Goal: Information Seeking & Learning: Check status

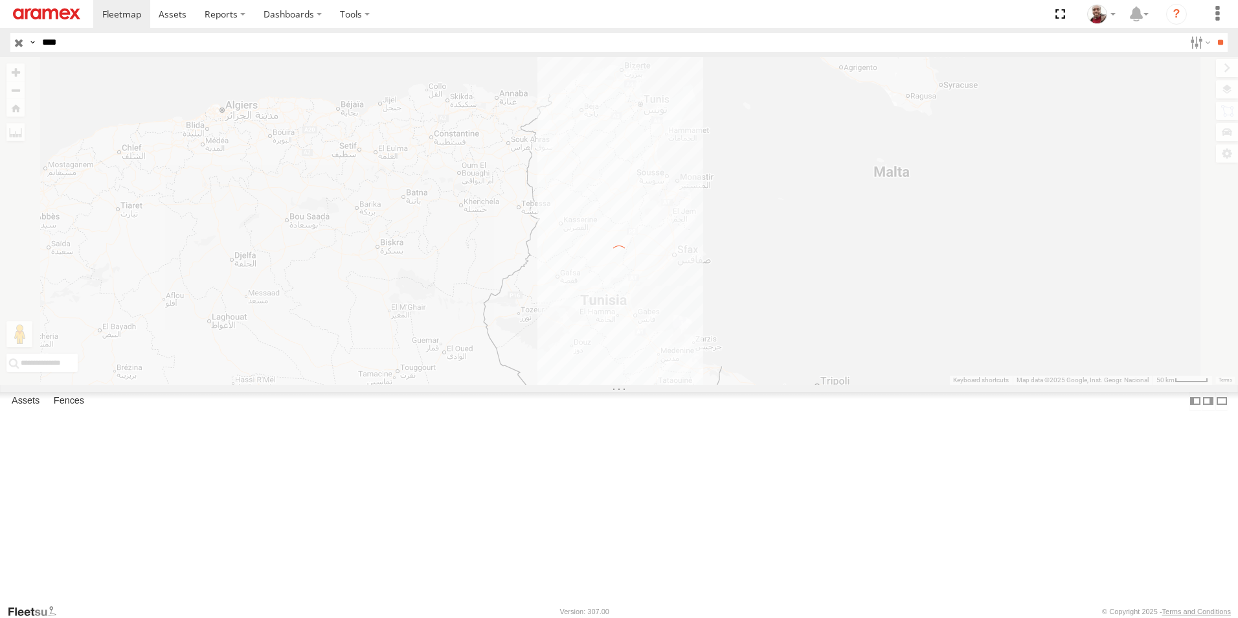
select select "**********"
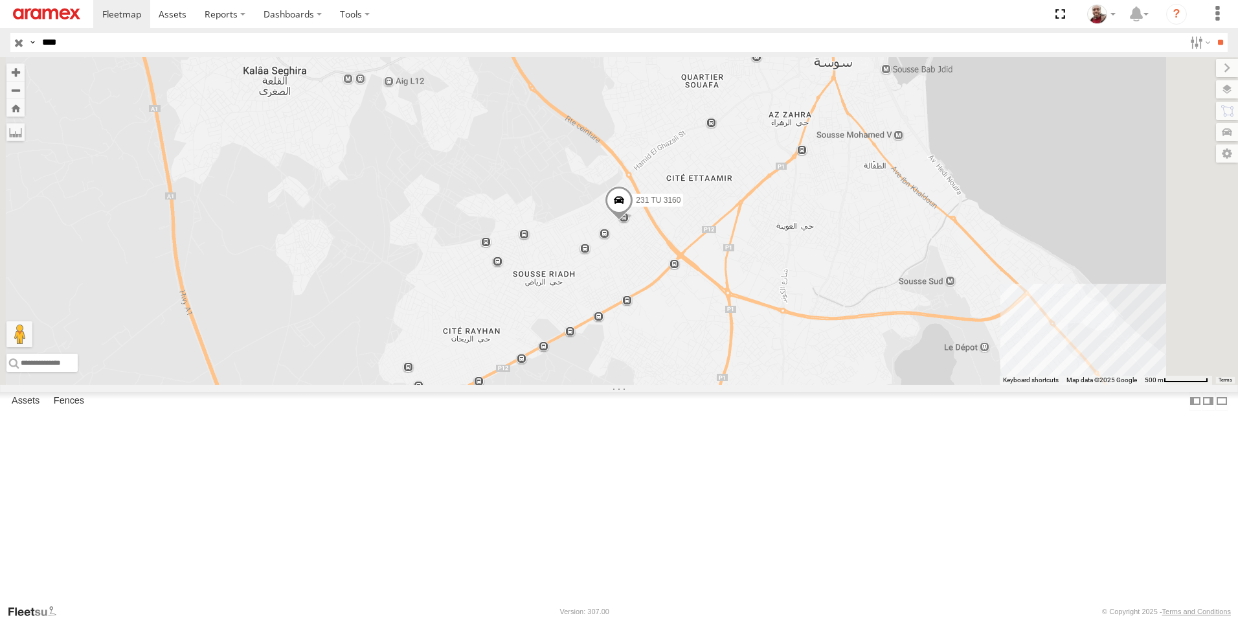
click at [98, 40] on input "****" at bounding box center [610, 42] width 1147 height 19
type input "****"
click at [1213, 33] on input "**" at bounding box center [1220, 42] width 15 height 19
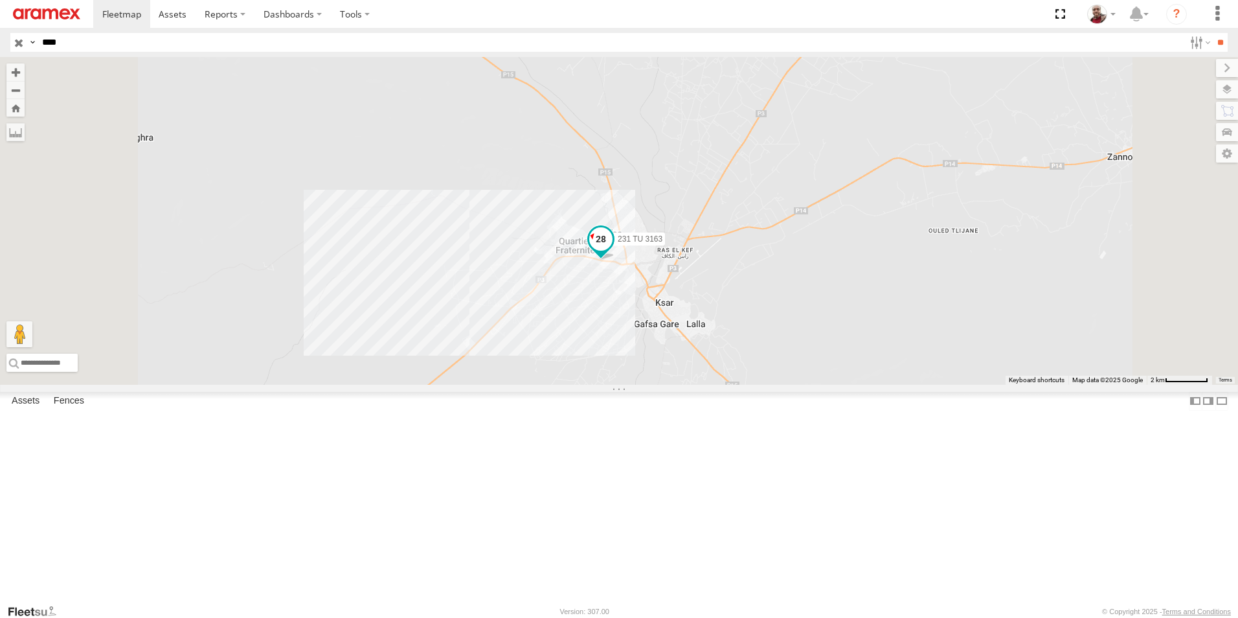
click at [613, 251] on span at bounding box center [600, 239] width 23 height 23
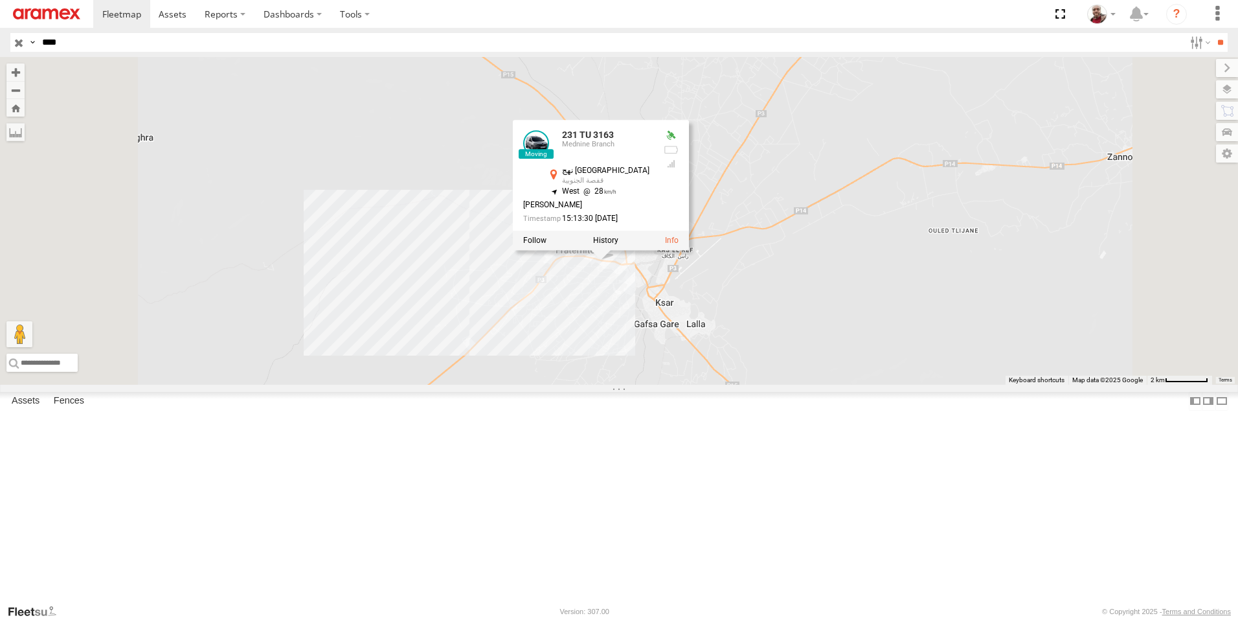
click at [740, 385] on div "231 TU 3163 231 TU 3163 Mednine Branch نهج القاهرة قفصة الجنوبية 34.42152 , 8.7…" at bounding box center [619, 221] width 1238 height 328
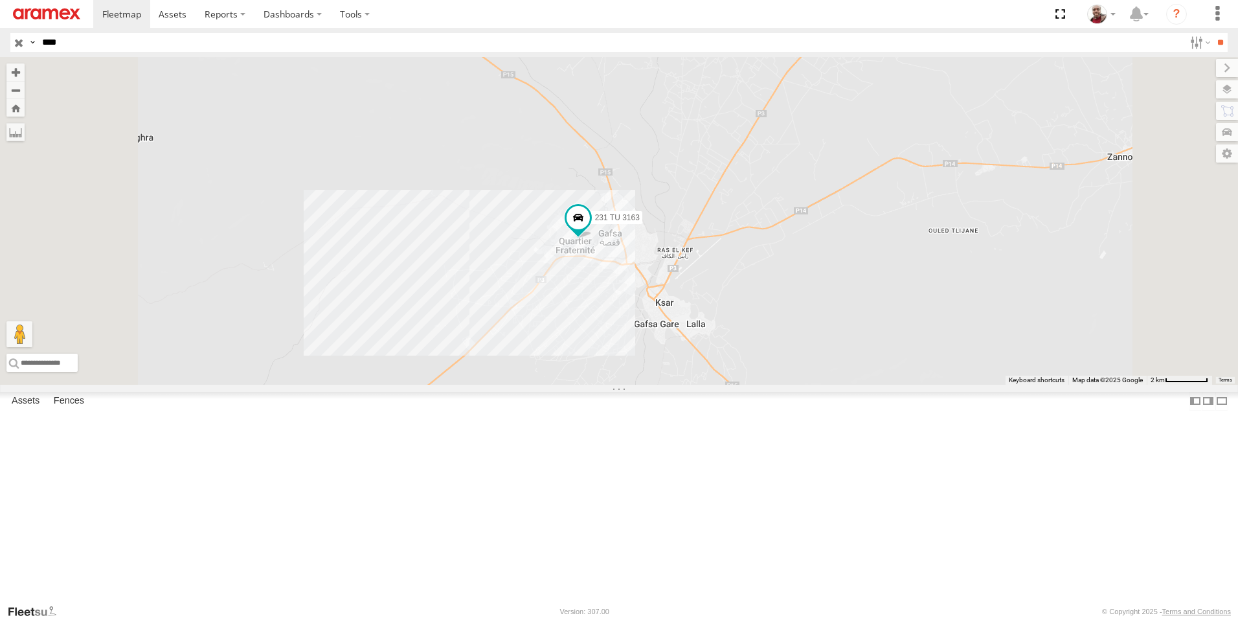
click at [17, 43] on input "button" at bounding box center [18, 42] width 17 height 19
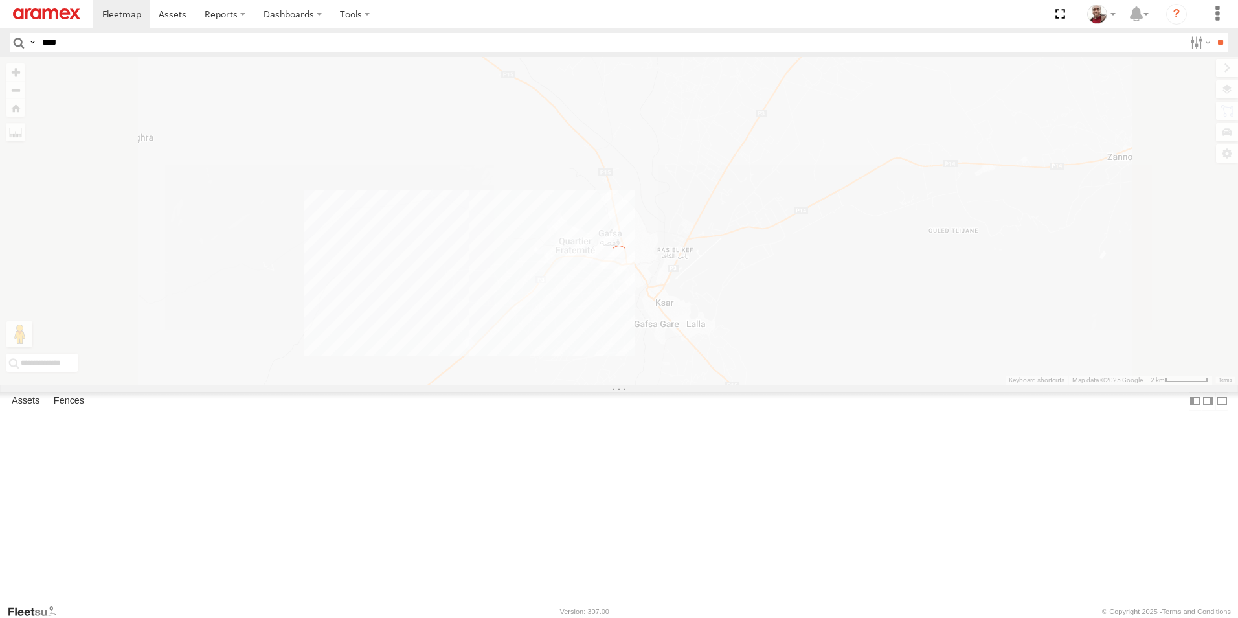
click at [119, 42] on input "****" at bounding box center [610, 42] width 1147 height 19
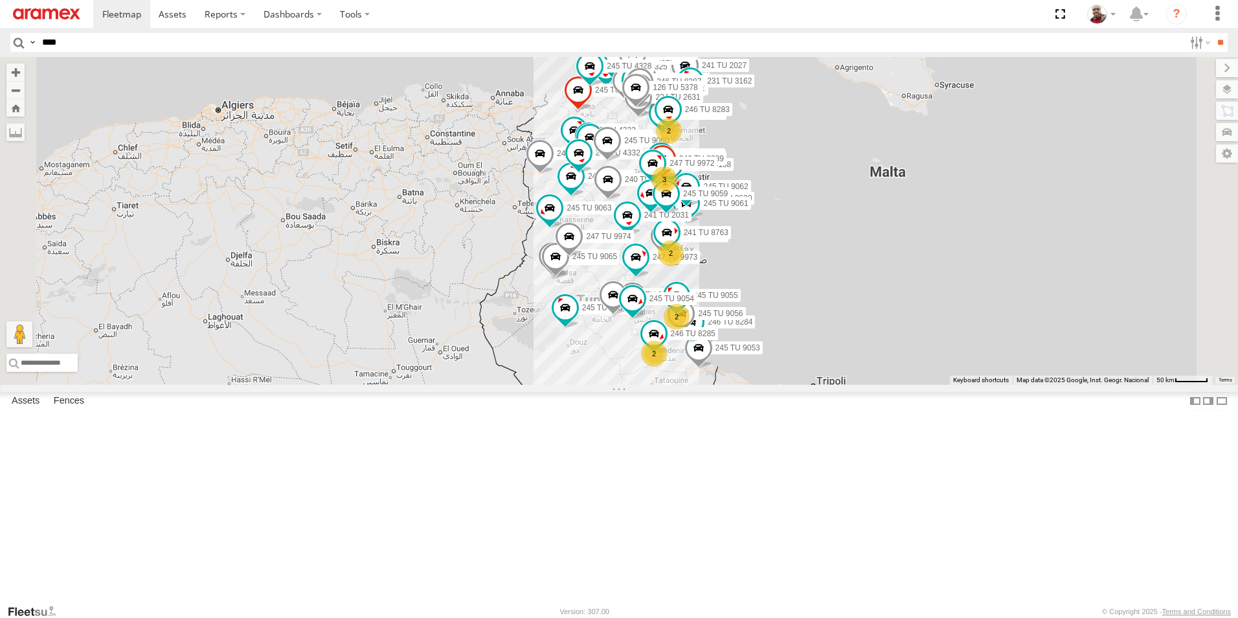
type input "****"
click at [1213, 33] on input "**" at bounding box center [1220, 42] width 15 height 19
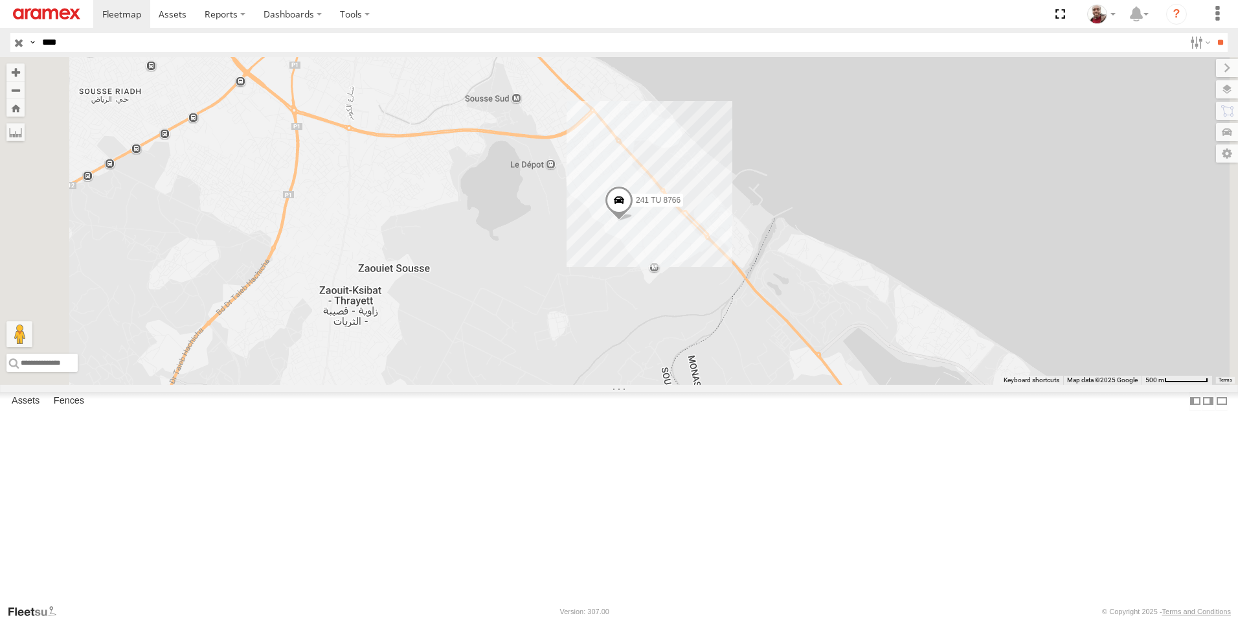
click at [15, 41] on input "button" at bounding box center [18, 42] width 17 height 19
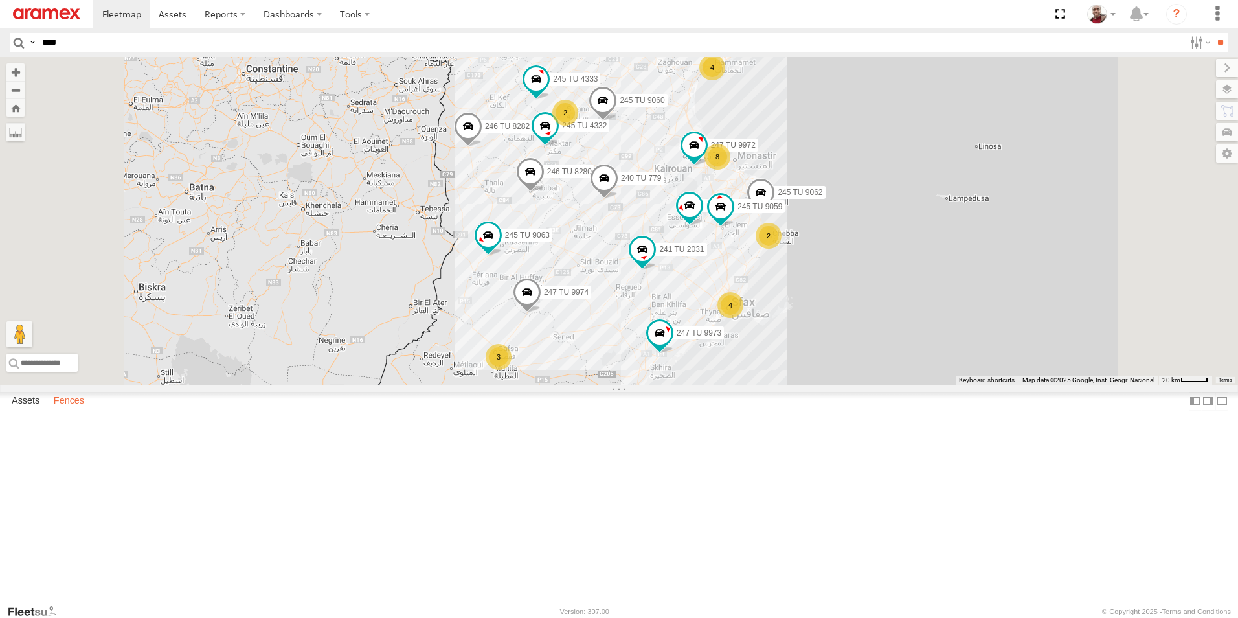
click at [80, 410] on label "Fences" at bounding box center [68, 401] width 43 height 18
click at [0, 0] on div "Nabeul branch" at bounding box center [0, 0] width 0 height 0
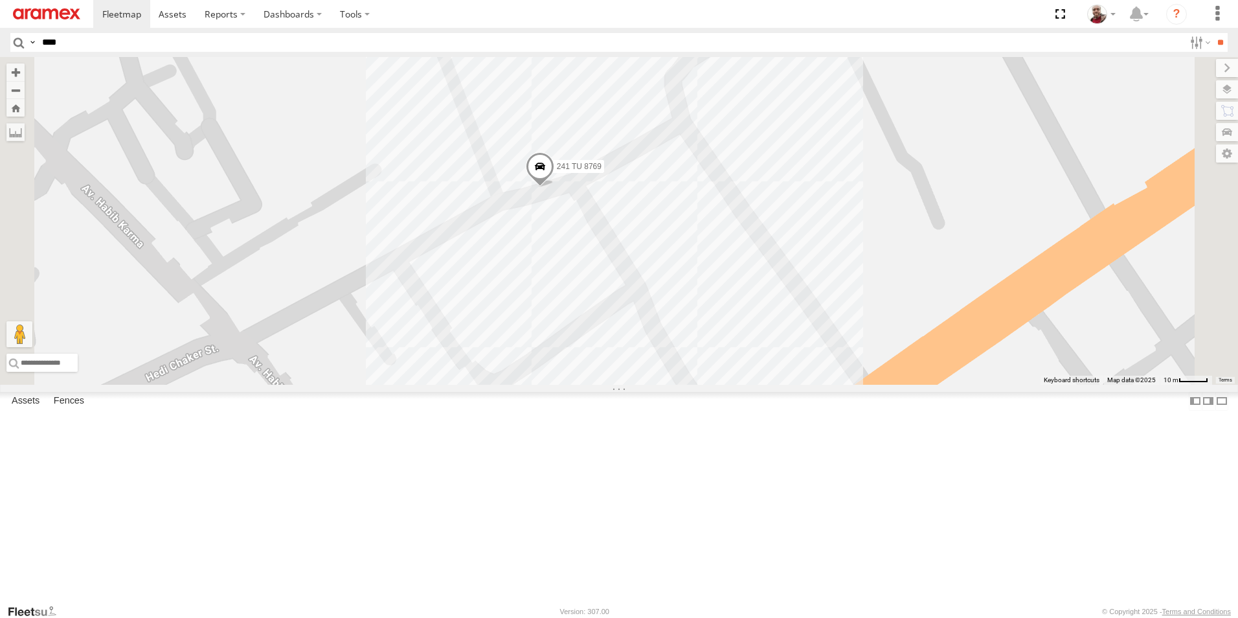
click at [0, 0] on div "Sfax Office" at bounding box center [0, 0] width 0 height 0
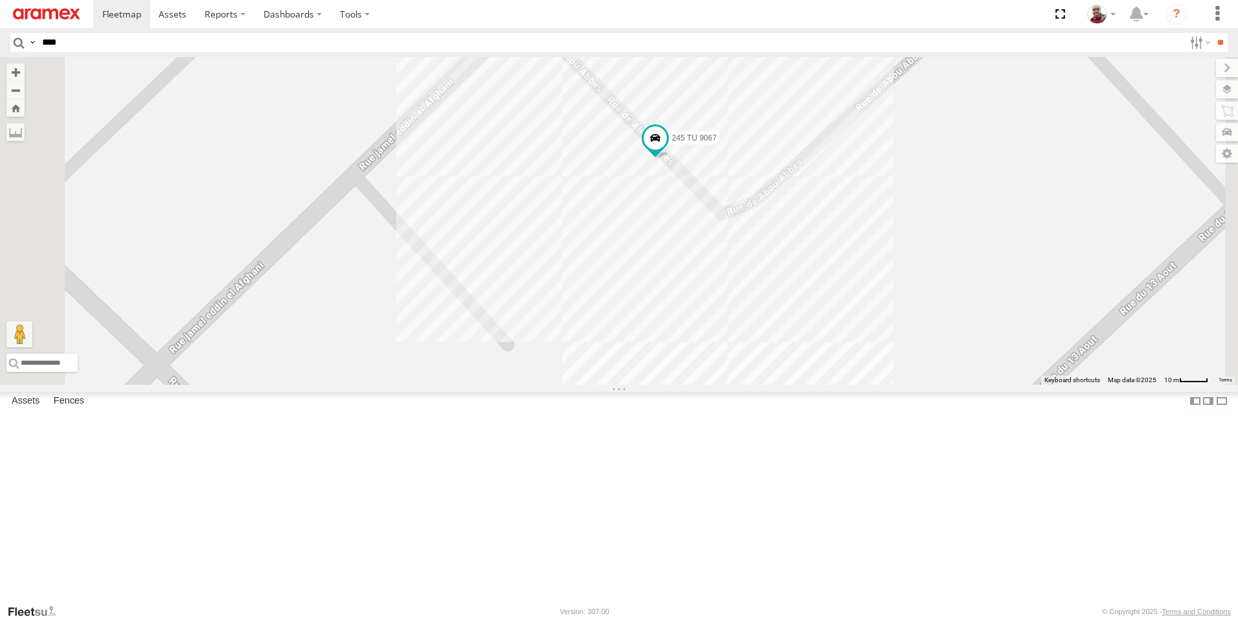
click at [0, 0] on div "Souse Branch" at bounding box center [0, 0] width 0 height 0
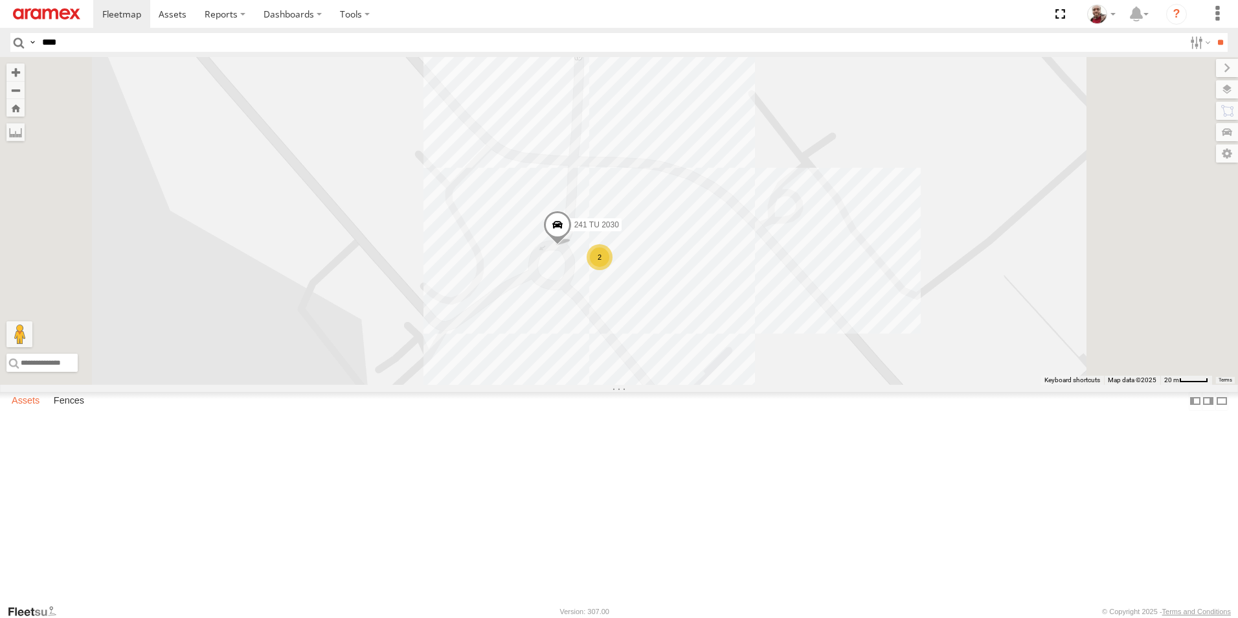
click at [32, 410] on label "Assets" at bounding box center [25, 401] width 41 height 18
click at [137, 36] on input "****" at bounding box center [610, 42] width 1147 height 19
type input "****"
click at [1213, 33] on input "**" at bounding box center [1220, 42] width 15 height 19
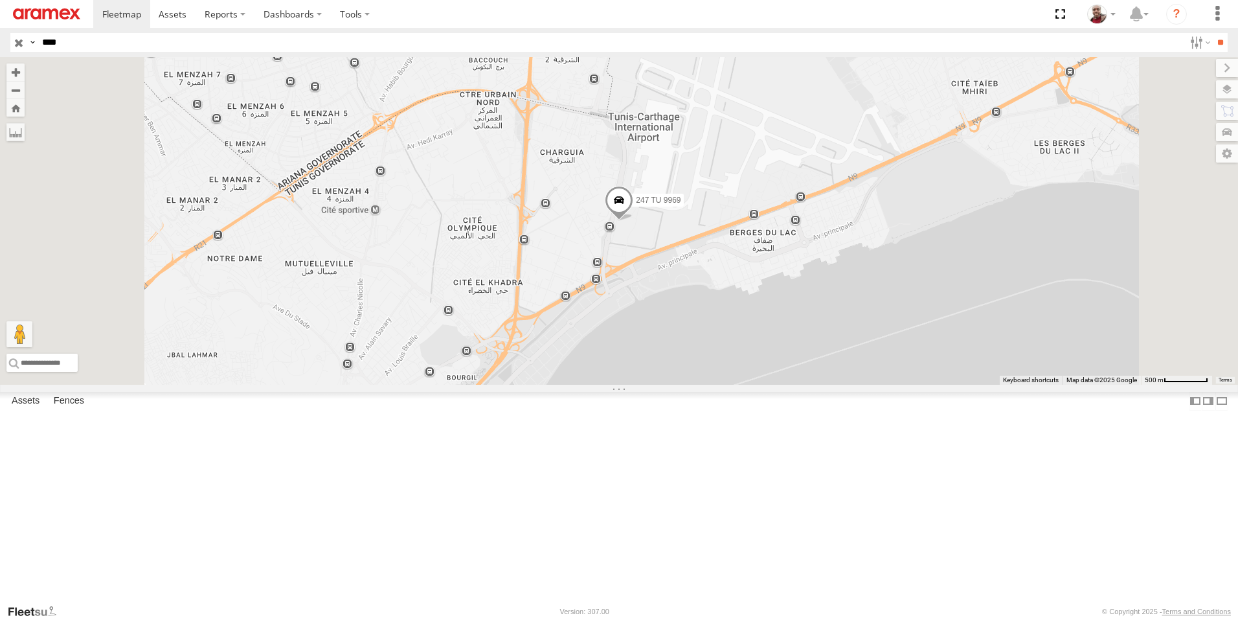
click at [633, 221] on span at bounding box center [619, 203] width 28 height 35
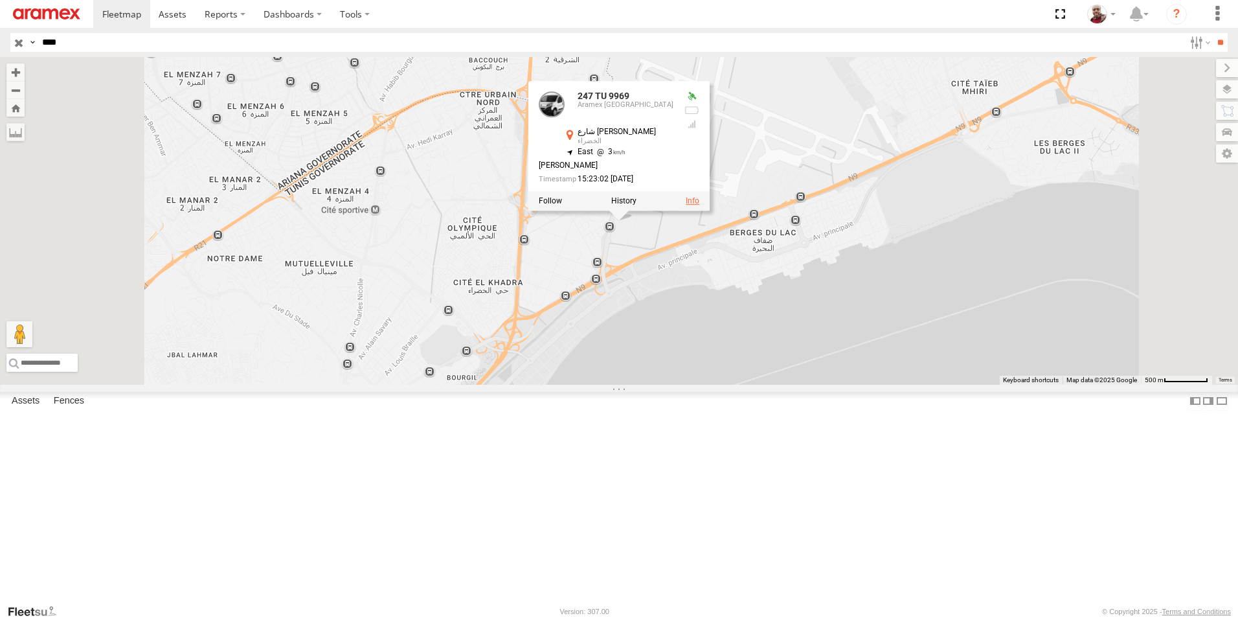
click at [699, 206] on link at bounding box center [693, 201] width 14 height 9
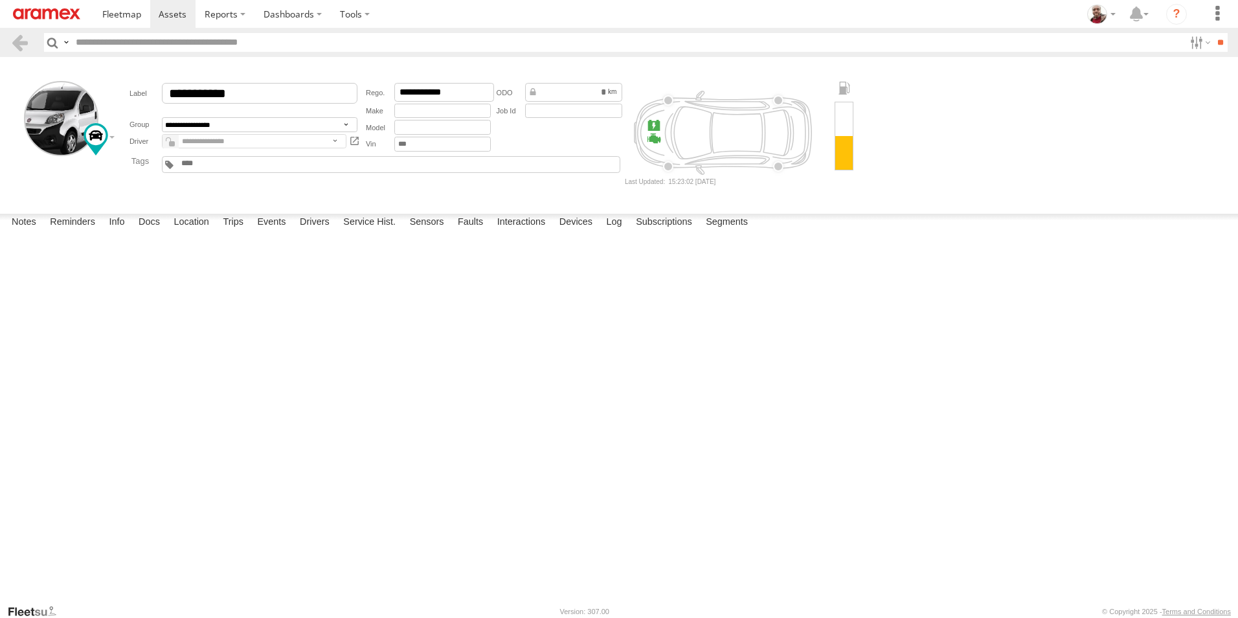
click at [43, 15] on img at bounding box center [46, 13] width 67 height 11
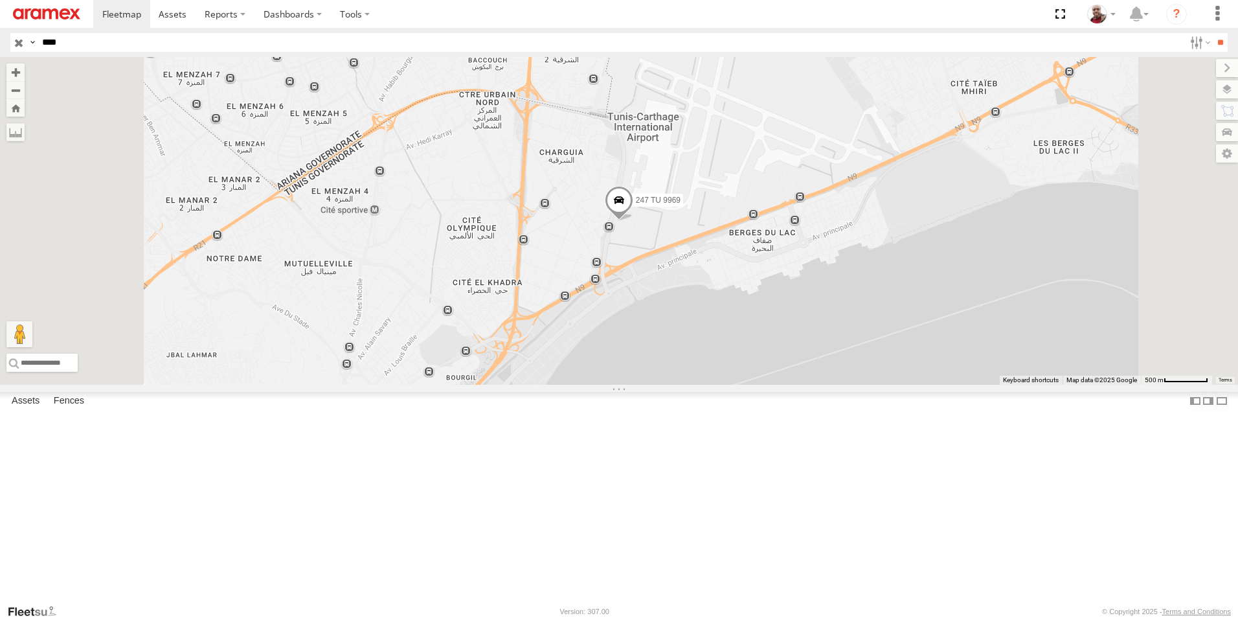
click at [21, 40] on input "button" at bounding box center [18, 42] width 17 height 19
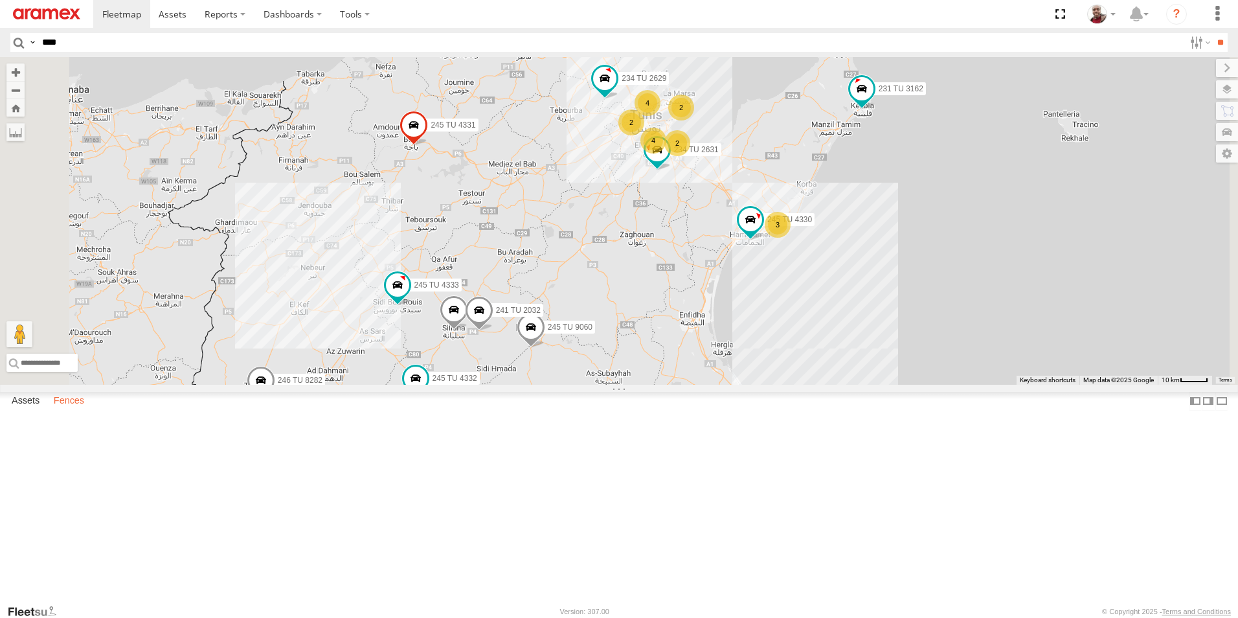
drag, startPoint x: 79, startPoint y: 590, endPoint x: 80, endPoint y: 581, distance: 9.2
click at [79, 410] on label "Fences" at bounding box center [68, 401] width 43 height 18
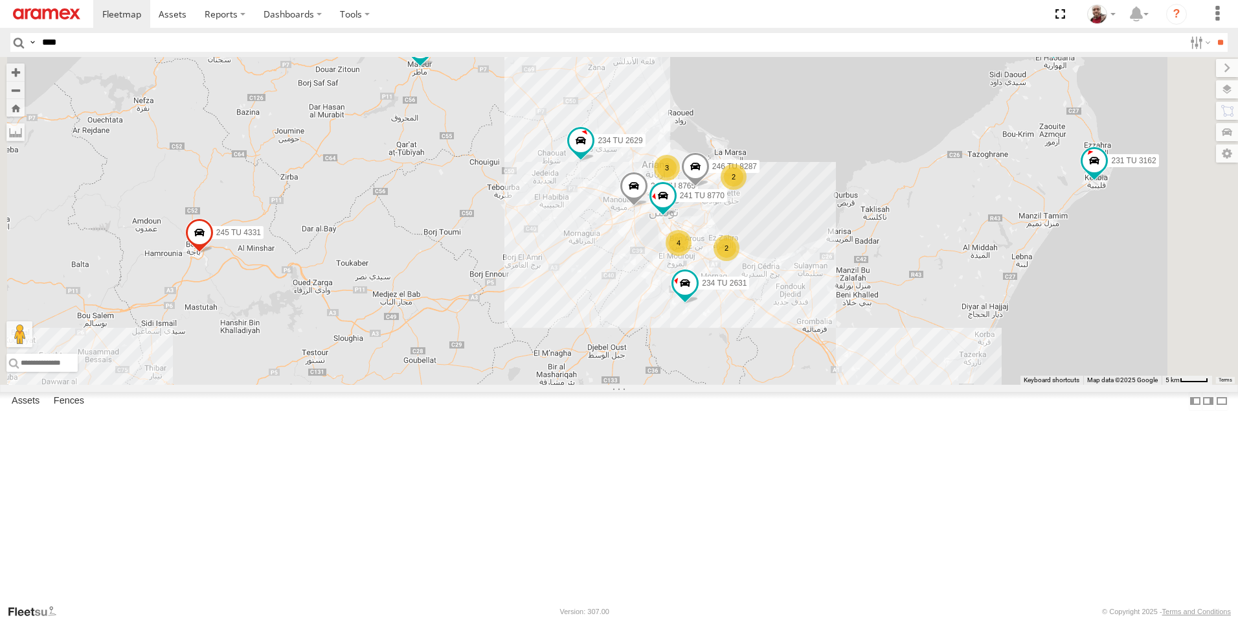
drag, startPoint x: 775, startPoint y: 244, endPoint x: 734, endPoint y: 359, distance: 121.7
click at [734, 359] on div "245 TU 4334 245 TU 9053 245 TU 4331 246 TU 8282 245 TU 9063 234 TU 2628 246 TU …" at bounding box center [619, 221] width 1238 height 328
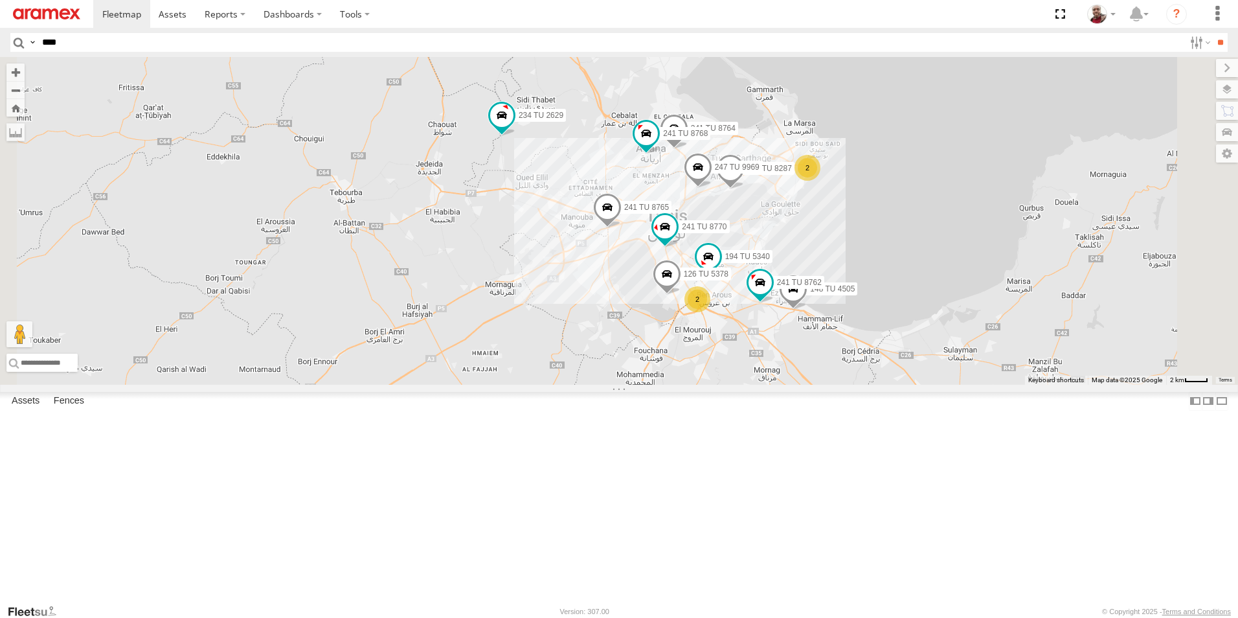
drag, startPoint x: 758, startPoint y: 362, endPoint x: 708, endPoint y: 350, distance: 50.6
click at [708, 350] on div "245 TU 4334 245 TU 9053 245 TU 4331 246 TU 8282 245 TU 9063 234 TU 2628 246 TU …" at bounding box center [619, 221] width 1238 height 328
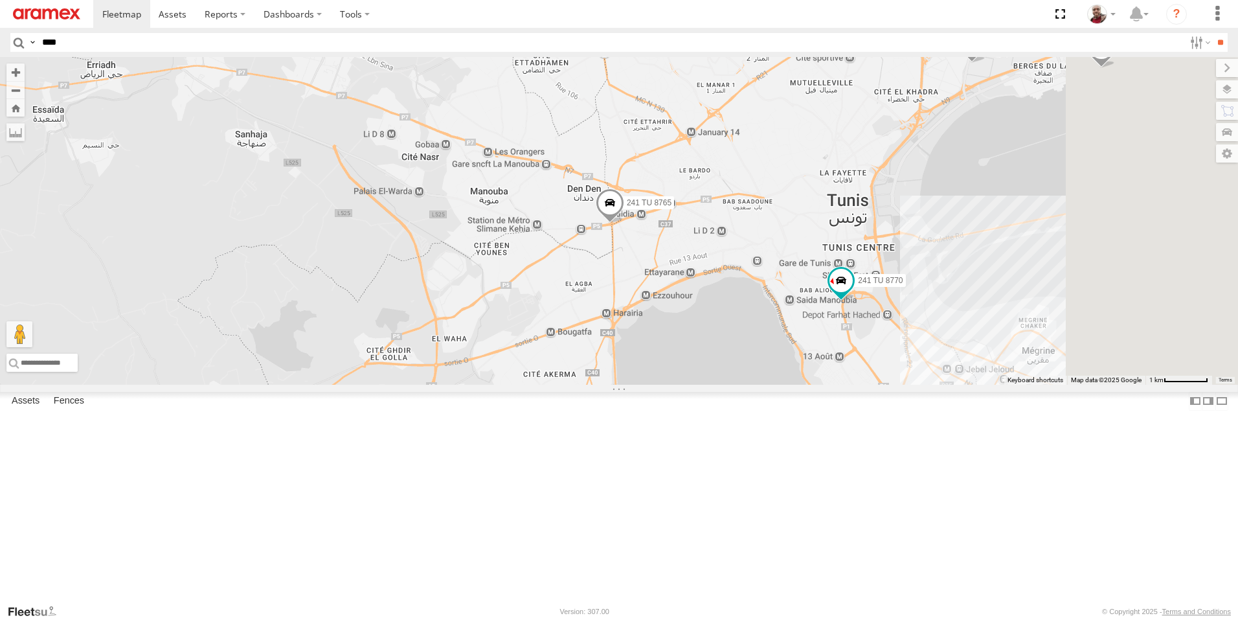
drag, startPoint x: 839, startPoint y: 352, endPoint x: 742, endPoint y: 382, distance: 101.0
click at [742, 382] on div "245 TU 4334 245 TU 9053 245 TU 4331 246 TU 8282 245 TU 9063 234 TU 2628 246 TU …" at bounding box center [619, 221] width 1238 height 328
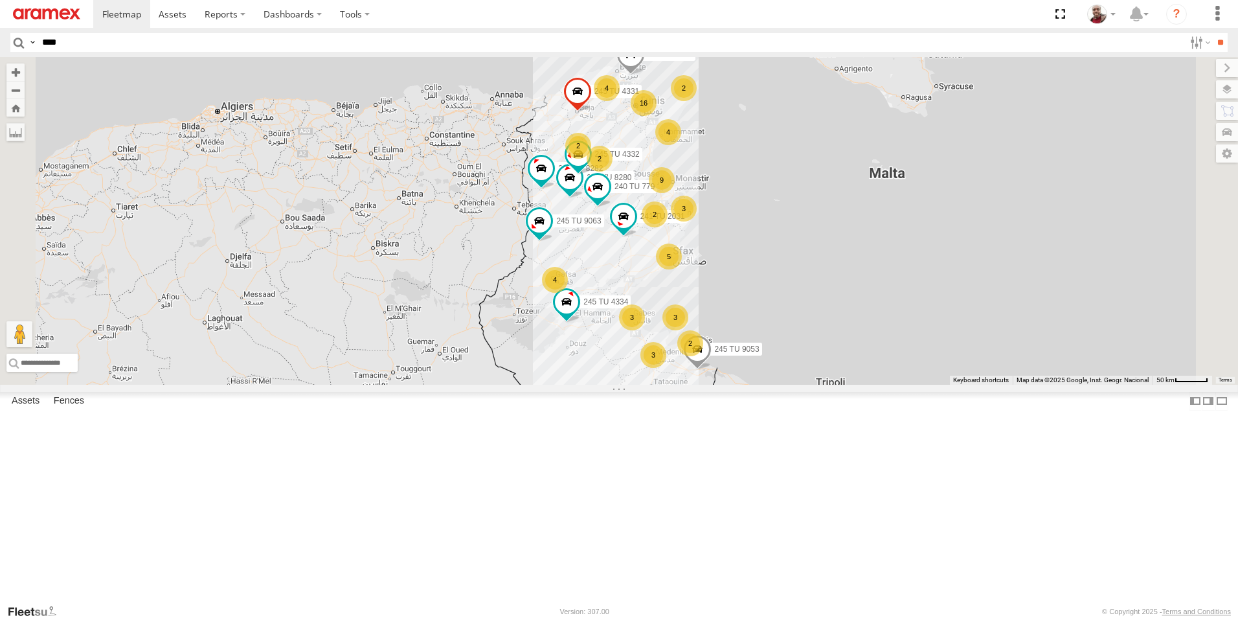
click at [0, 0] on div "Aramex [GEOGRAPHIC_DATA]" at bounding box center [0, 0] width 0 height 0
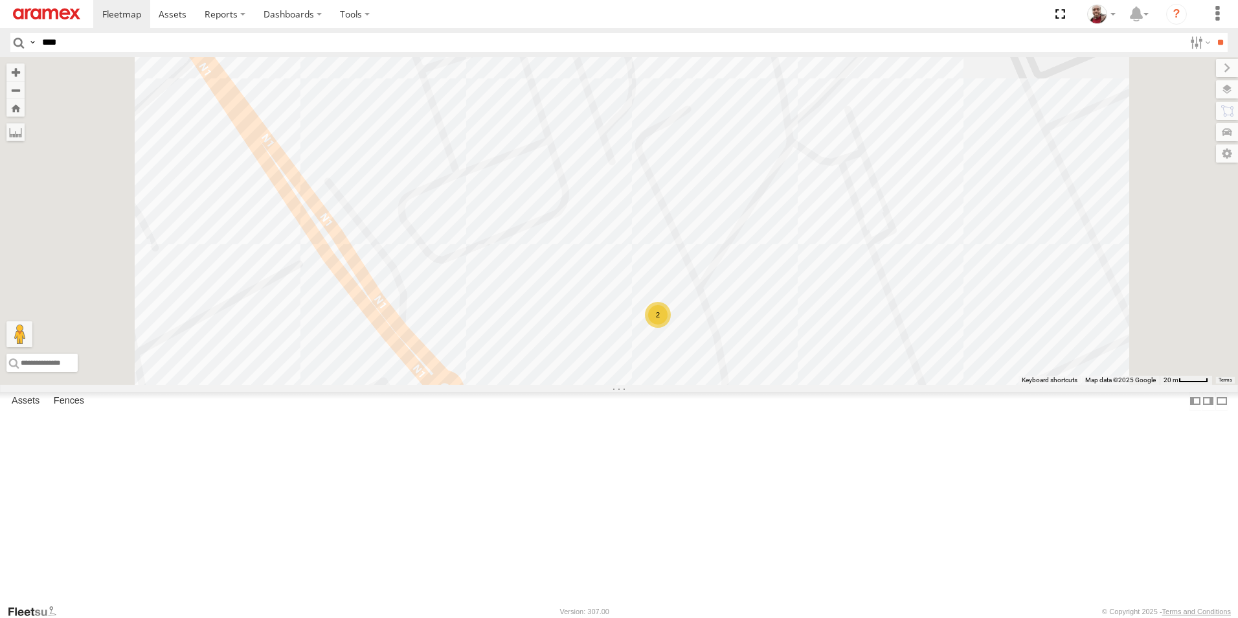
click at [671, 328] on div "2" at bounding box center [658, 315] width 26 height 26
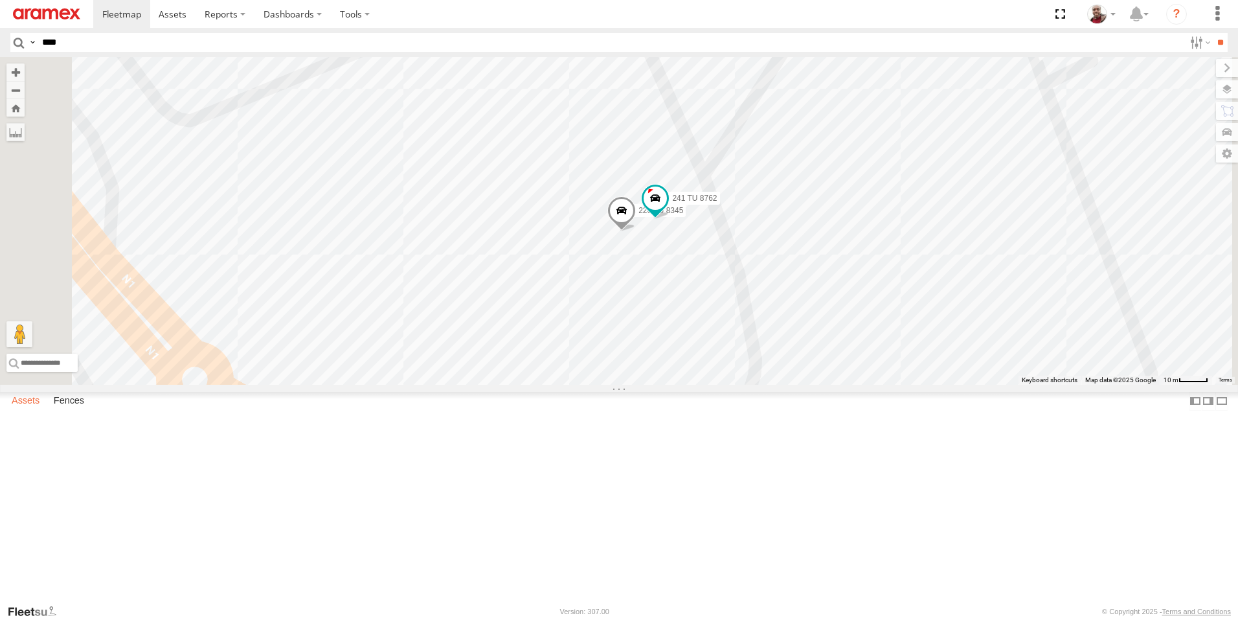
click at [27, 410] on label "Assets" at bounding box center [25, 401] width 41 height 18
click at [123, 39] on input "****" at bounding box center [610, 42] width 1147 height 19
type input "****"
click at [1213, 33] on input "**" at bounding box center [1220, 42] width 15 height 19
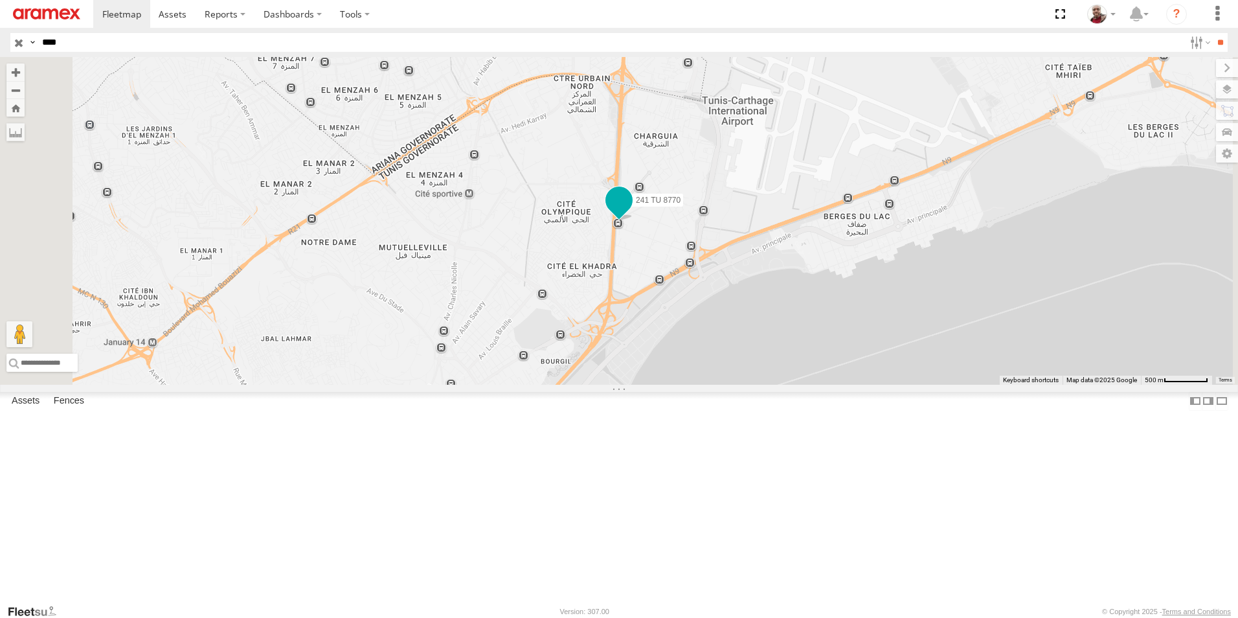
click at [631, 212] on span at bounding box center [618, 200] width 23 height 23
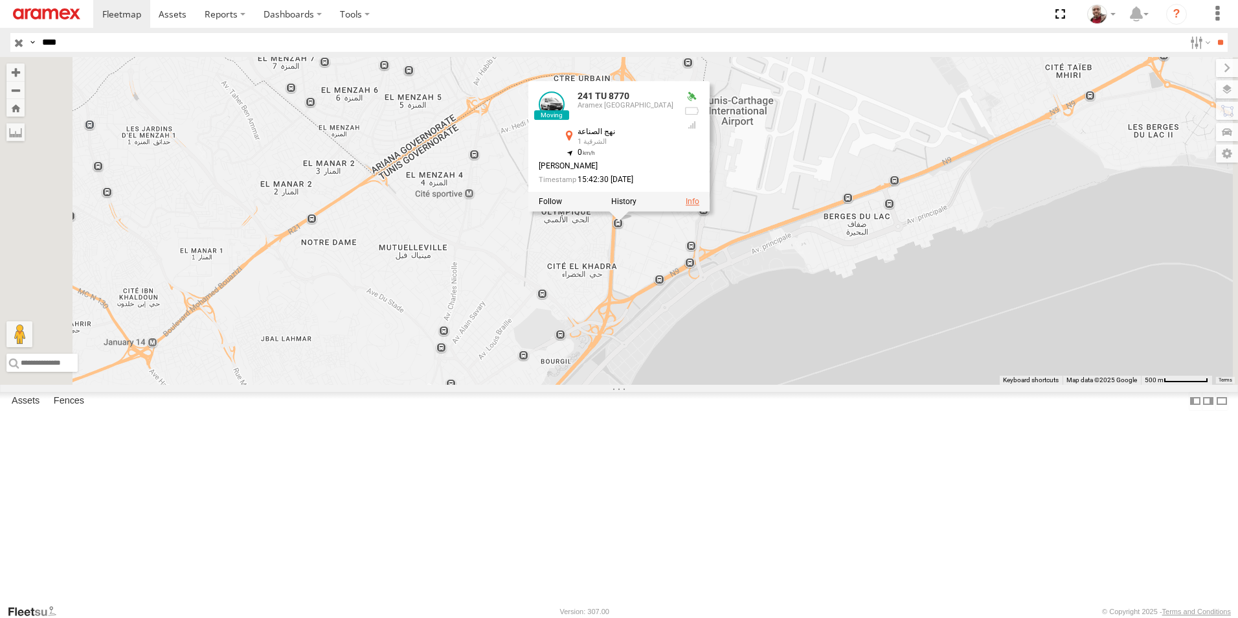
click at [699, 207] on link at bounding box center [693, 202] width 14 height 9
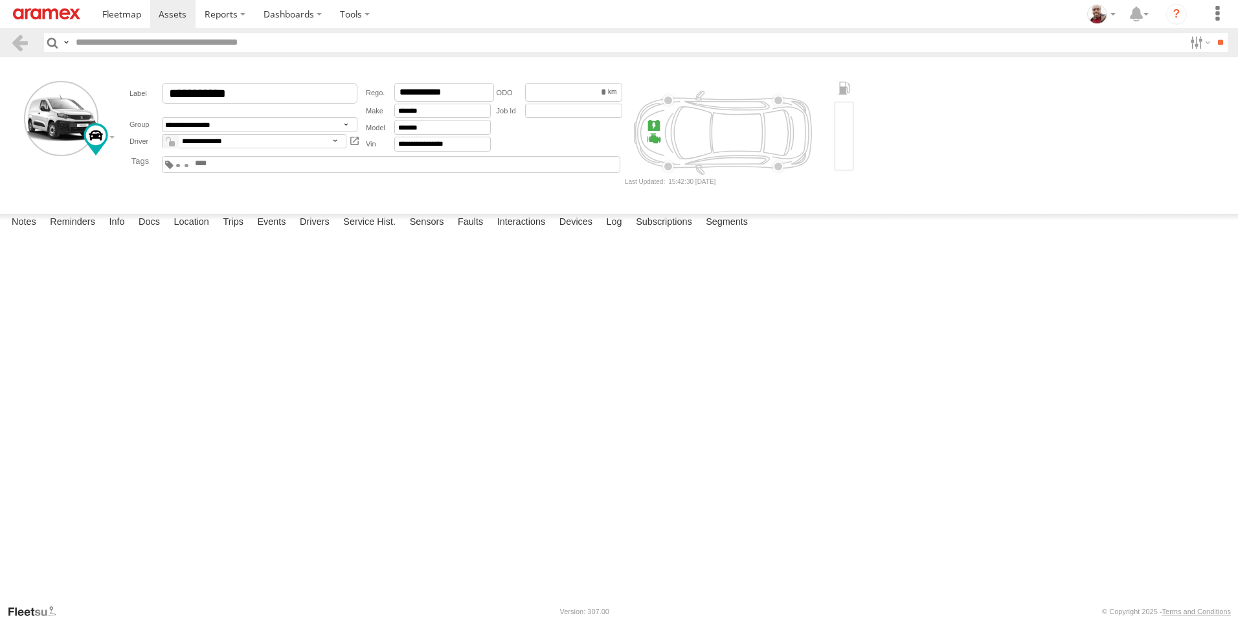
click at [0, 0] on form "New Note Save" at bounding box center [0, 0] width 0 height 0
click at [0, 0] on div at bounding box center [0, 0] width 0 height 0
click at [0, 0] on label at bounding box center [0, 0] width 0 height 0
click at [0, 0] on textarea at bounding box center [0, 0] width 0 height 0
type textarea "**********"
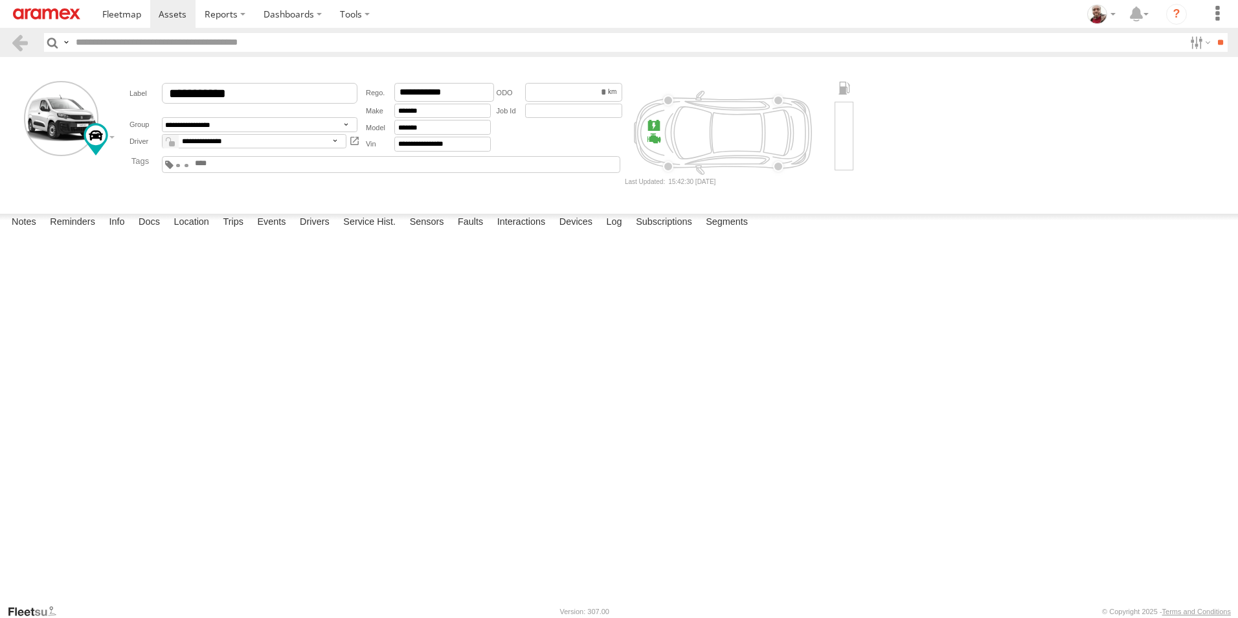
click at [0, 0] on button "Save" at bounding box center [0, 0] width 0 height 0
click at [63, 14] on img at bounding box center [46, 13] width 67 height 11
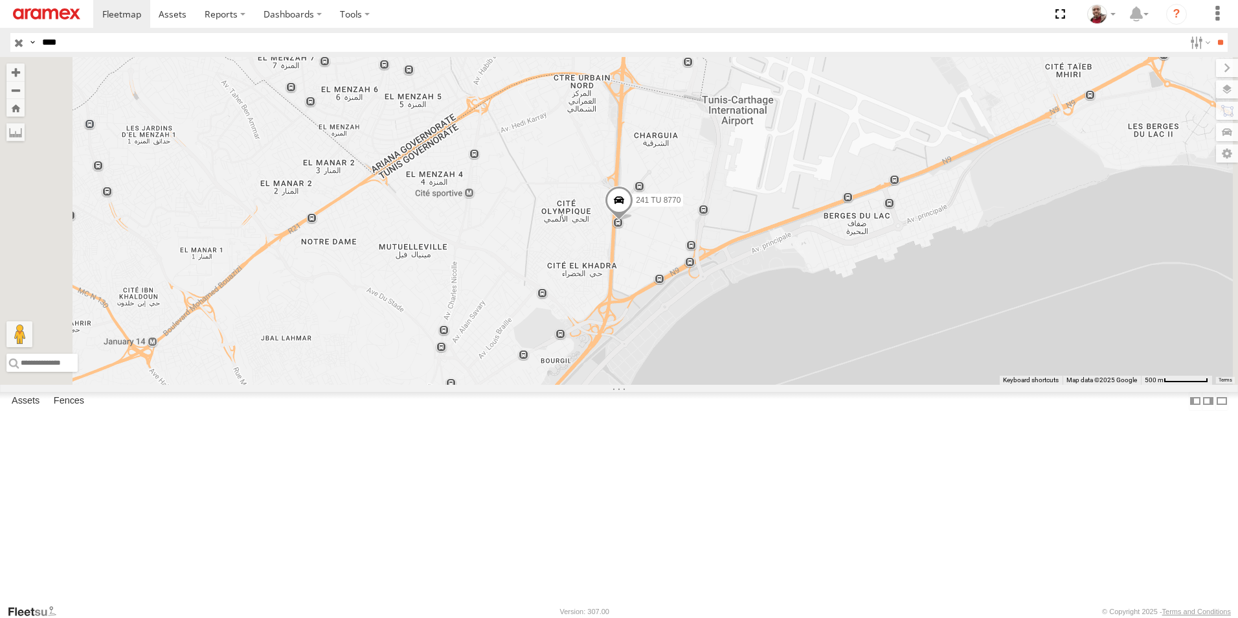
click at [19, 44] on input "button" at bounding box center [18, 42] width 17 height 19
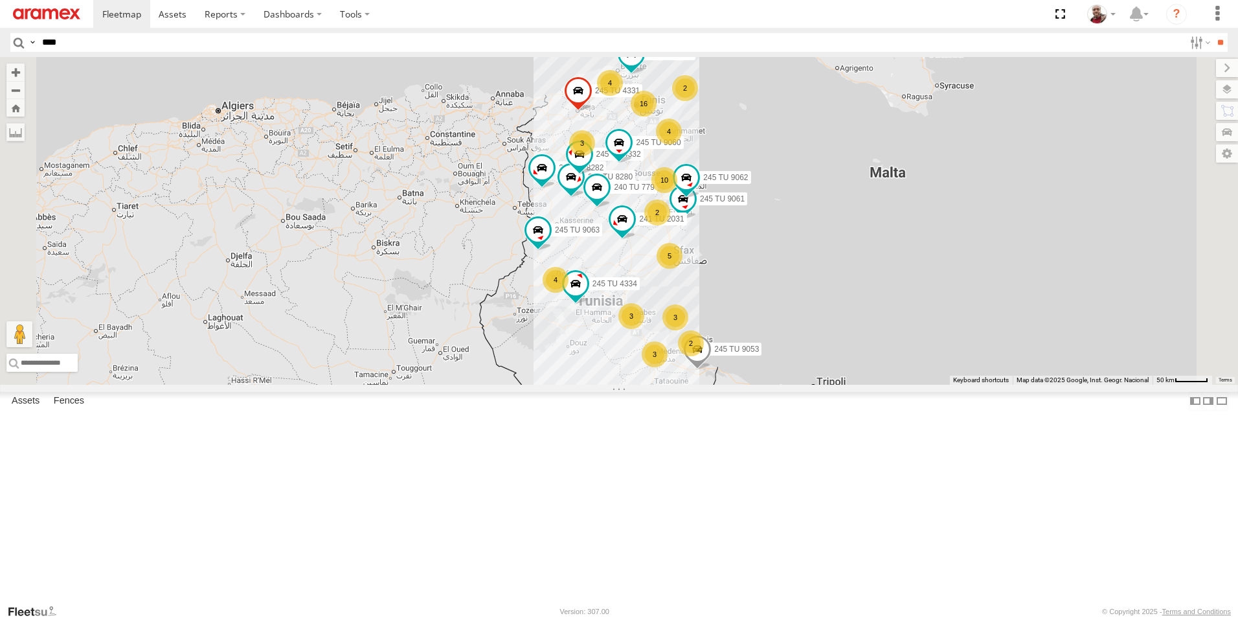
click at [427, 45] on input "****" at bounding box center [610, 42] width 1147 height 19
type input "****"
click at [1213, 33] on input "**" at bounding box center [1220, 42] width 15 height 19
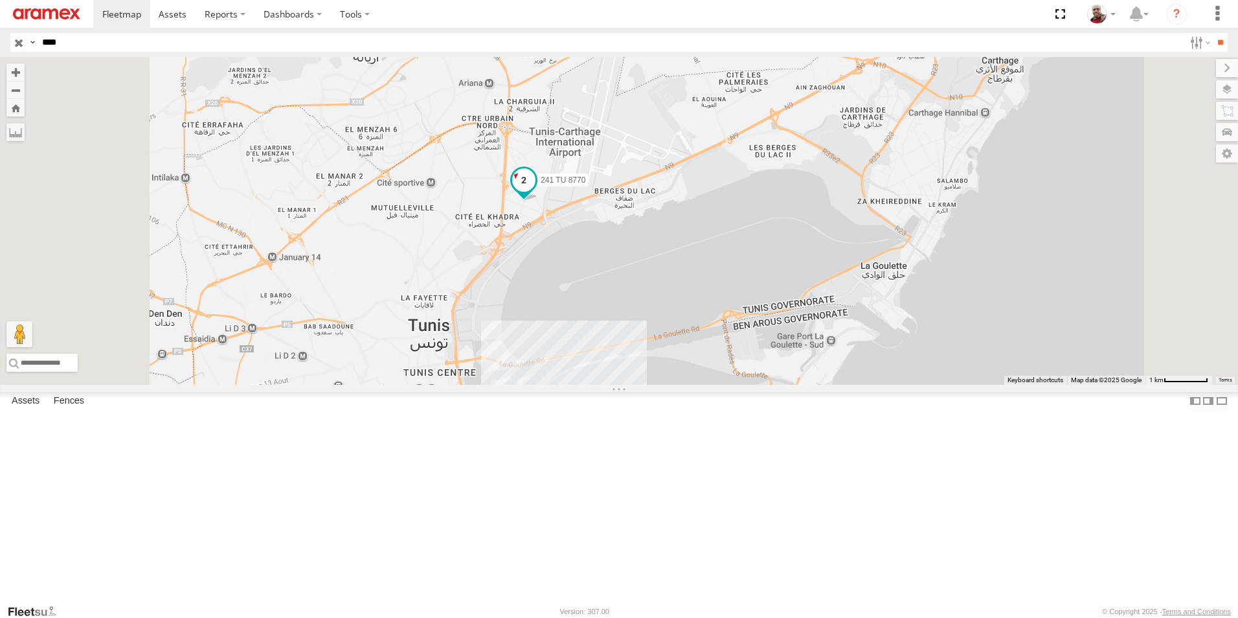
click at [536, 192] on span at bounding box center [523, 180] width 23 height 23
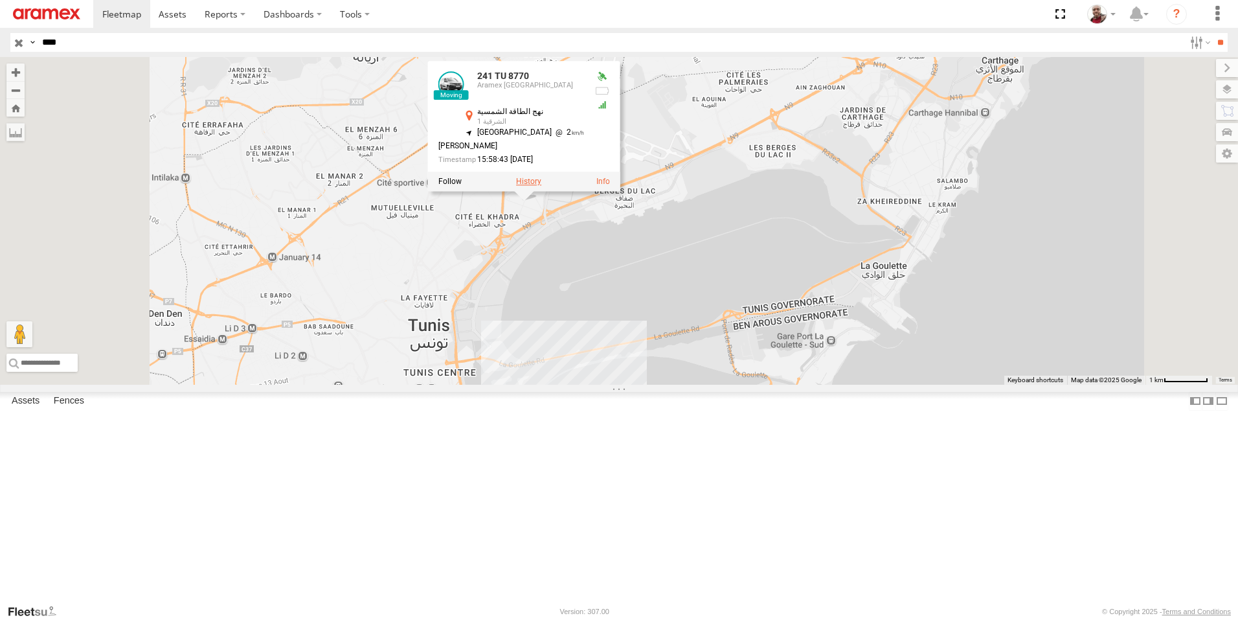
click at [541, 186] on label at bounding box center [528, 181] width 25 height 9
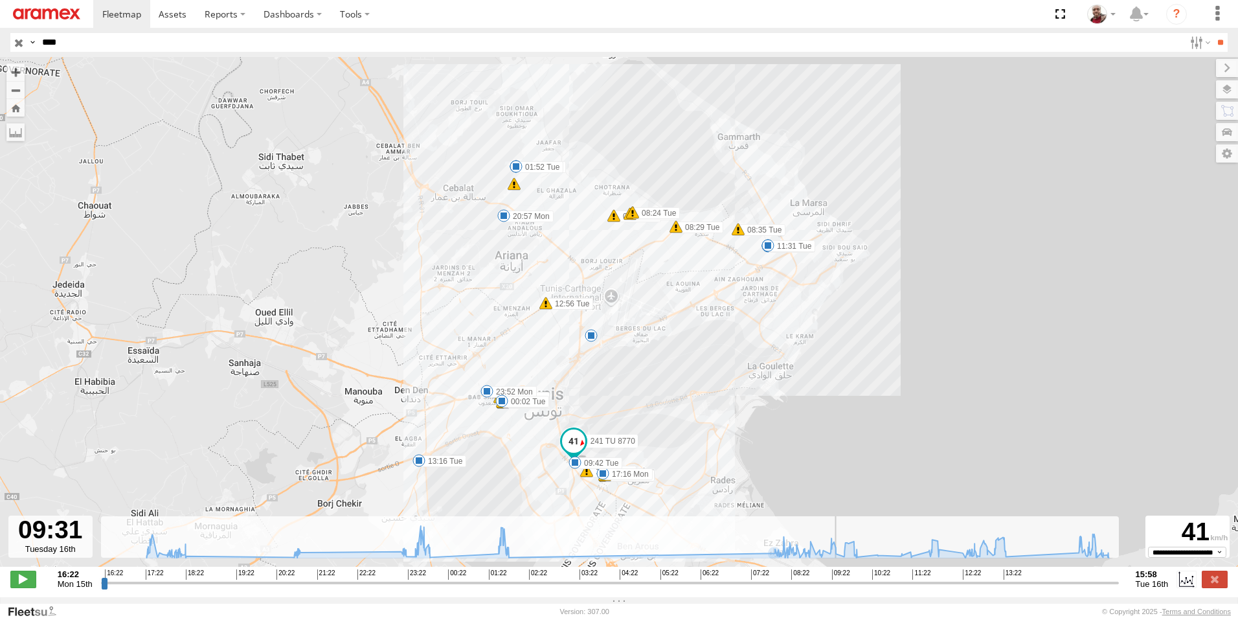
drag, startPoint x: 104, startPoint y: 590, endPoint x: 838, endPoint y: 553, distance: 735.3
click at [838, 576] on input "range" at bounding box center [610, 582] width 1018 height 12
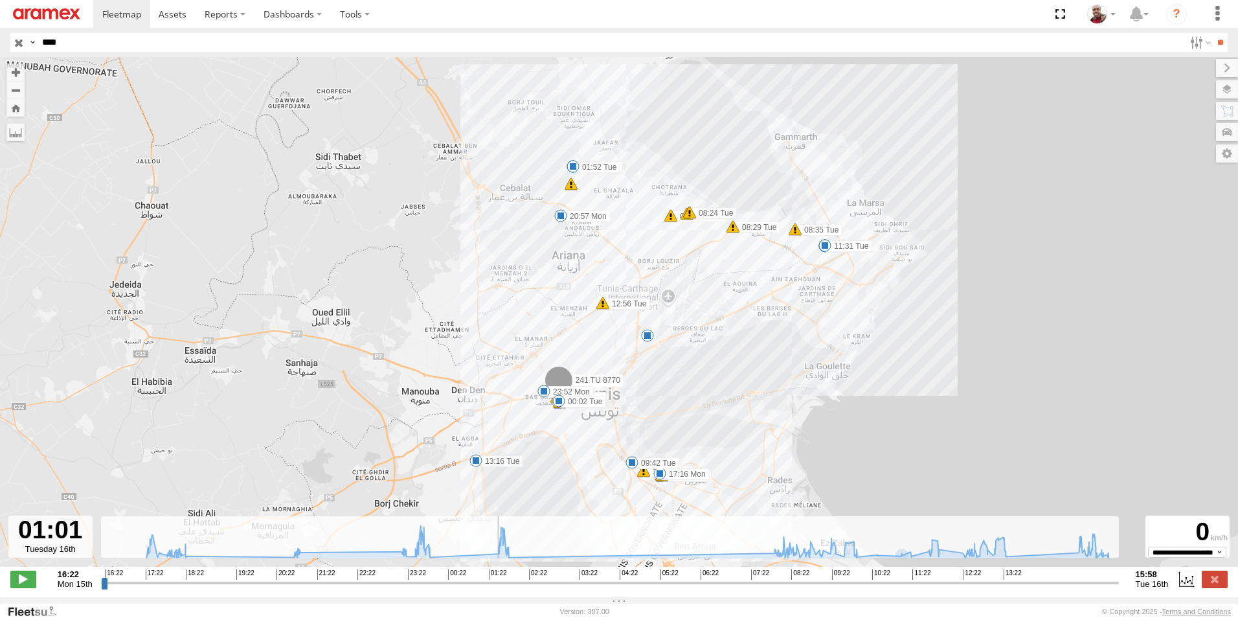
drag, startPoint x: 837, startPoint y: 585, endPoint x: 490, endPoint y: 523, distance: 353.2
click at [473, 576] on input "range" at bounding box center [610, 582] width 1018 height 12
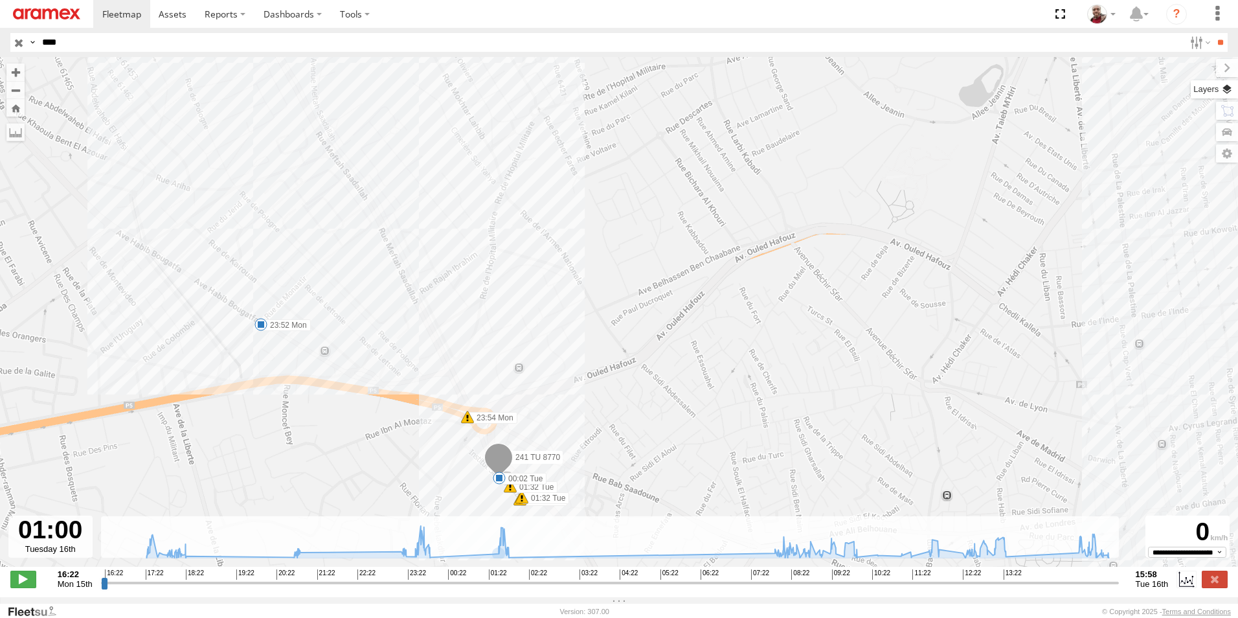
click at [1233, 93] on label at bounding box center [1214, 89] width 47 height 18
click at [0, 0] on label at bounding box center [0, 0] width 0 height 0
click at [0, 0] on span "Satellite + Roadmap" at bounding box center [0, 0] width 0 height 0
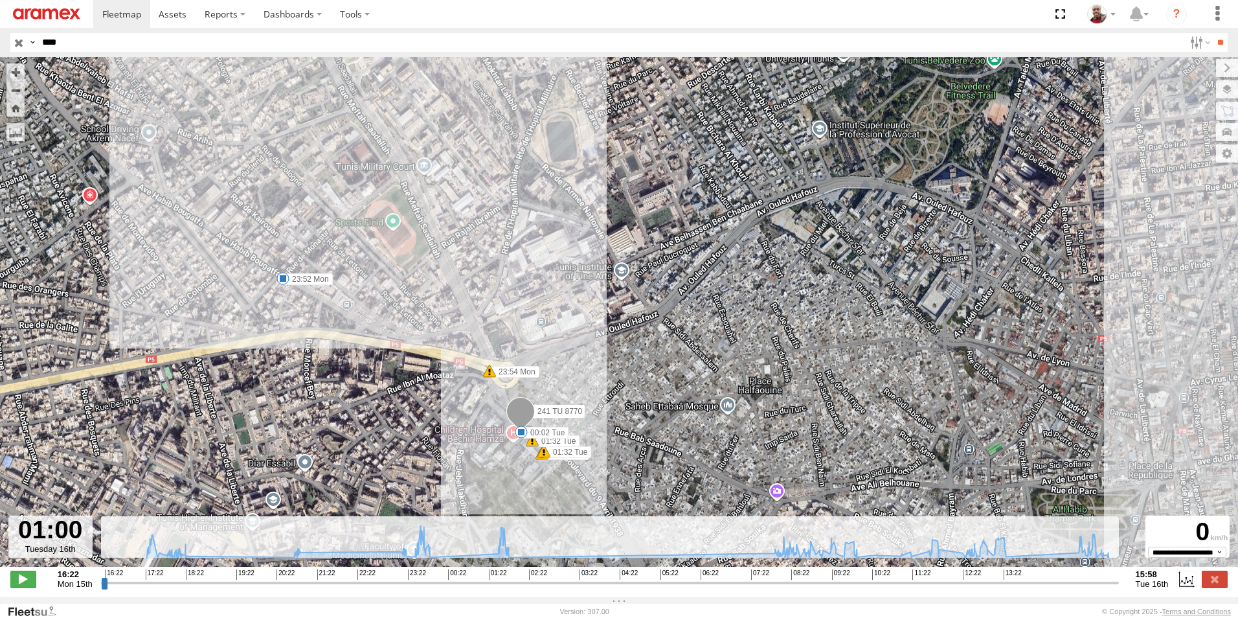
drag, startPoint x: 585, startPoint y: 460, endPoint x: 608, endPoint y: 414, distance: 51.5
click at [608, 414] on div "241 TU 8770 17:14 Mon 17:15 Mon 17:15 Mon 17:15 Mon 17:16 Mon 18:14 Mon 20:57 M…" at bounding box center [619, 318] width 1238 height 523
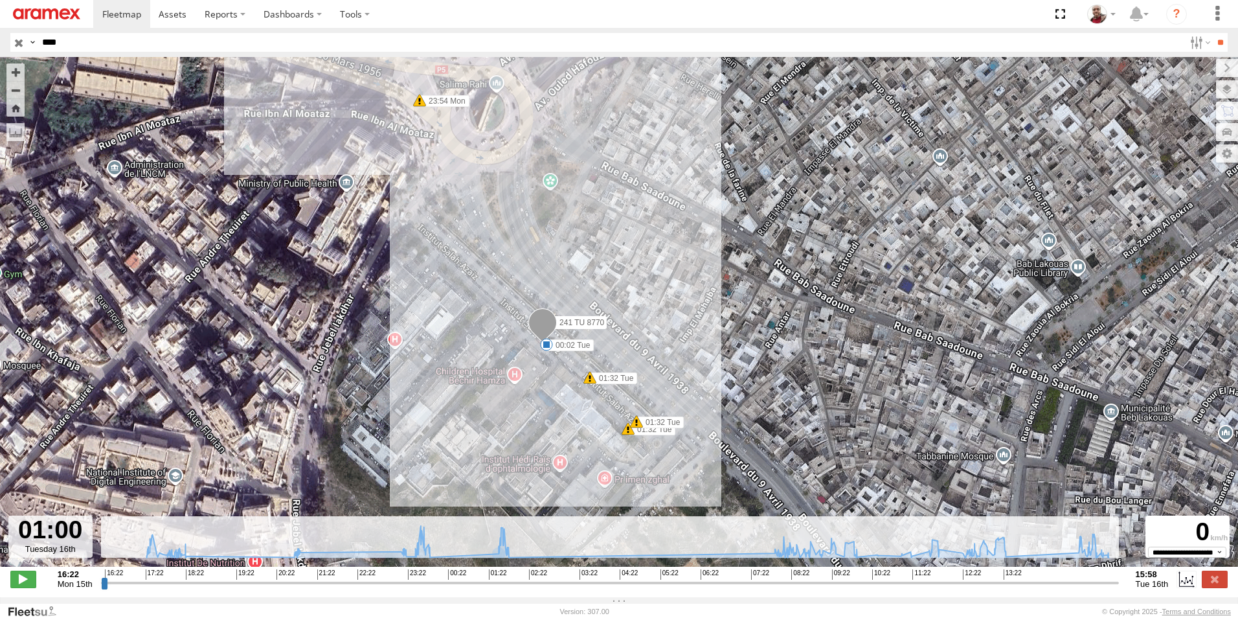
click at [0, 0] on span "Default" at bounding box center [0, 0] width 0 height 0
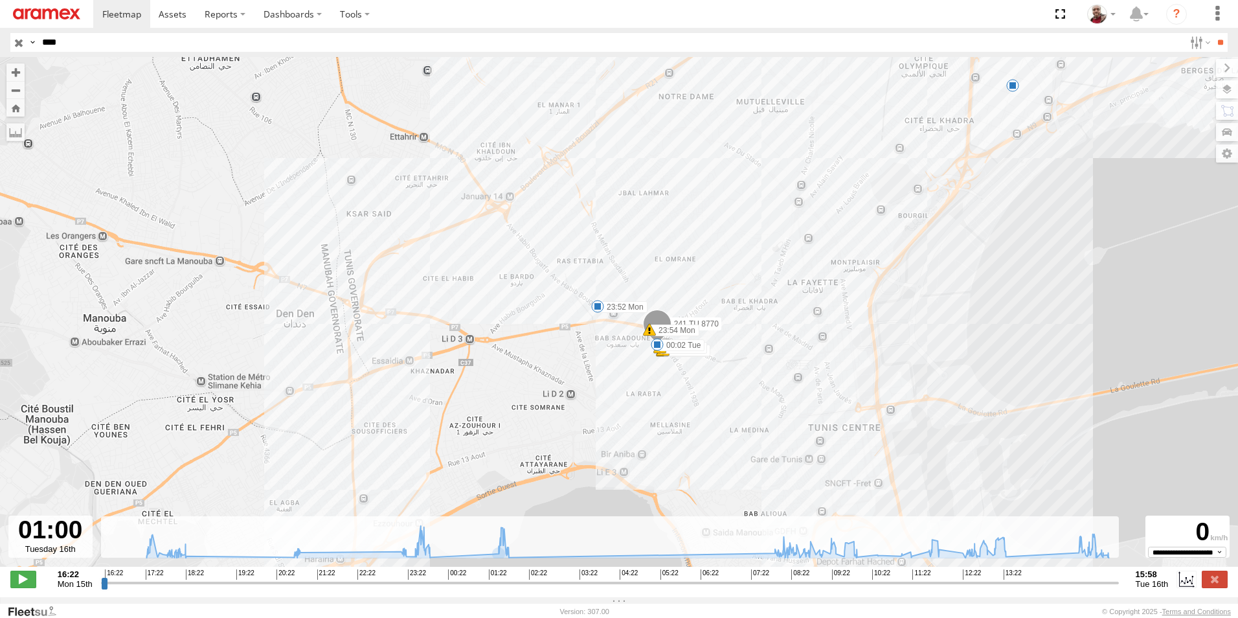
drag, startPoint x: 648, startPoint y: 370, endPoint x: 612, endPoint y: 382, distance: 37.5
click at [612, 382] on div "241 TU 8770 17:14 Mon 17:15 Mon 17:15 Mon 17:15 Mon 17:16 Mon 18:14 Mon 20:57 M…" at bounding box center [619, 318] width 1238 height 523
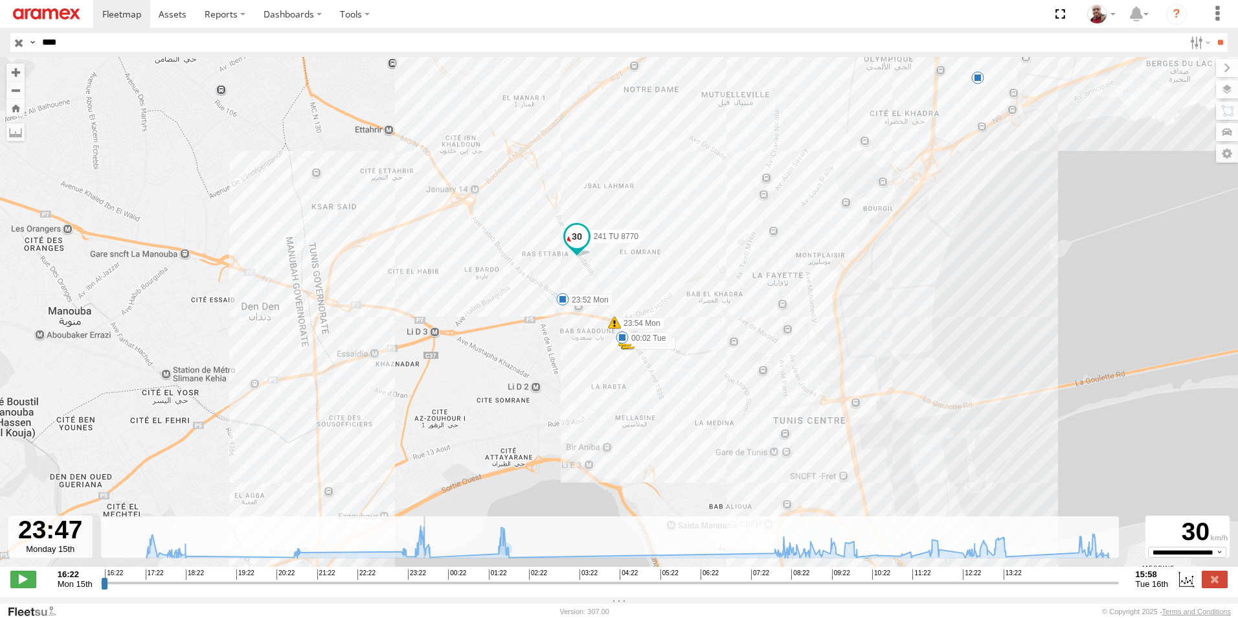
drag, startPoint x: 475, startPoint y: 593, endPoint x: 422, endPoint y: 554, distance: 66.3
click at [422, 576] on input "range" at bounding box center [610, 582] width 1018 height 12
click at [0, 0] on span "Satellite + Roadmap" at bounding box center [0, 0] width 0 height 0
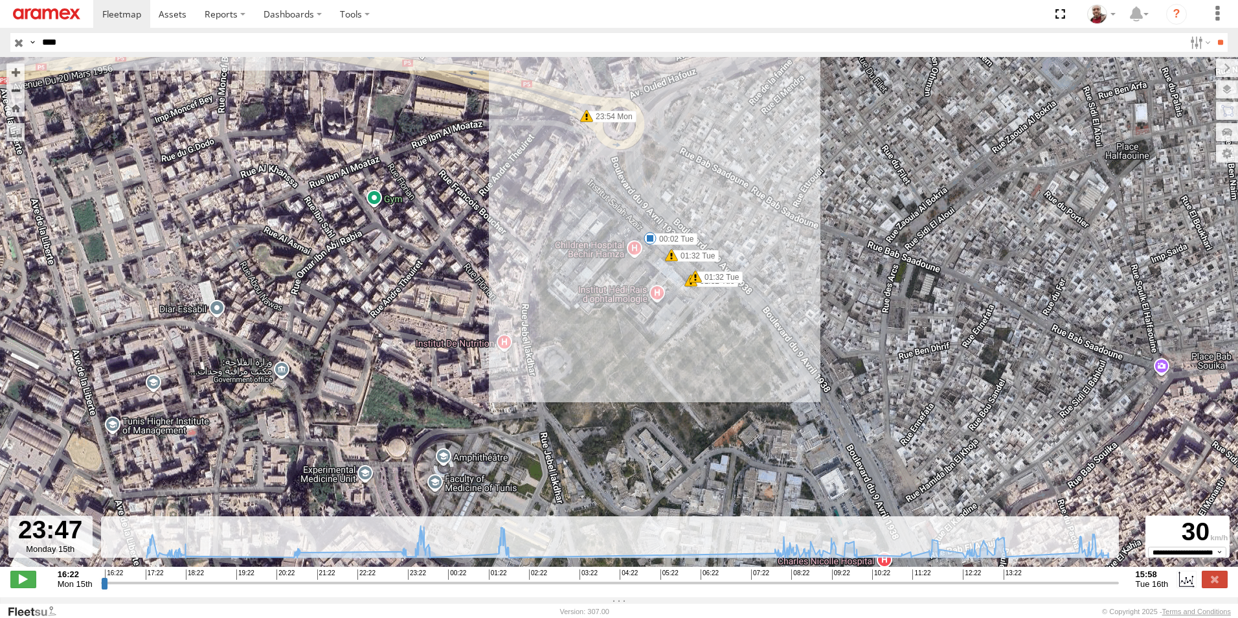
drag, startPoint x: 657, startPoint y: 208, endPoint x: 675, endPoint y: 375, distance: 168.0
click at [675, 375] on div "241 TU 8770 17:14 Mon 17:15 Mon 17:15 Mon 17:15 Mon 17:16 Mon 18:14 Mon 20:57 M…" at bounding box center [619, 318] width 1238 height 523
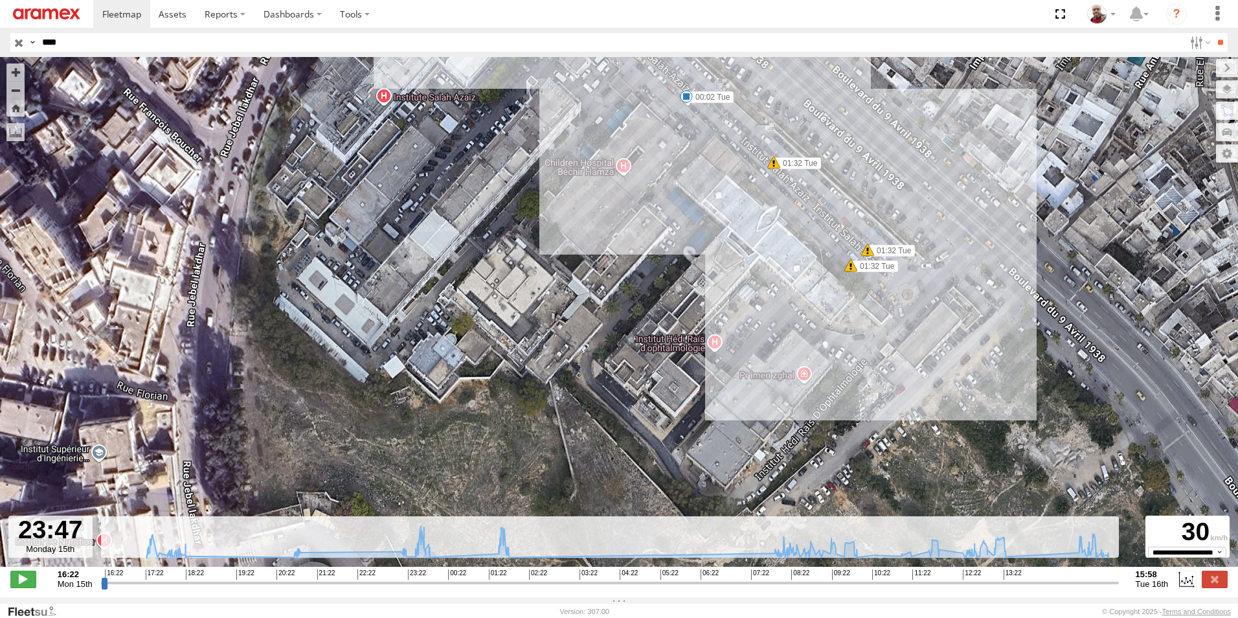
drag, startPoint x: 622, startPoint y: 293, endPoint x: 654, endPoint y: 367, distance: 80.4
click at [654, 367] on div "241 TU 8770 17:14 Mon 17:15 Mon 17:15 Mon 17:15 Mon 17:16 Mon 18:14 Mon 20:57 M…" at bounding box center [619, 318] width 1238 height 523
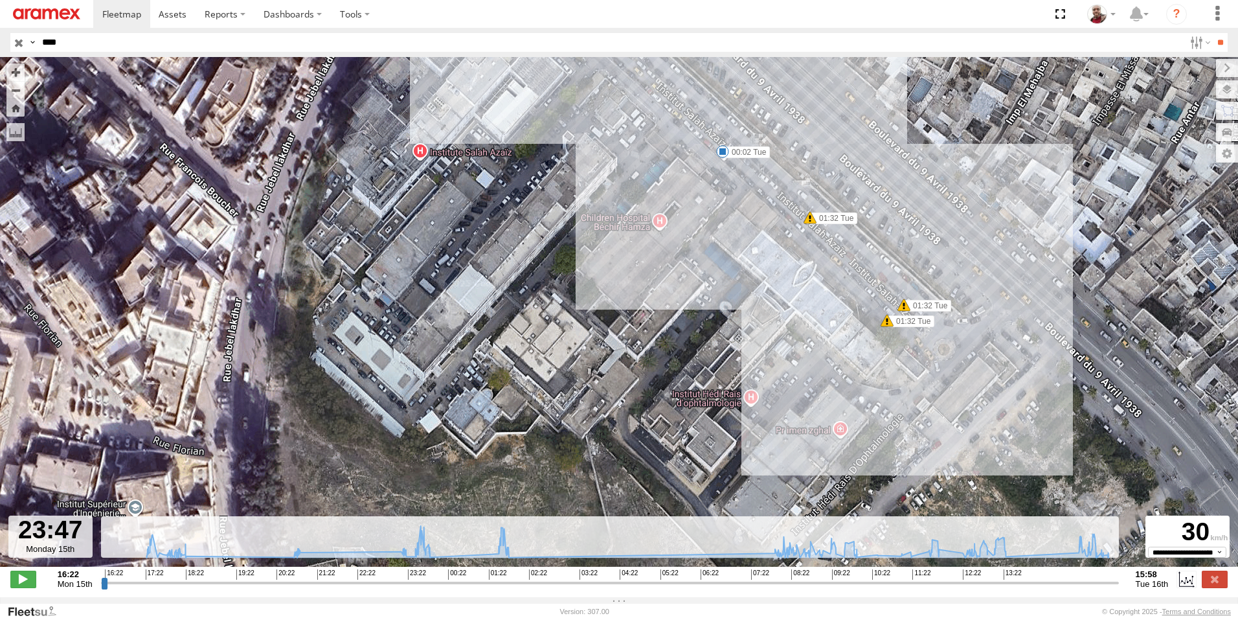
drag, startPoint x: 621, startPoint y: 259, endPoint x: 657, endPoint y: 313, distance: 65.4
click at [657, 313] on div "241 TU 8770 17:14 Mon 17:15 Mon 17:15 Mon 17:15 Mon 17:16 Mon 18:14 Mon 20:57 M…" at bounding box center [619, 318] width 1238 height 523
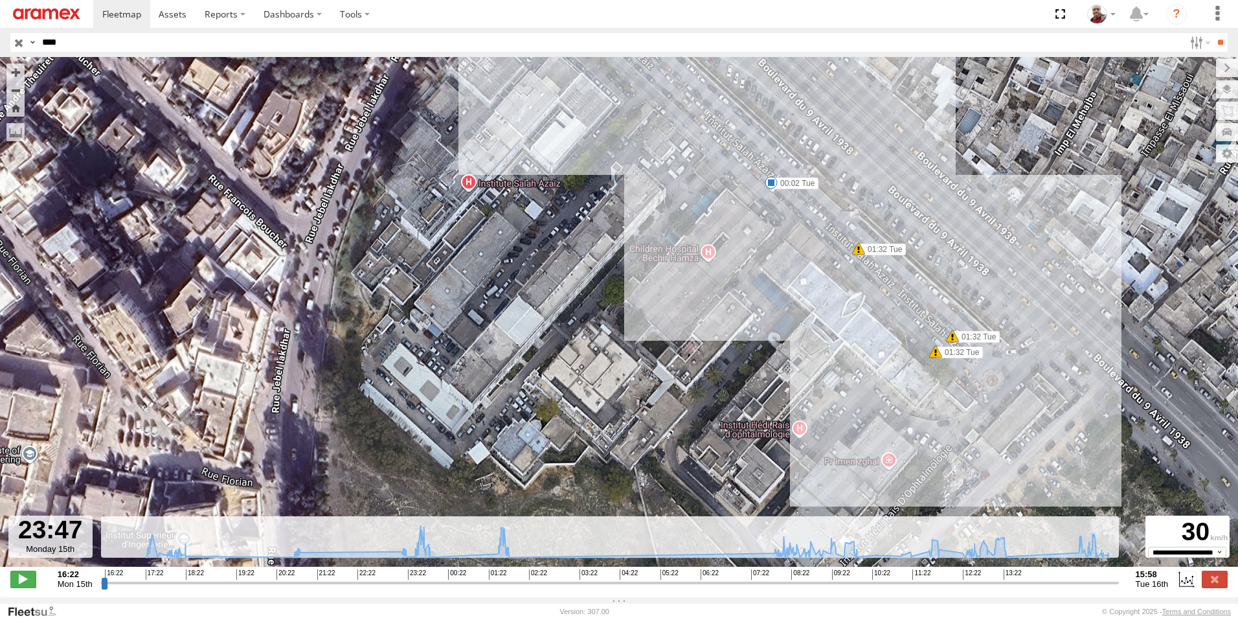
drag, startPoint x: 622, startPoint y: 272, endPoint x: 670, endPoint y: 301, distance: 56.6
click at [670, 301] on div "241 TU 8770 17:14 Mon 17:15 Mon 17:15 Mon 17:15 Mon 17:16 Mon 18:14 Mon 20:57 M…" at bounding box center [619, 318] width 1238 height 523
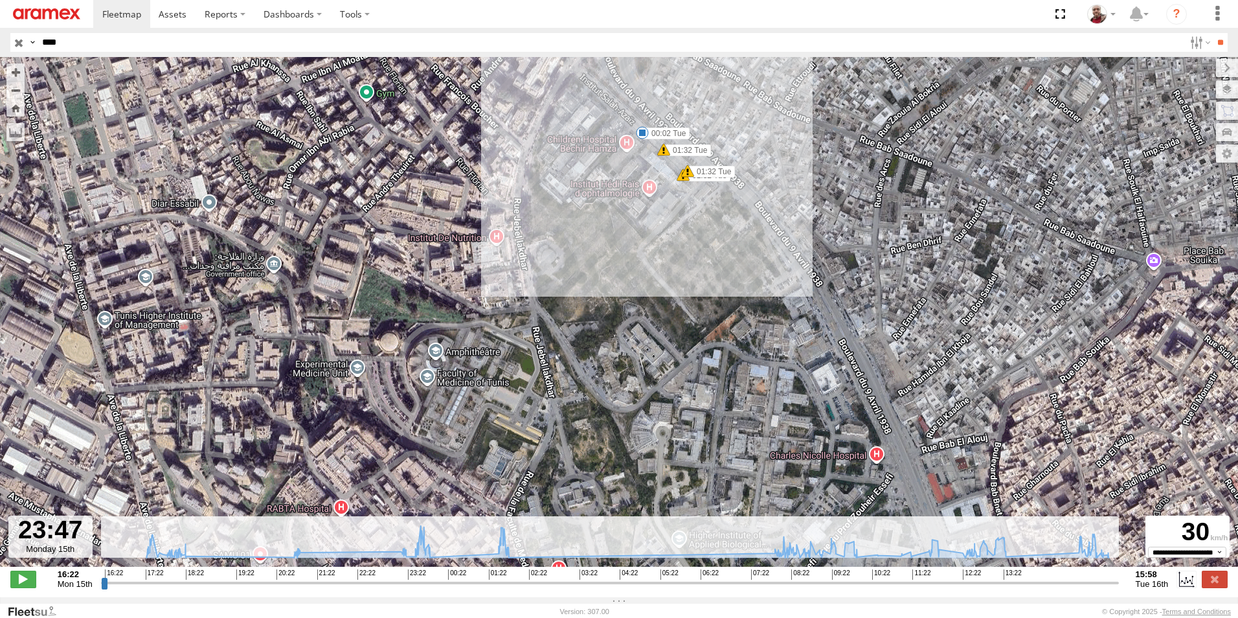
drag, startPoint x: 733, startPoint y: 381, endPoint x: 679, endPoint y: 243, distance: 148.0
click at [679, 243] on div "241 TU 8770 17:14 Mon 17:15 Mon 17:15 Mon 17:15 Mon 17:16 Mon 18:14 Mon 20:57 M…" at bounding box center [619, 318] width 1238 height 523
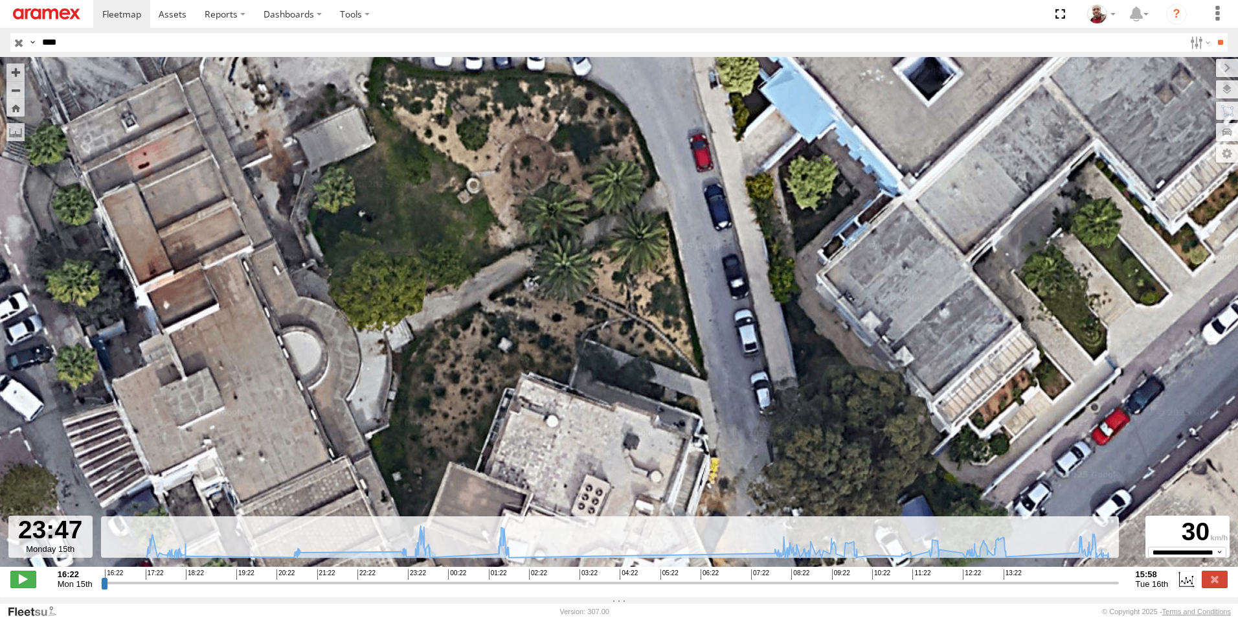
drag, startPoint x: 518, startPoint y: 408, endPoint x: 615, endPoint y: 269, distance: 169.4
click at [614, 269] on div "241 TU 8770 17:14 Mon 17:15 Mon 17:15 Mon 17:15 Mon 17:16 Mon 18:14 Mon 20:57 M…" at bounding box center [619, 318] width 1238 height 523
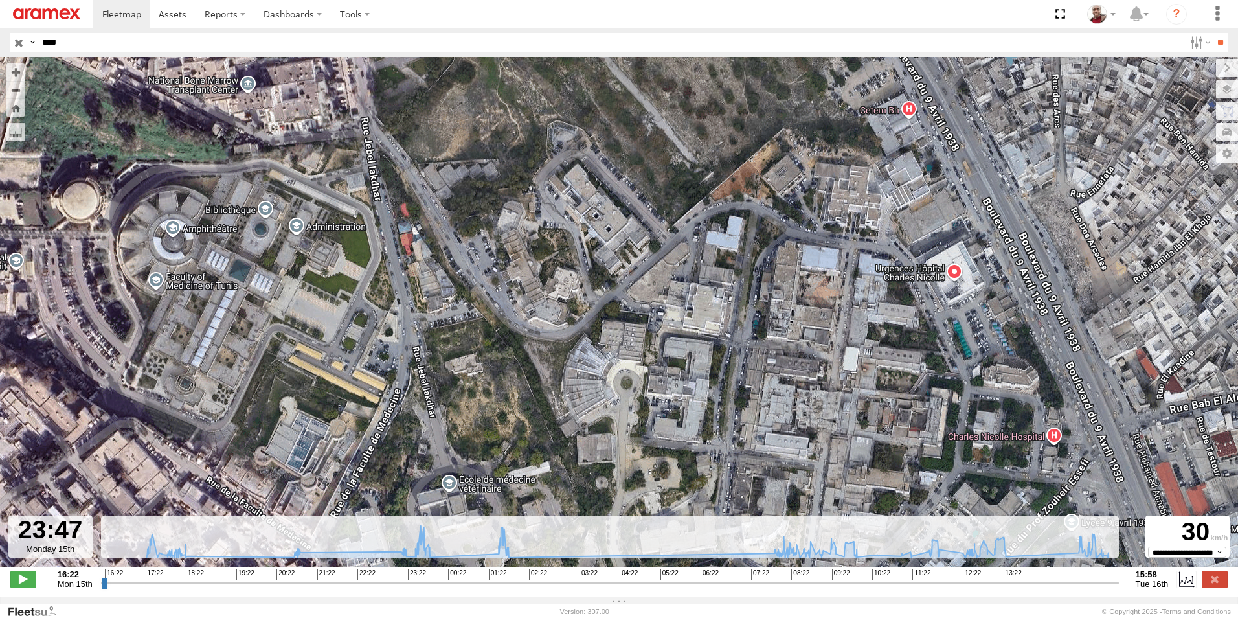
click at [674, 328] on div "241 TU 8770 17:14 Mon 17:15 Mon 17:15 Mon 17:15 Mon 17:16 Mon 18:14 Mon 20:57 M…" at bounding box center [619, 318] width 1238 height 523
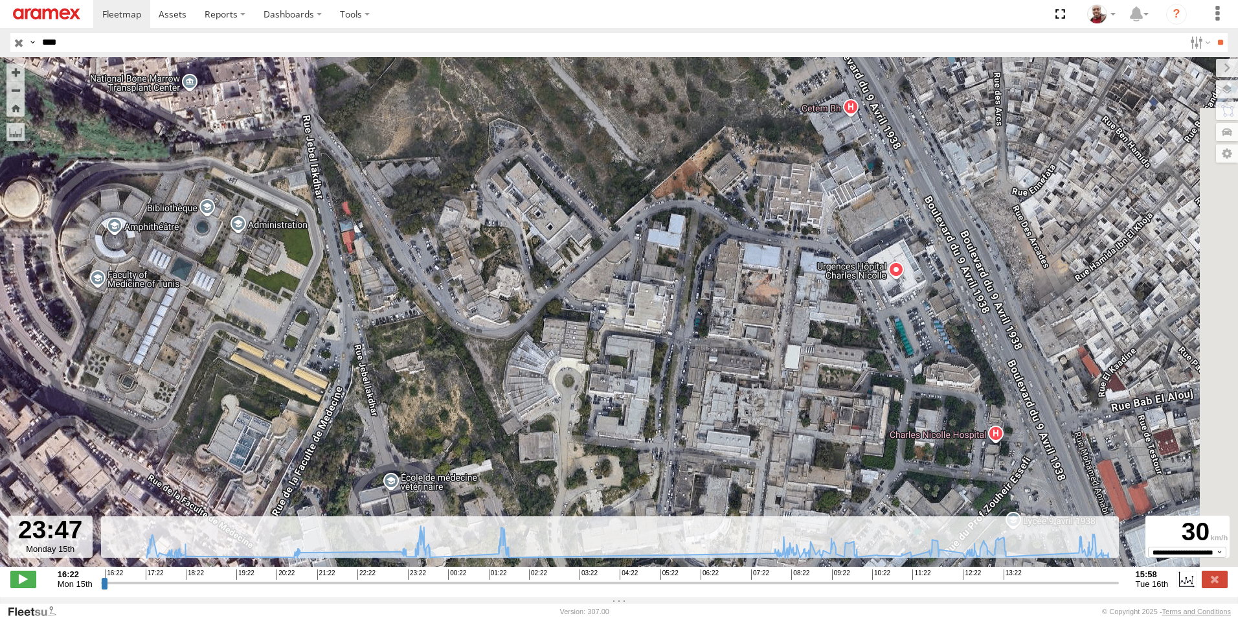
drag, startPoint x: 870, startPoint y: 357, endPoint x: 810, endPoint y: 355, distance: 60.3
click at [810, 355] on div "241 TU 8770 17:14 Mon 17:15 Mon 17:15 Mon 17:15 Mon 17:16 Mon 18:14 Mon 20:57 M…" at bounding box center [619, 318] width 1238 height 523
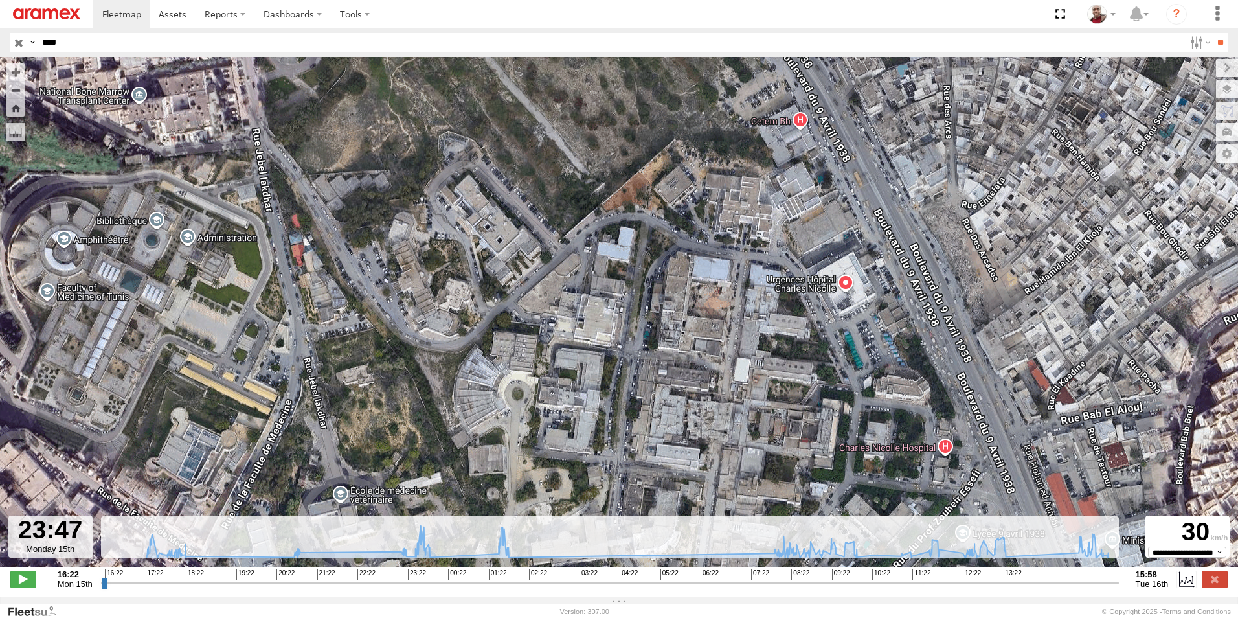
drag, startPoint x: 836, startPoint y: 335, endPoint x: 784, endPoint y: 348, distance: 53.2
click at [784, 348] on div "241 TU 8770 17:14 Mon 17:15 Mon 17:15 Mon 17:15 Mon 17:16 Mon 18:14 Mon 20:57 M…" at bounding box center [619, 318] width 1238 height 523
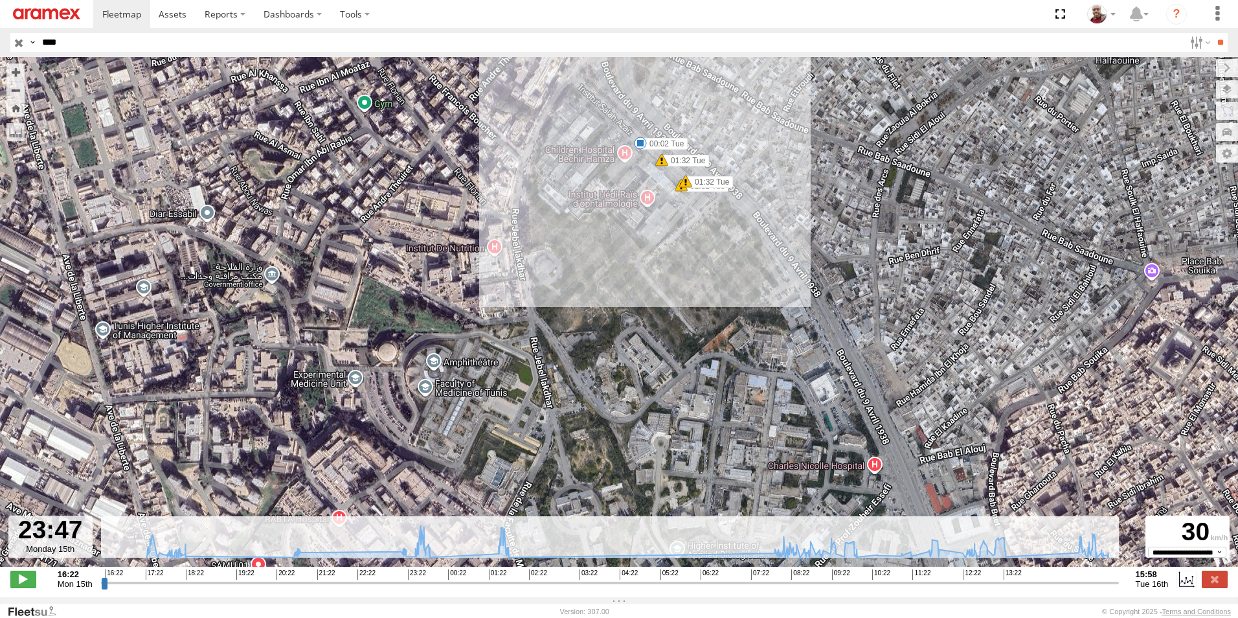
drag, startPoint x: 602, startPoint y: 216, endPoint x: 653, endPoint y: 330, distance: 125.8
click at [653, 330] on div "241 TU 8770 17:14 Mon 17:15 Mon 17:15 Mon 17:15 Mon 17:16 Mon 18:14 Mon 20:57 M…" at bounding box center [619, 318] width 1238 height 523
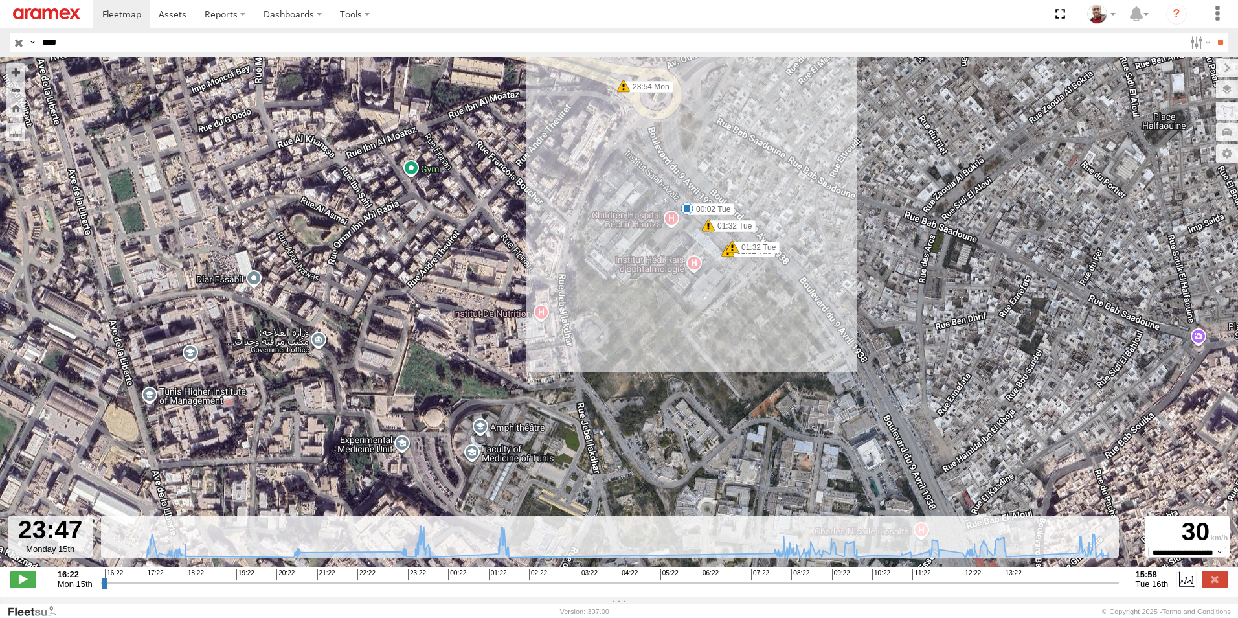
drag, startPoint x: 612, startPoint y: 248, endPoint x: 662, endPoint y: 314, distance: 83.1
click at [661, 313] on div "241 TU 8770 17:14 Mon 17:15 Mon 17:15 Mon 17:15 Mon 17:16 Mon 18:14 Mon 20:57 M…" at bounding box center [619, 318] width 1238 height 523
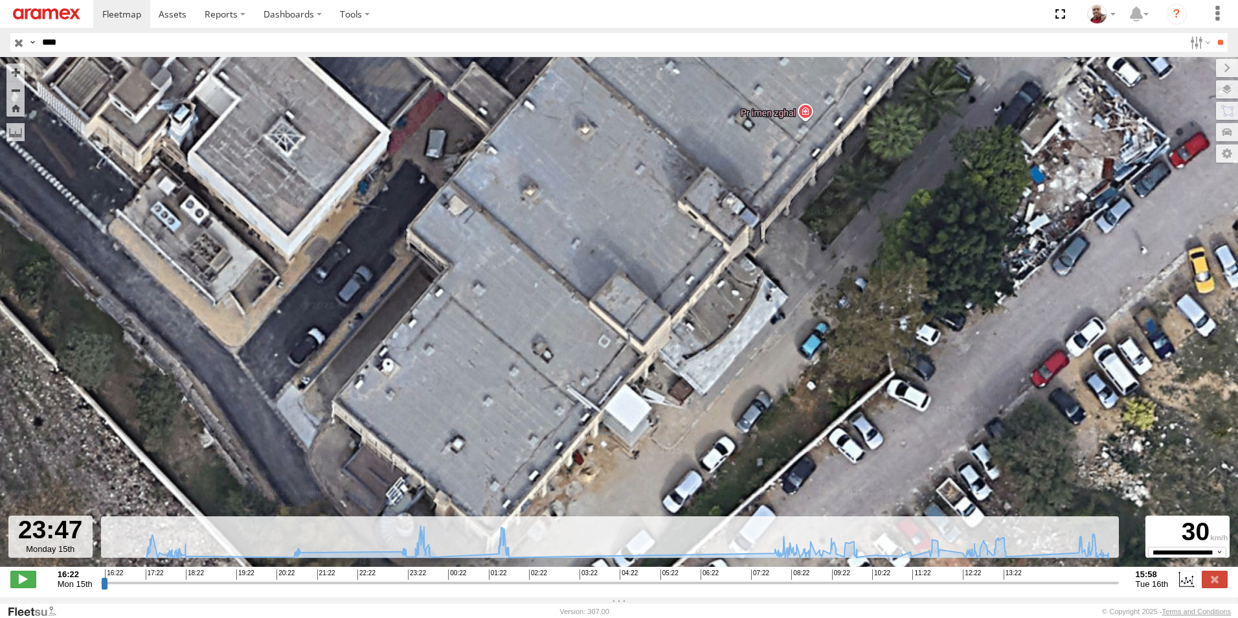
click at [785, 119] on div "241 TU 8770 17:14 Mon 17:15 Mon 17:15 Mon 17:15 Mon 17:16 Mon 18:14 Mon 20:57 M…" at bounding box center [619, 318] width 1238 height 523
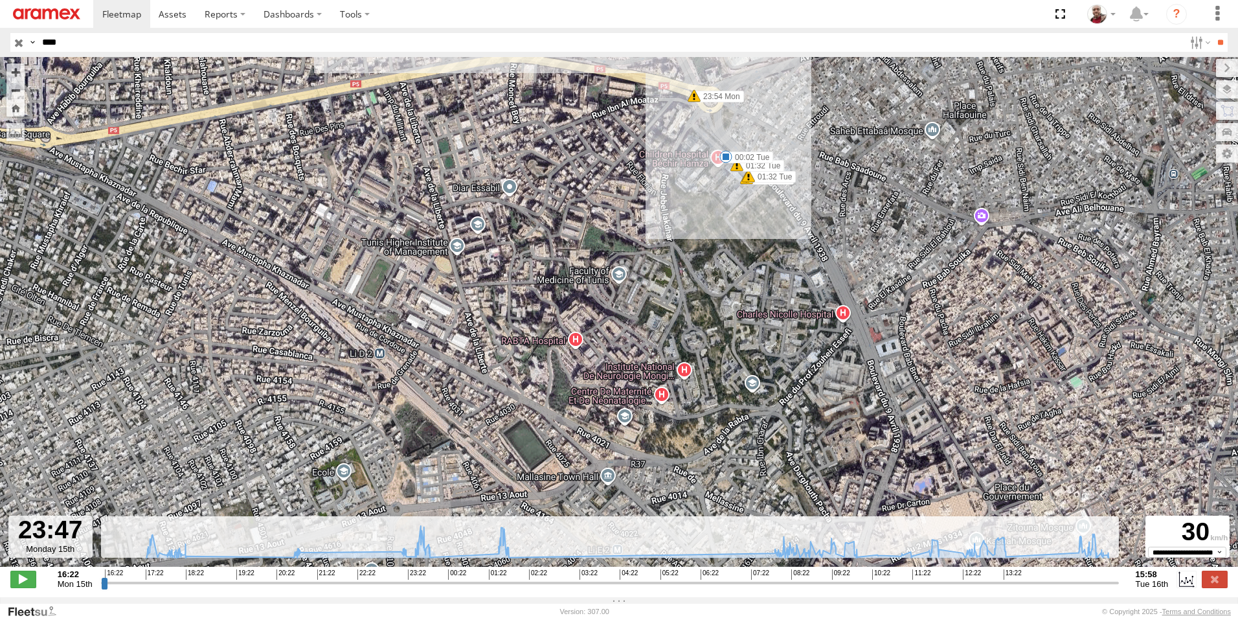
drag, startPoint x: 767, startPoint y: 196, endPoint x: 698, endPoint y: 232, distance: 78.2
click at [699, 231] on div "241 TU 8770 17:14 Mon 17:15 Mon 17:15 Mon 17:15 Mon 17:16 Mon 18:14 Mon 20:57 M…" at bounding box center [619, 318] width 1238 height 523
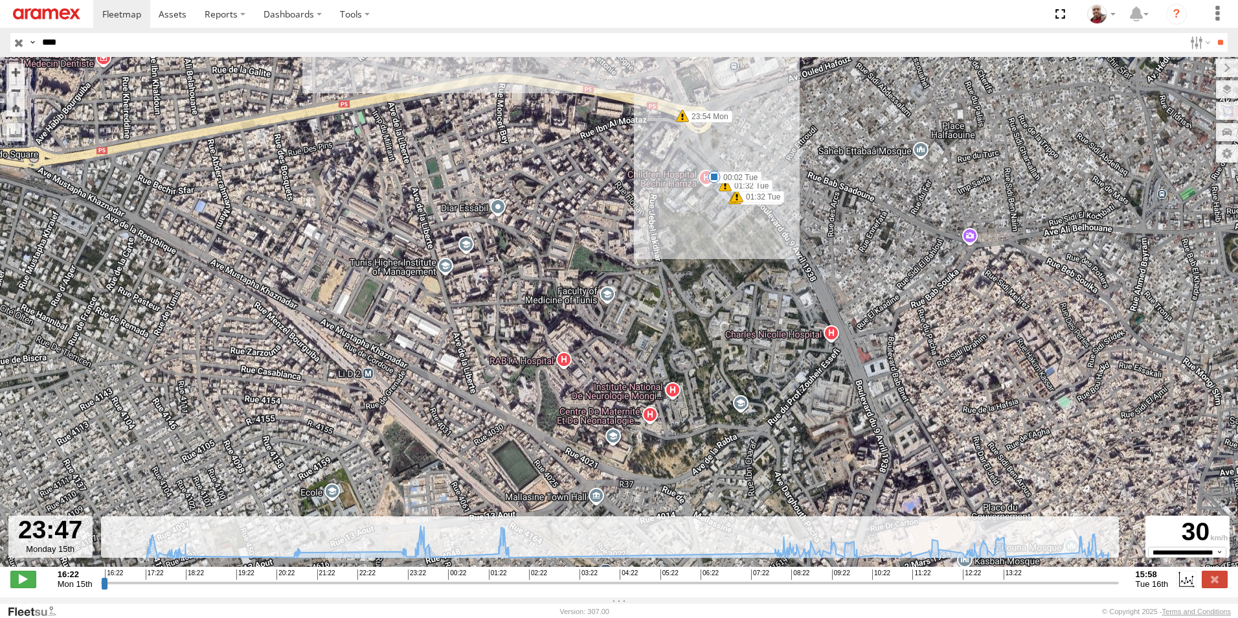
click at [0, 0] on span "Default" at bounding box center [0, 0] width 0 height 0
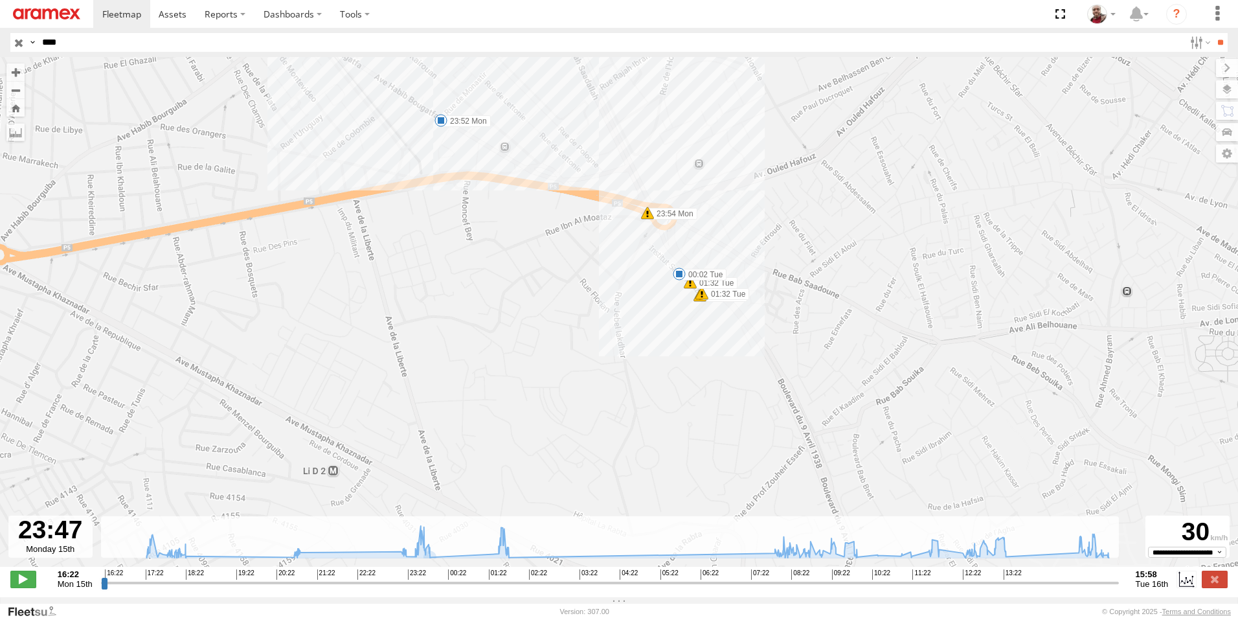
drag, startPoint x: 695, startPoint y: 239, endPoint x: 653, endPoint y: 347, distance: 116.0
click at [653, 346] on div "241 TU 8770 17:14 Mon 17:15 Mon 17:15 Mon 17:15 Mon 17:16 Mon 18:14 Mon 20:57 M…" at bounding box center [619, 318] width 1238 height 523
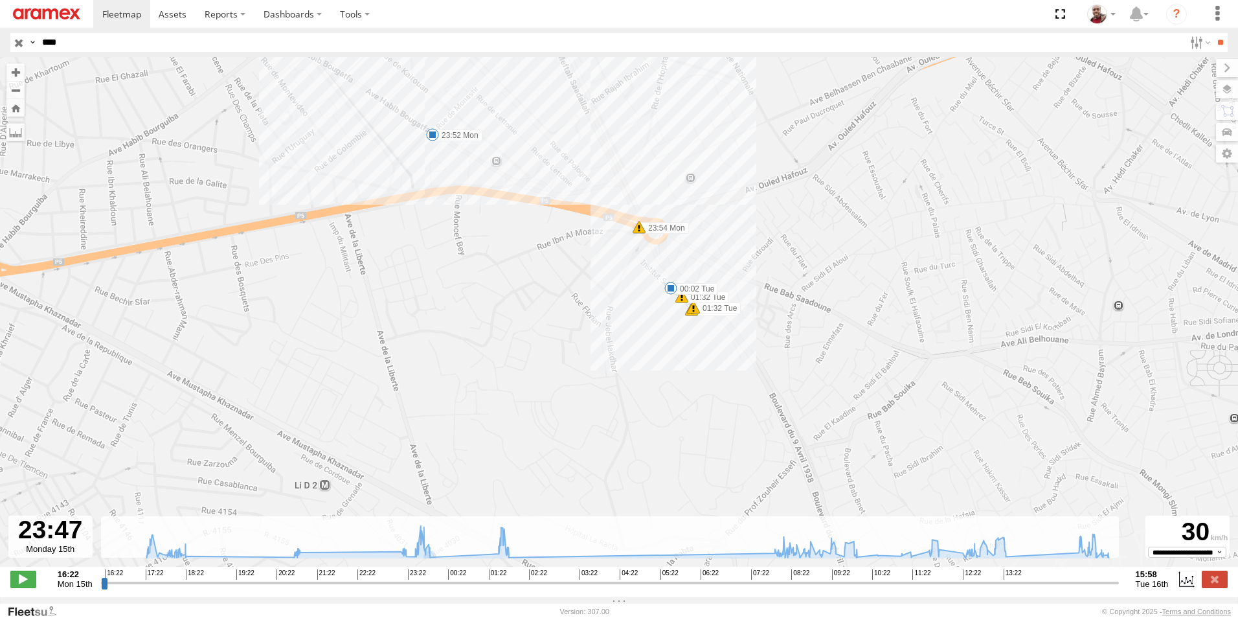
drag, startPoint x: 563, startPoint y: 284, endPoint x: 533, endPoint y: 324, distance: 49.9
click at [545, 320] on div "241 TU 8770 17:14 Mon 17:15 Mon 17:15 Mon 17:15 Mon 17:16 Mon 18:14 Mon 20:57 M…" at bounding box center [619, 318] width 1238 height 523
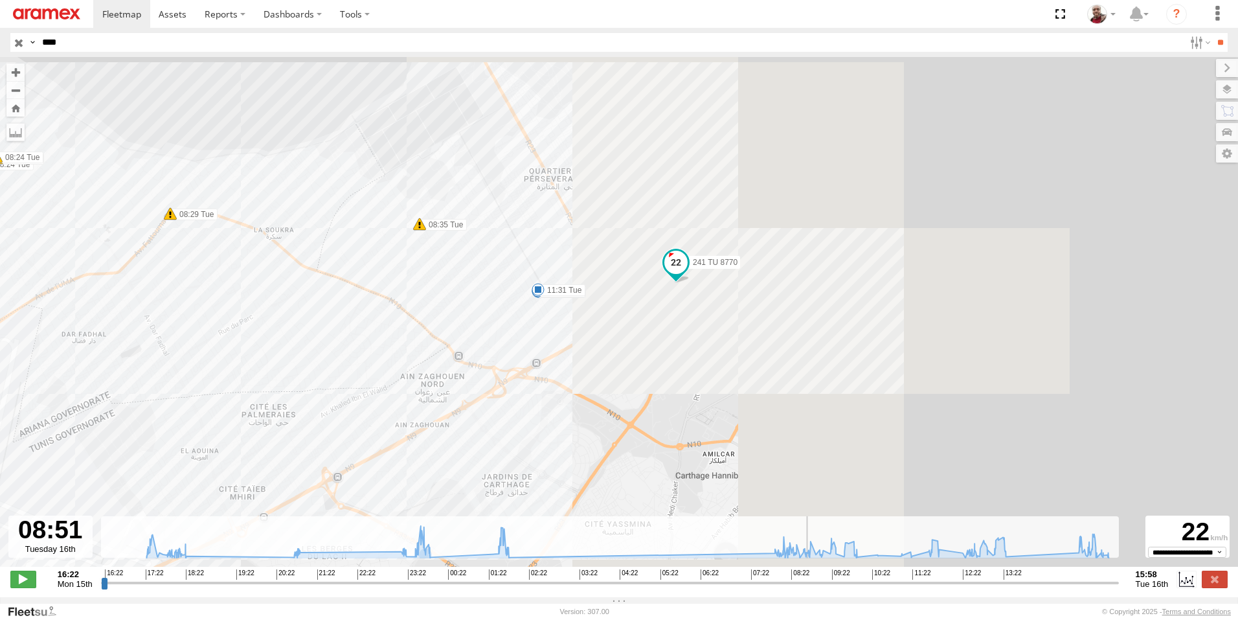
drag, startPoint x: 422, startPoint y: 591, endPoint x: 809, endPoint y: 557, distance: 388.7
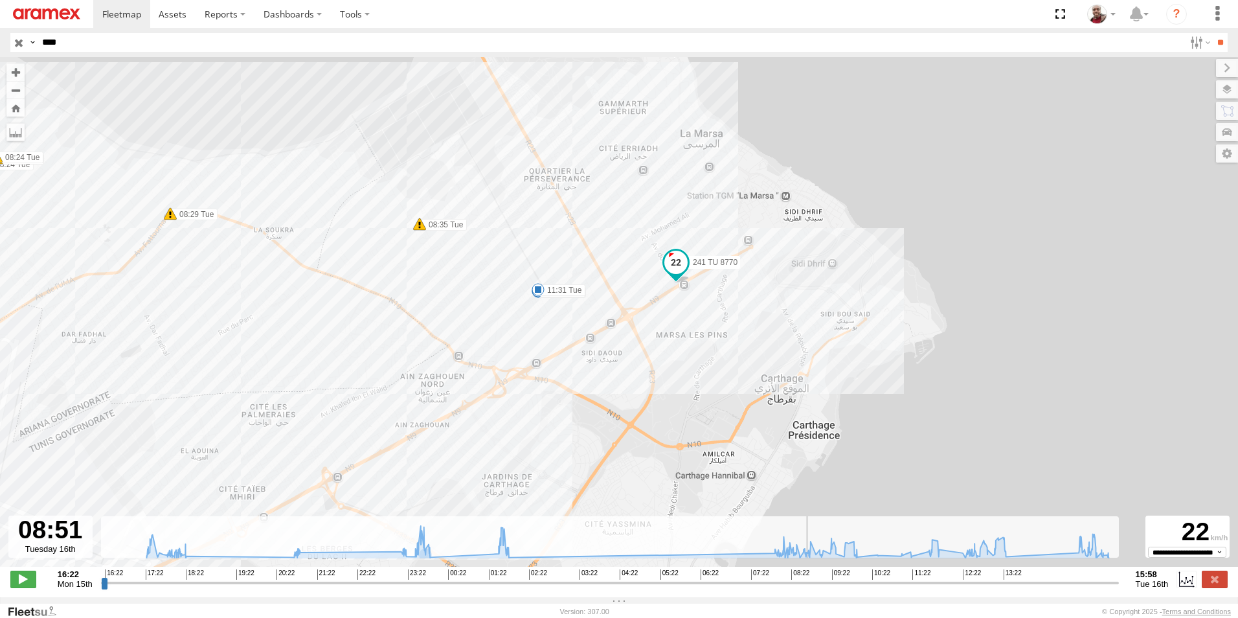
click at [809, 576] on input "range" at bounding box center [610, 582] width 1018 height 12
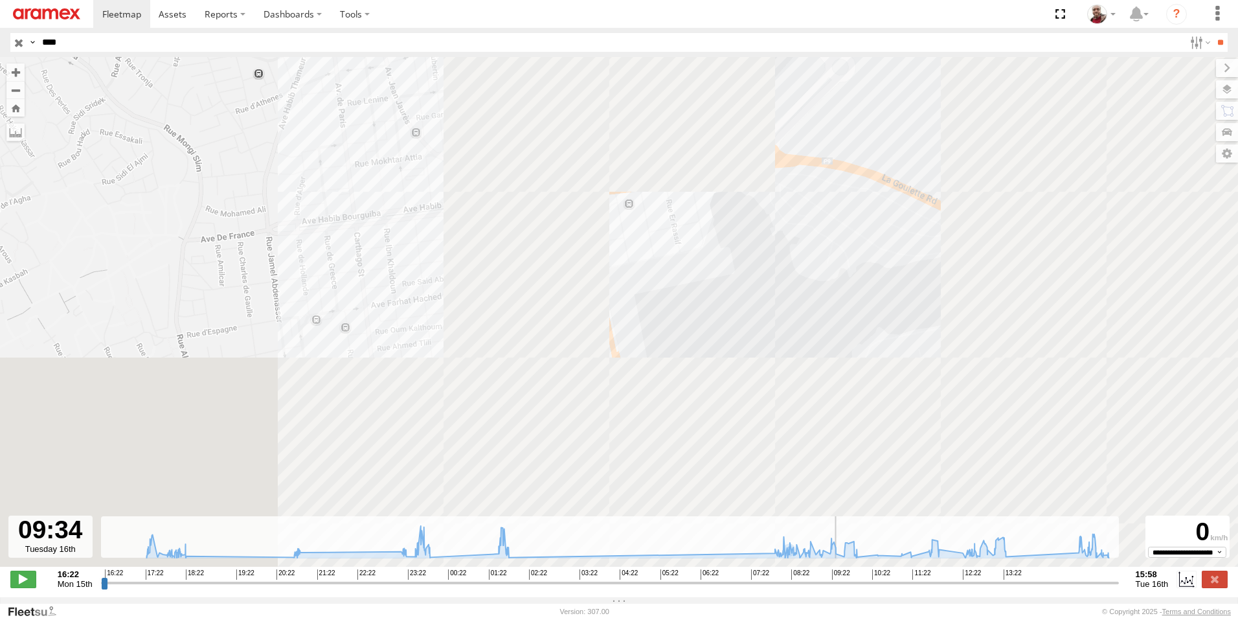
drag, startPoint x: 819, startPoint y: 586, endPoint x: 824, endPoint y: 535, distance: 51.4
click at [841, 583] on input "range" at bounding box center [610, 582] width 1018 height 12
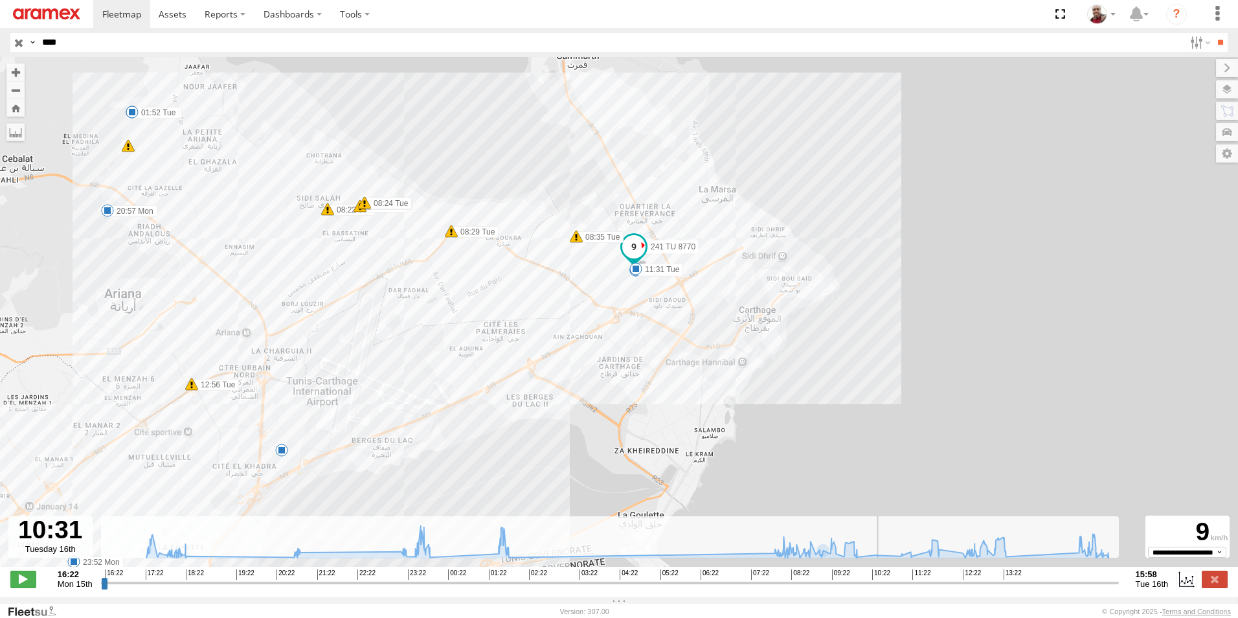
drag, startPoint x: 842, startPoint y: 591, endPoint x: 881, endPoint y: 578, distance: 40.8
click at [881, 578] on input "range" at bounding box center [610, 582] width 1018 height 12
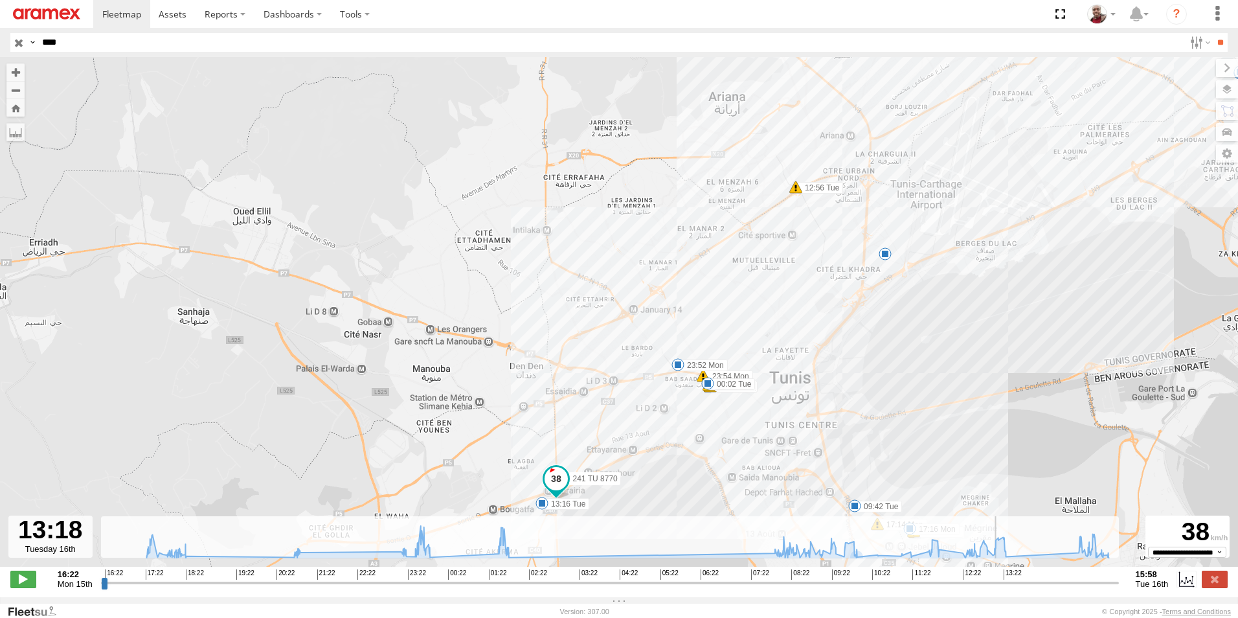
drag, startPoint x: 883, startPoint y: 593, endPoint x: 1000, endPoint y: 558, distance: 122.3
click at [1000, 576] on input "range" at bounding box center [610, 582] width 1018 height 12
click at [1195, 66] on label at bounding box center [1216, 68] width 43 height 18
drag, startPoint x: 1002, startPoint y: 589, endPoint x: 1124, endPoint y: 556, distance: 125.3
click at [1119, 576] on input "range" at bounding box center [610, 582] width 1018 height 12
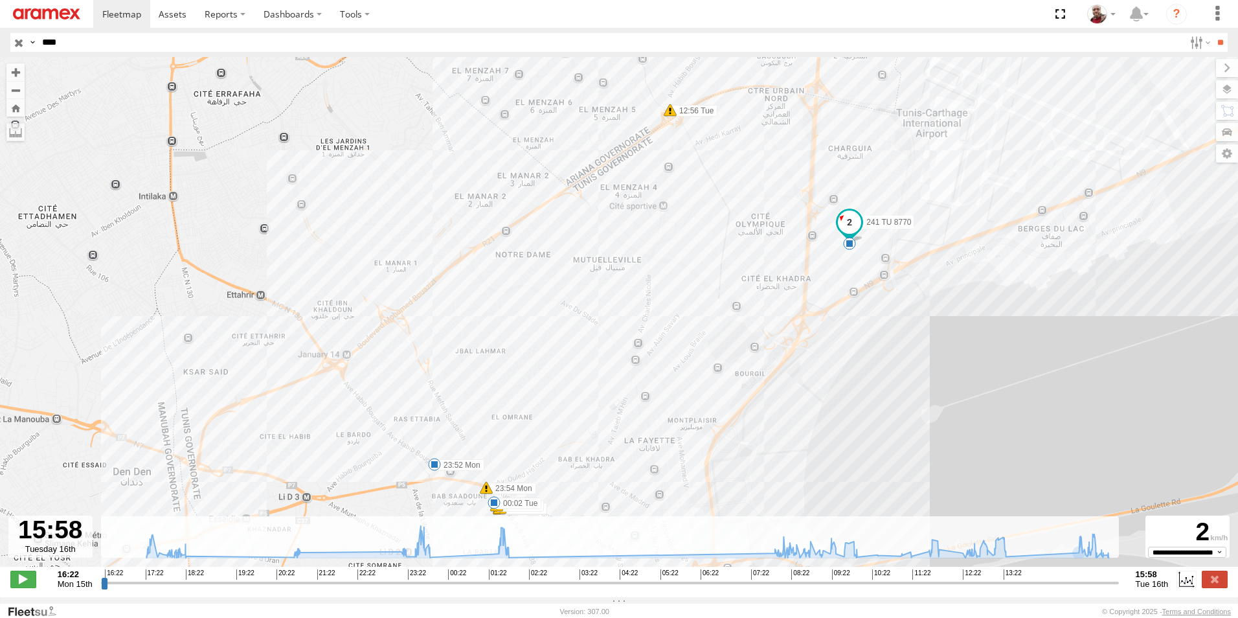
drag, startPoint x: 886, startPoint y: 265, endPoint x: 822, endPoint y: 262, distance: 64.2
click at [822, 262] on div "241 TU 8770 17:14 Mon 17:15 Mon 17:15 Mon 17:15 Mon 17:16 Mon 18:14 Mon 20:57 M…" at bounding box center [619, 318] width 1238 height 523
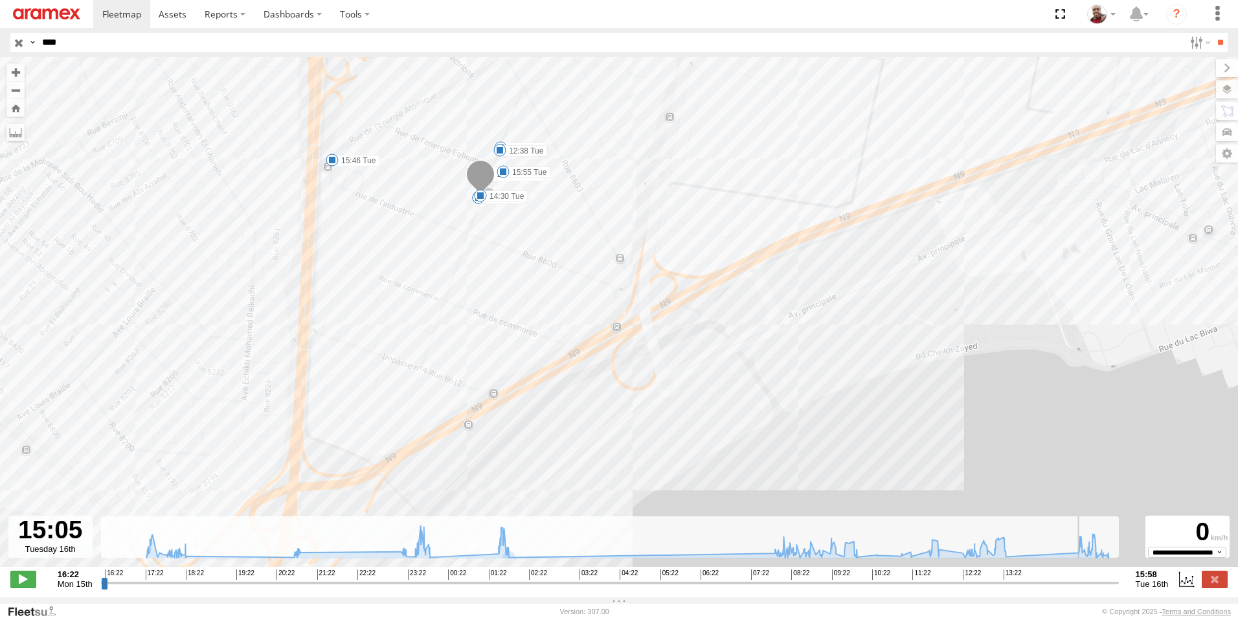
drag, startPoint x: 1115, startPoint y: 590, endPoint x: 1076, endPoint y: 580, distance: 40.2
click at [1076, 580] on input "range" at bounding box center [610, 582] width 1018 height 12
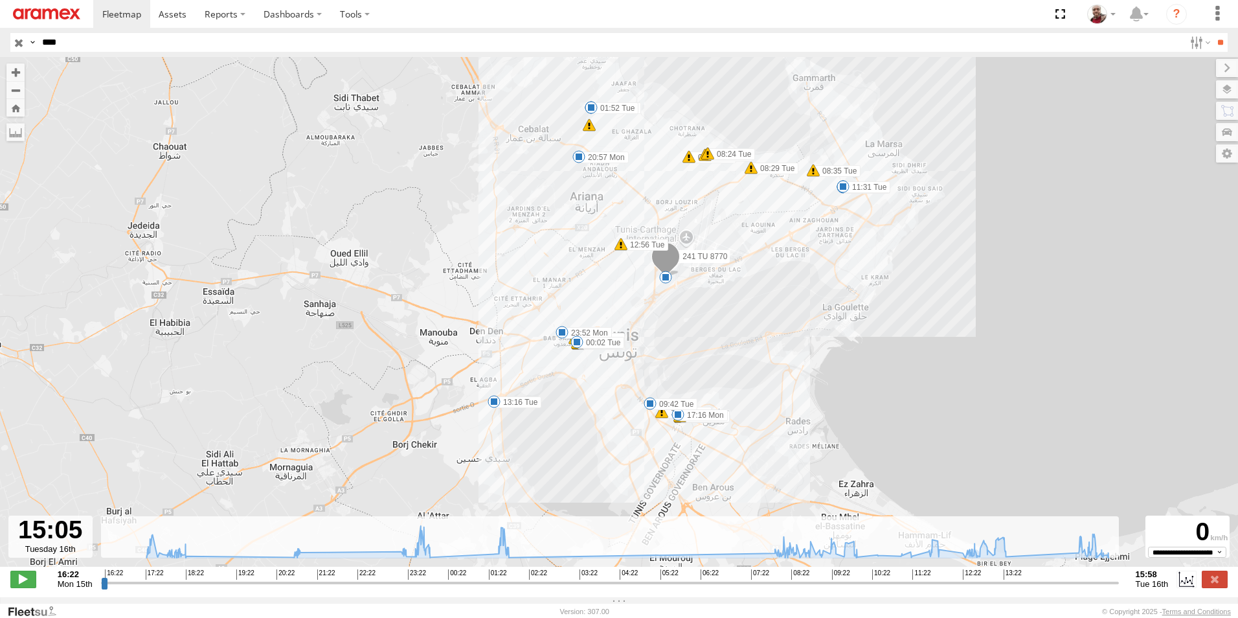
click at [864, 387] on div "241 TU 8770 17:14 Mon 17:15 Mon 17:15 Mon 17:15 Mon 17:16 Mon 18:14 Mon 20:57 M…" at bounding box center [619, 318] width 1238 height 523
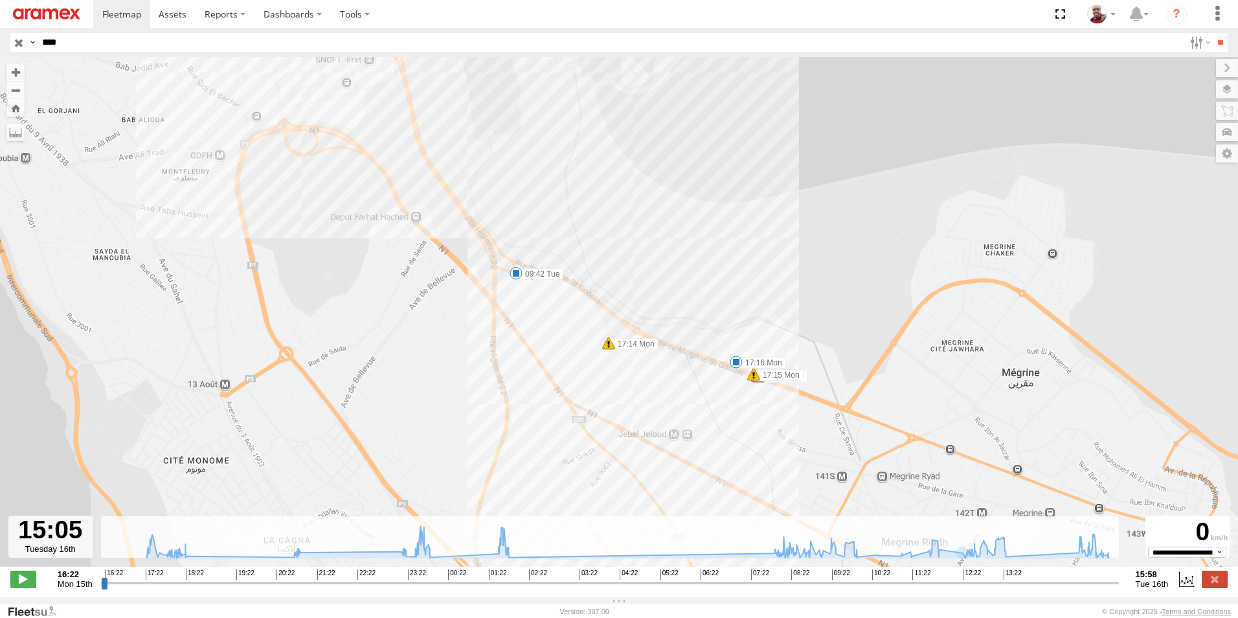
click at [607, 345] on span at bounding box center [608, 343] width 13 height 13
click at [752, 379] on span at bounding box center [753, 374] width 13 height 13
click at [743, 401] on div "241 TU 8770 17:14 Mon 17:15 Mon 17:15 Mon 17:15 Mon 17:16 Mon 18:14 Mon 20:57 M…" at bounding box center [619, 318] width 1238 height 523
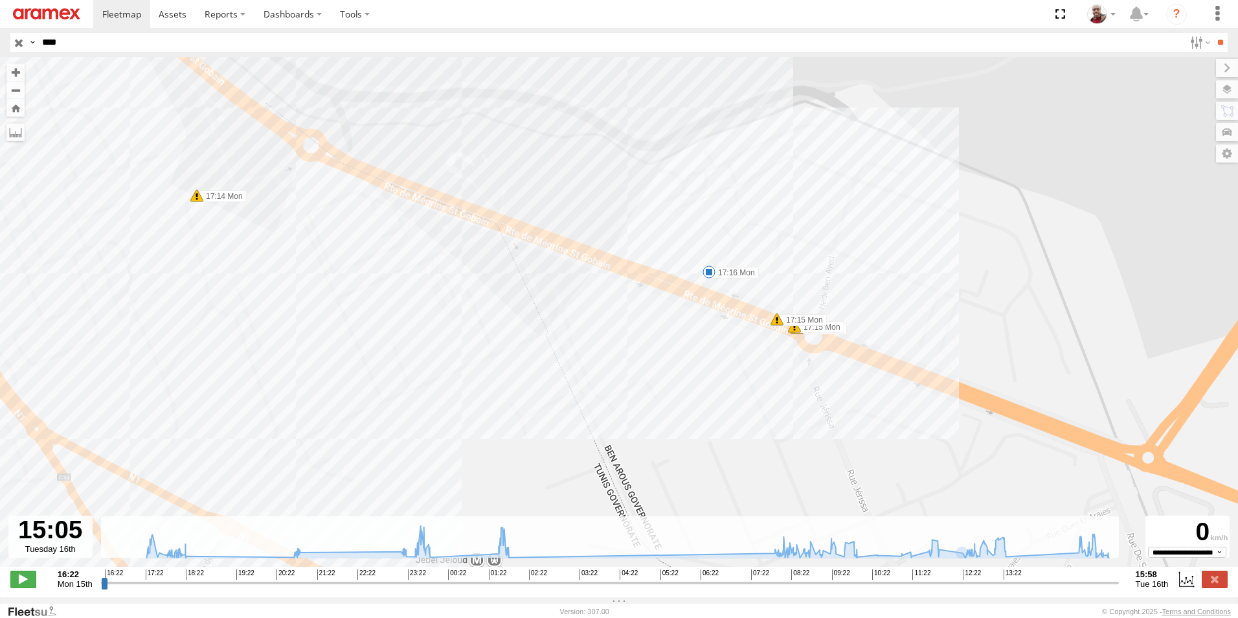
click at [708, 273] on span at bounding box center [709, 271] width 13 height 13
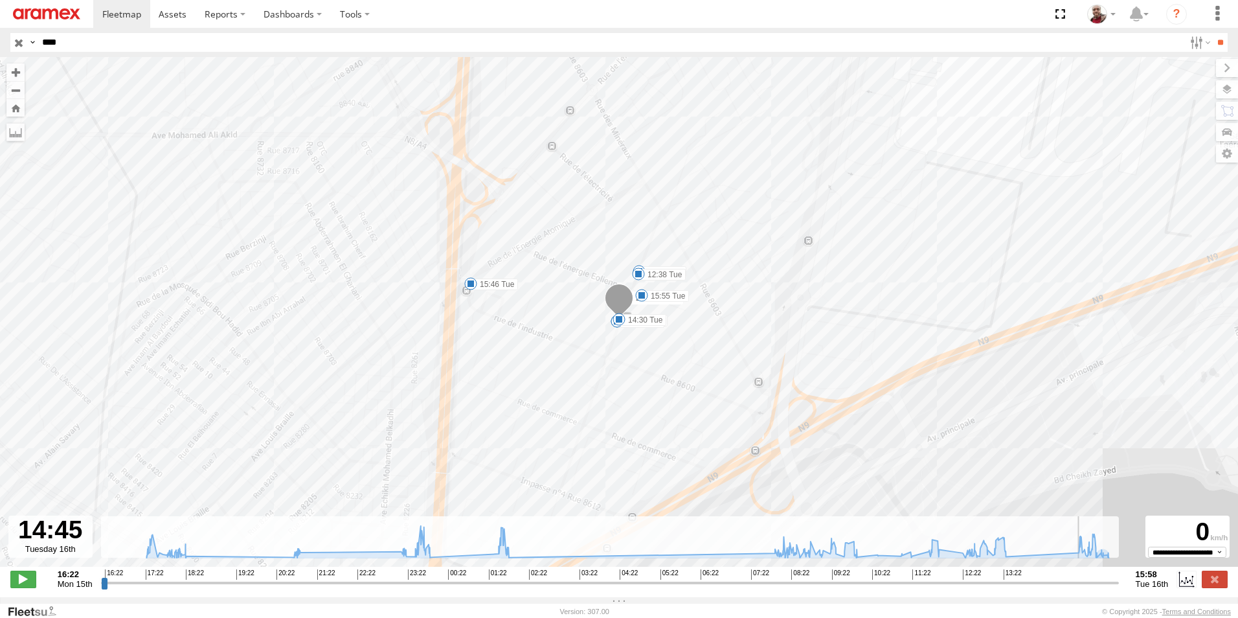
drag, startPoint x: 1078, startPoint y: 593, endPoint x: 1062, endPoint y: 590, distance: 16.5
click at [1062, 589] on input "range" at bounding box center [610, 582] width 1018 height 12
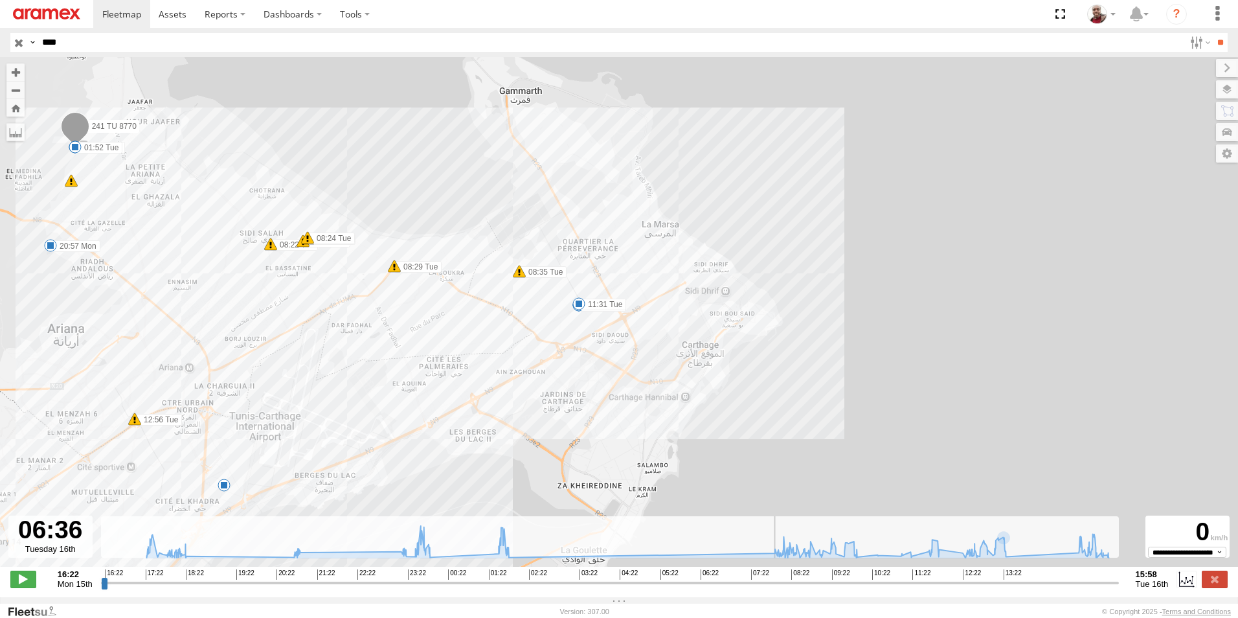
drag, startPoint x: 1061, startPoint y: 591, endPoint x: 644, endPoint y: 427, distance: 448.1
click at [701, 576] on input "range" at bounding box center [610, 582] width 1018 height 12
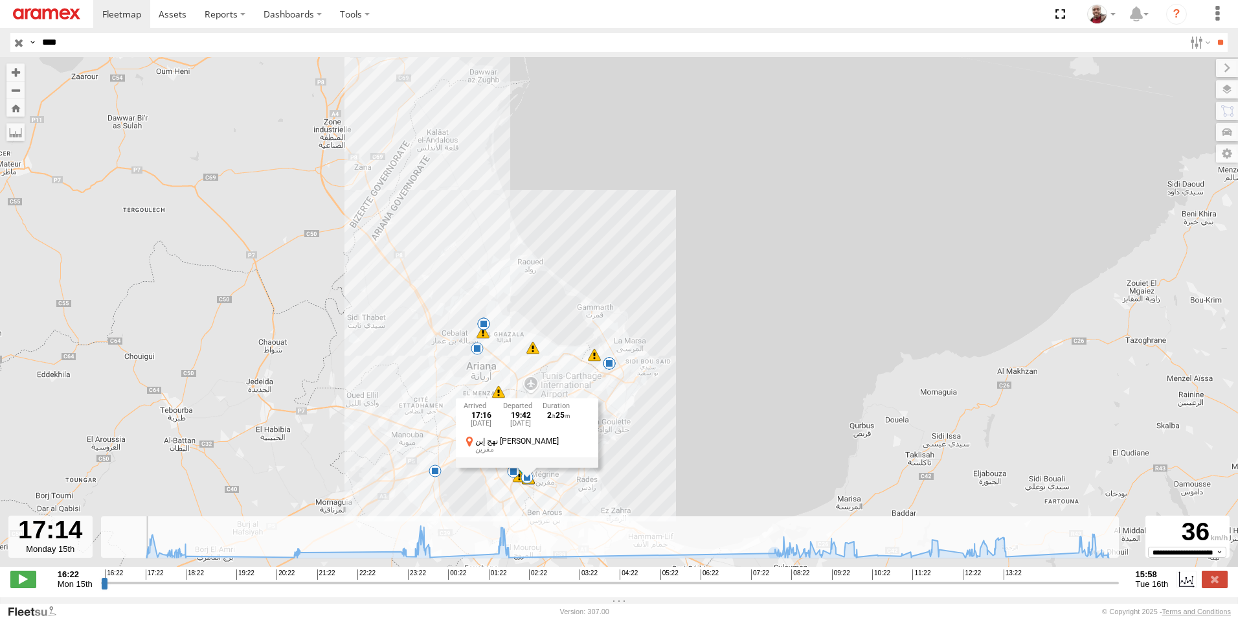
drag, startPoint x: 697, startPoint y: 591, endPoint x: 141, endPoint y: 569, distance: 556.0
click at [141, 576] on input "range" at bounding box center [610, 582] width 1018 height 12
click at [553, 493] on div "241 TU 8770 17:14 Mon 17:15 Mon 17:15 Mon 17:15 Mon 17:16 Mon 18:14 Mon 20:57 M…" at bounding box center [619, 318] width 1238 height 523
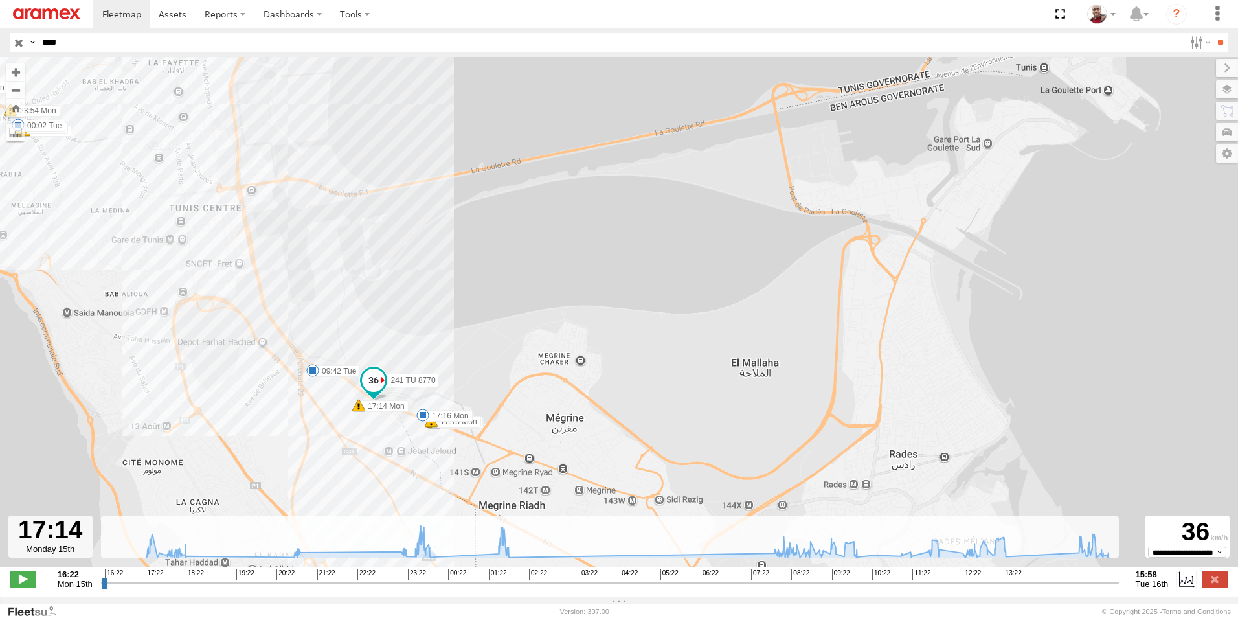
drag, startPoint x: 436, startPoint y: 474, endPoint x: 490, endPoint y: 450, distance: 59.4
click at [490, 455] on div "241 TU 8770 17:14 Mon 17:15 Mon 17:15 Mon 17:15 Mon 17:16 Mon 18:14 Mon 20:57 M…" at bounding box center [619, 318] width 1238 height 523
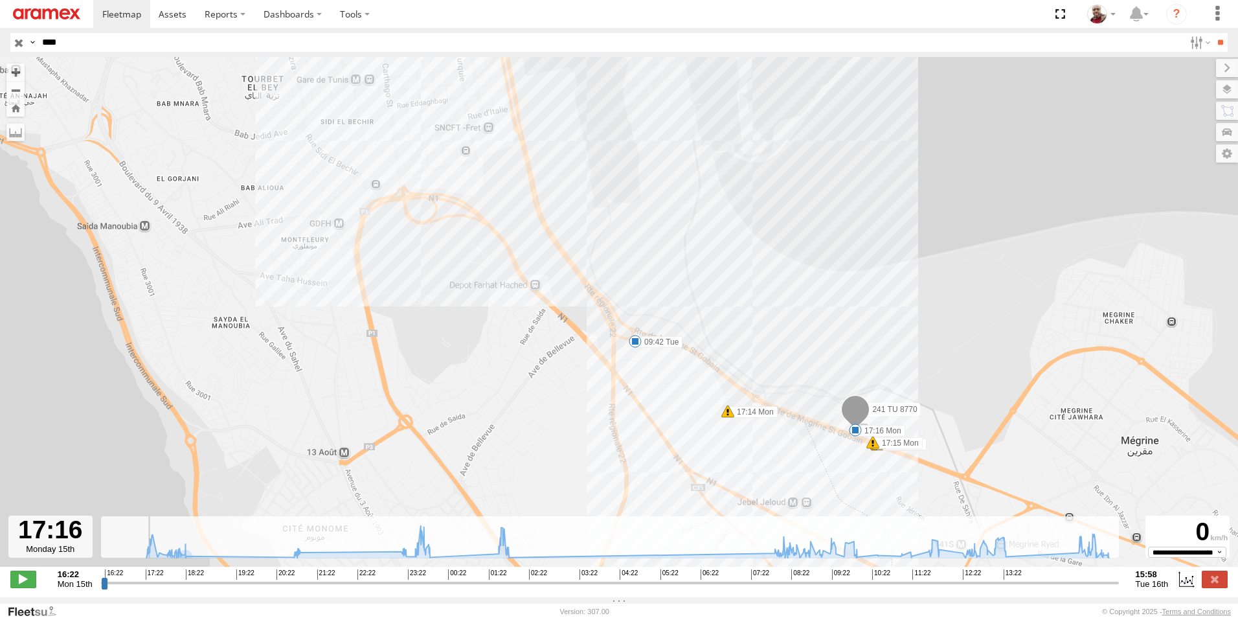
click at [142, 589] on input "range" at bounding box center [610, 582] width 1018 height 12
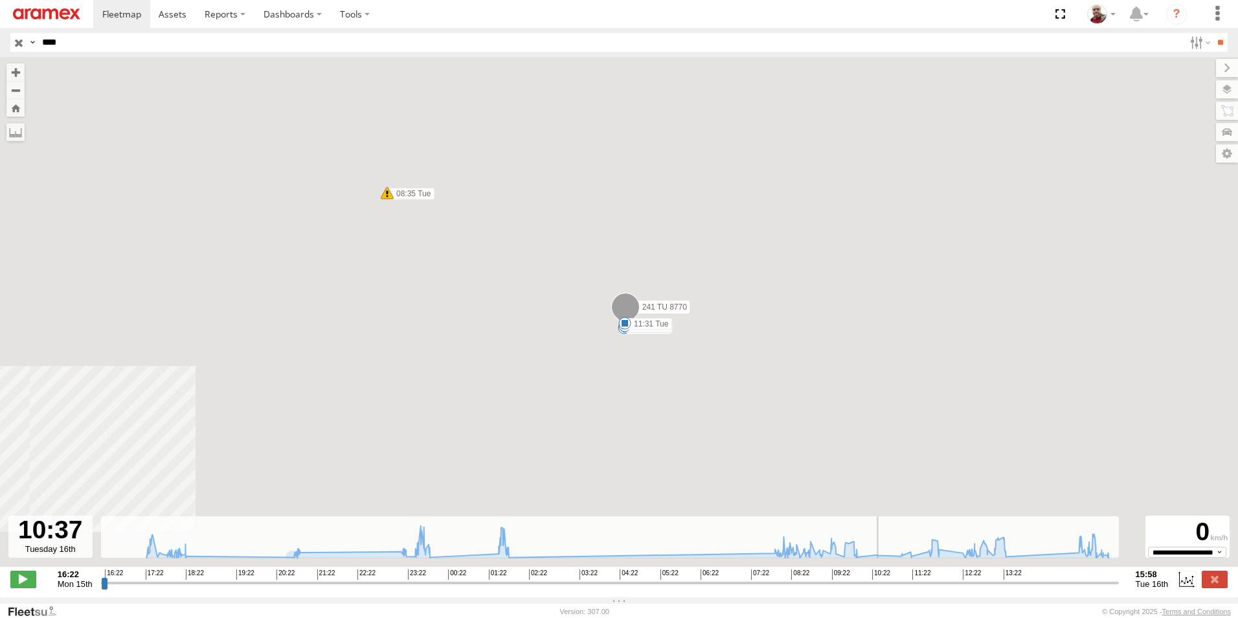
drag, startPoint x: 145, startPoint y: 589, endPoint x: 886, endPoint y: 473, distance: 750.5
click at [886, 576] on input "range" at bounding box center [610, 582] width 1018 height 12
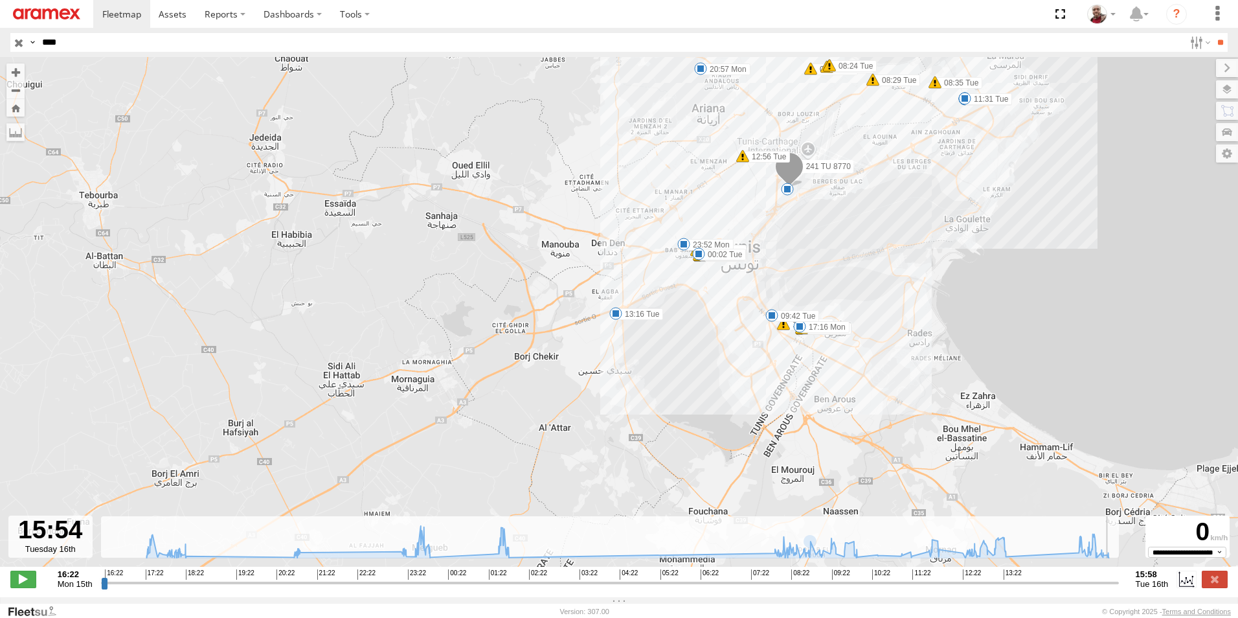
drag, startPoint x: 887, startPoint y: 591, endPoint x: 1112, endPoint y: 566, distance: 226.8
type input "**********"
click at [1112, 576] on input "range" at bounding box center [610, 582] width 1018 height 12
click at [22, 46] on input "button" at bounding box center [18, 42] width 17 height 19
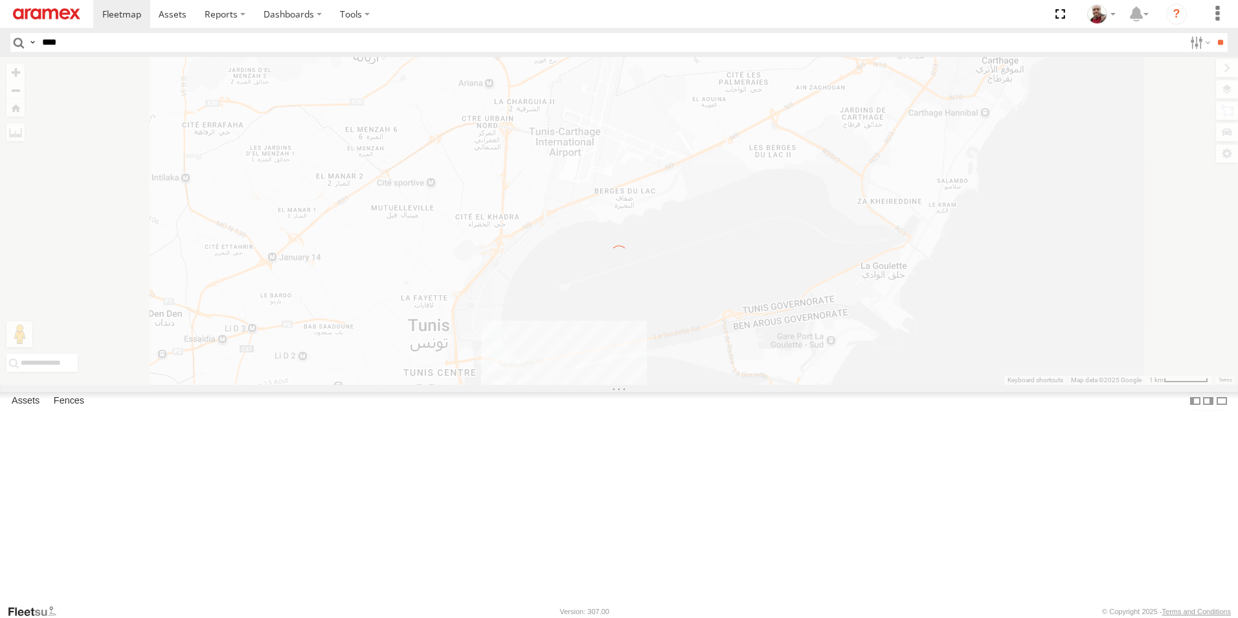
click at [126, 43] on input "****" at bounding box center [610, 42] width 1147 height 19
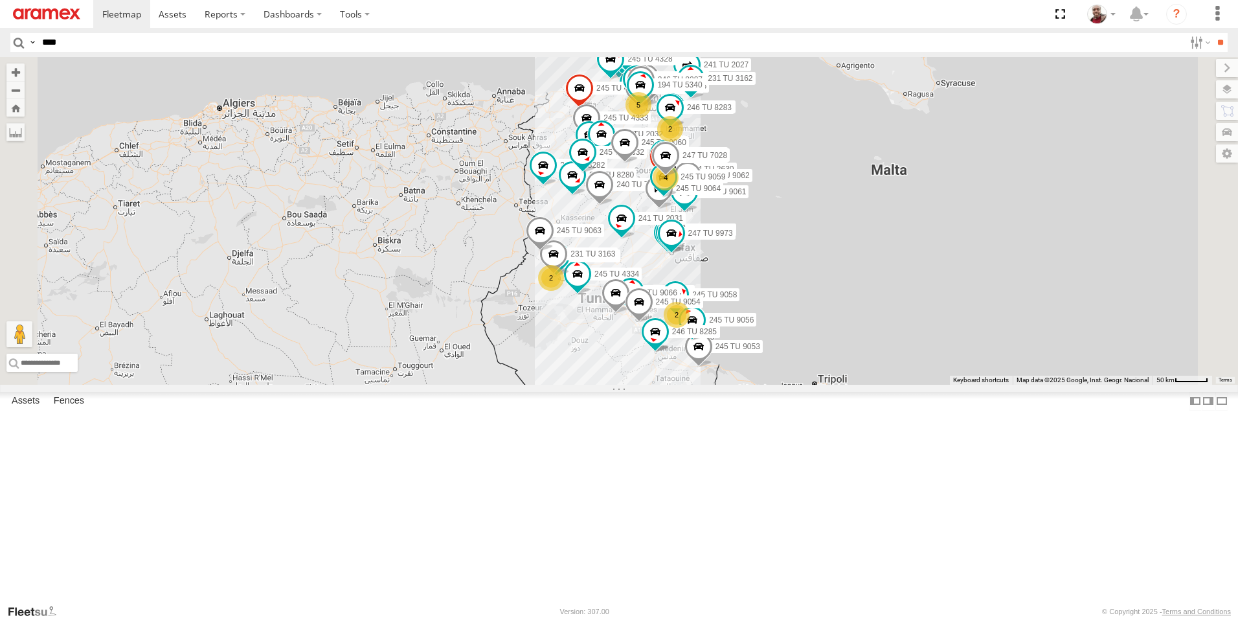
type input "****"
click at [1213, 33] on input "**" at bounding box center [1220, 42] width 15 height 19
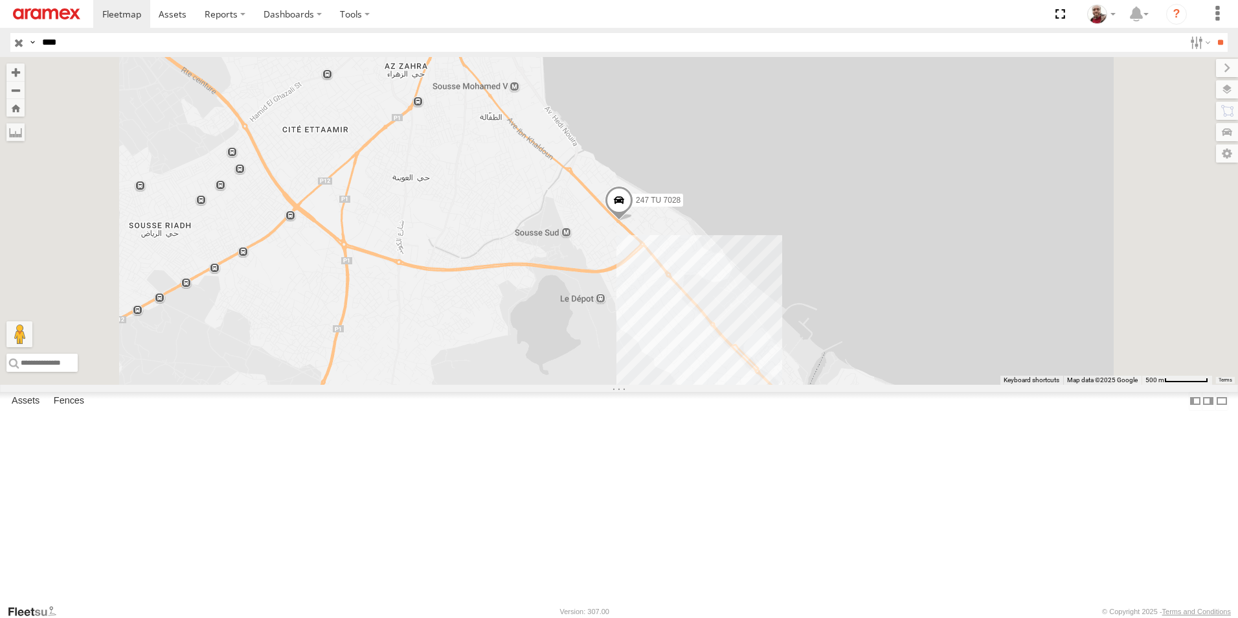
click at [633, 221] on span at bounding box center [619, 203] width 28 height 35
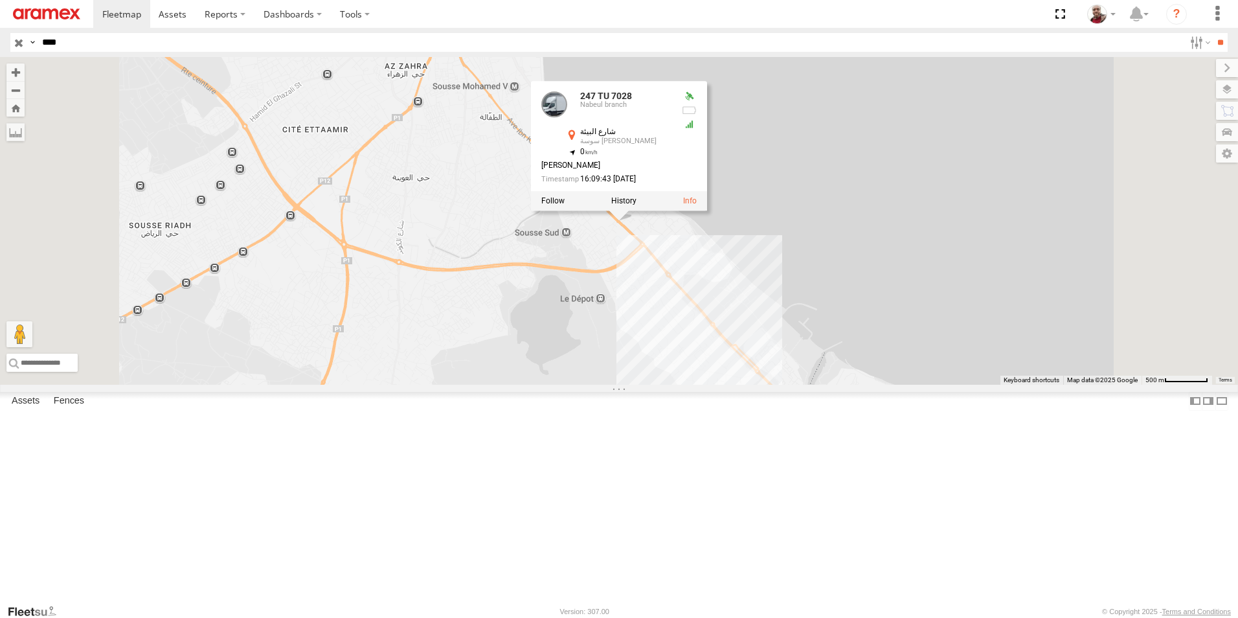
click at [753, 354] on div "247 TU 7028 247 TU 7028 Nabeul branch شارع البيئة سوسة سيدي عبد الحميد 35.80156…" at bounding box center [619, 221] width 1238 height 328
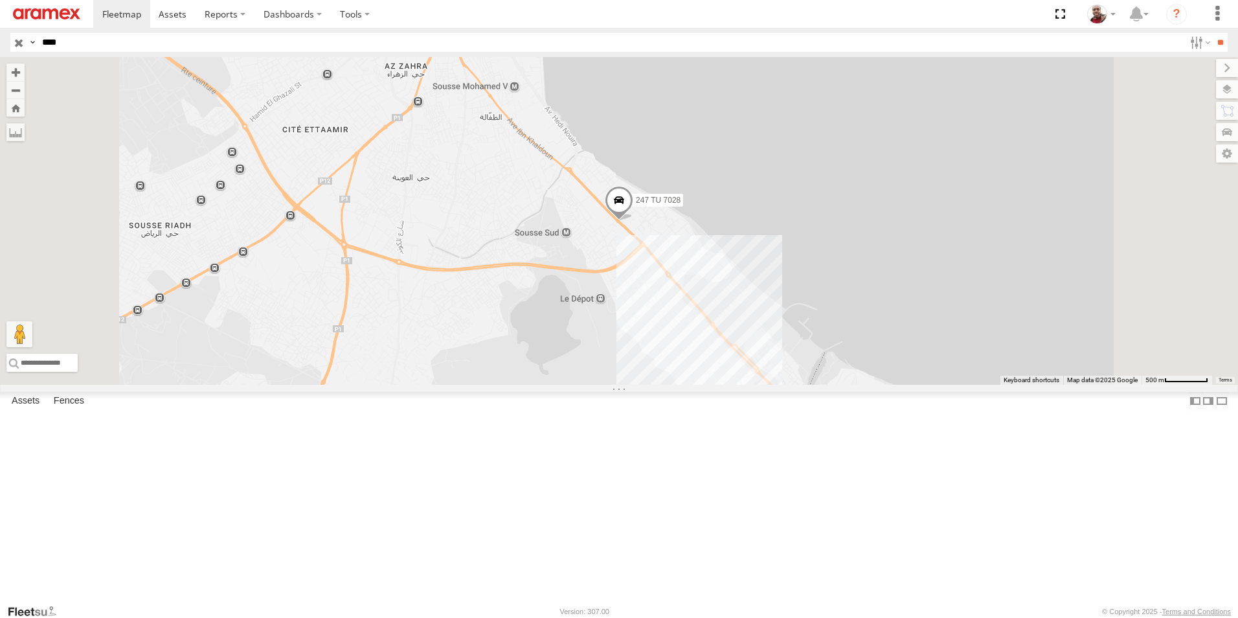
click at [19, 41] on input "button" at bounding box center [18, 42] width 17 height 19
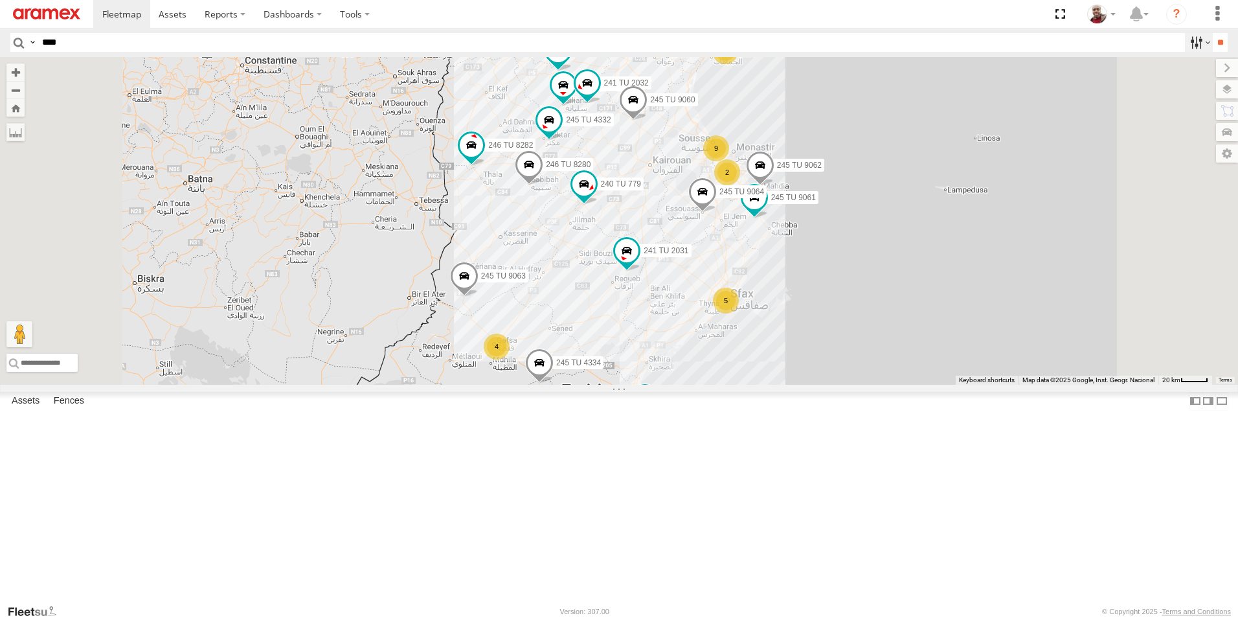
click at [1191, 45] on label at bounding box center [1199, 42] width 28 height 19
click at [0, 0] on span "Review" at bounding box center [0, 0] width 0 height 0
click at [0, 0] on span "Investigate" at bounding box center [0, 0] width 0 height 0
click at [0, 0] on span "Offline" at bounding box center [0, 0] width 0 height 0
click at [1223, 43] on input "**" at bounding box center [1220, 42] width 15 height 19
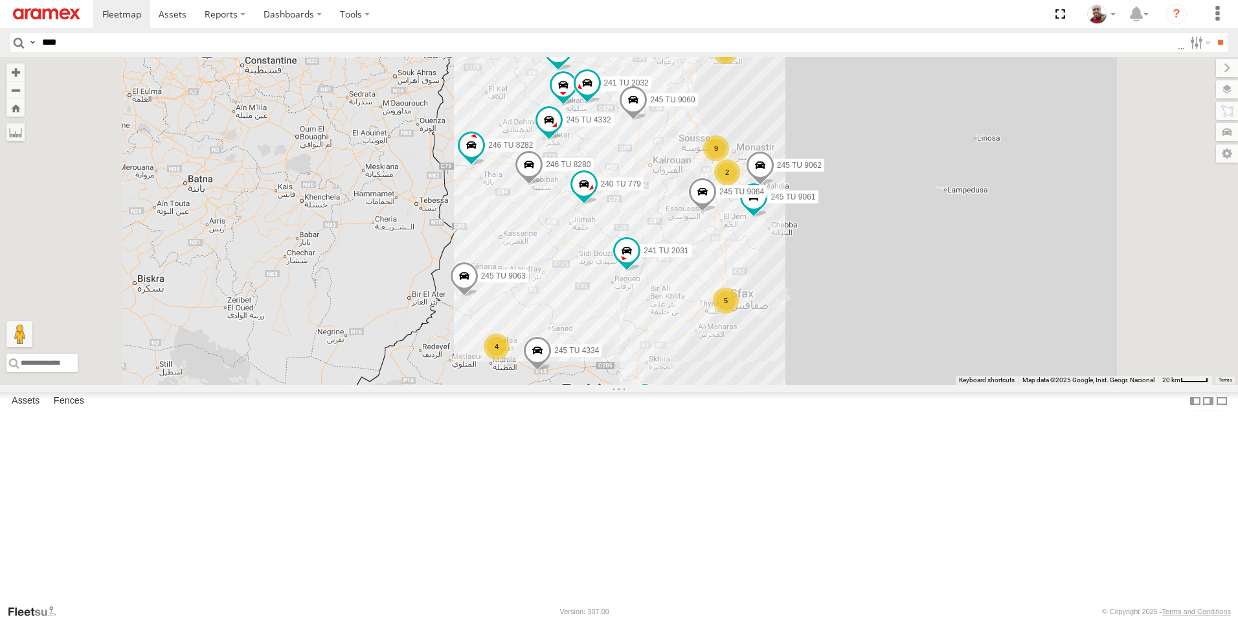
scroll to position [0, 1]
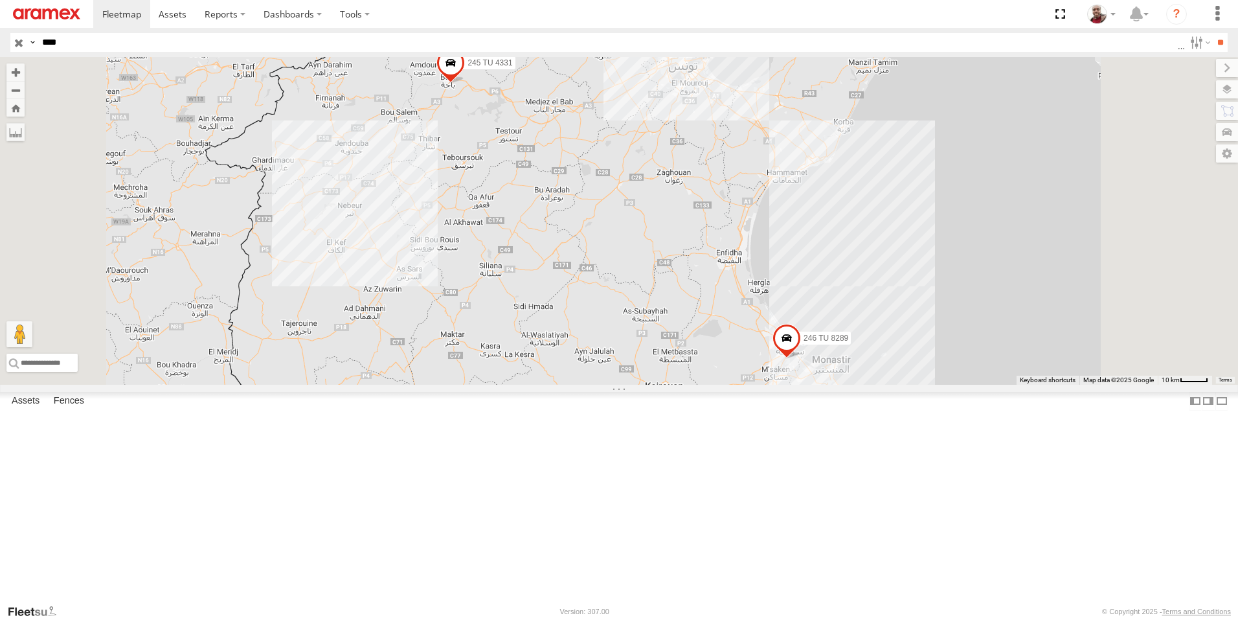
click at [19, 43] on input "button" at bounding box center [18, 42] width 17 height 19
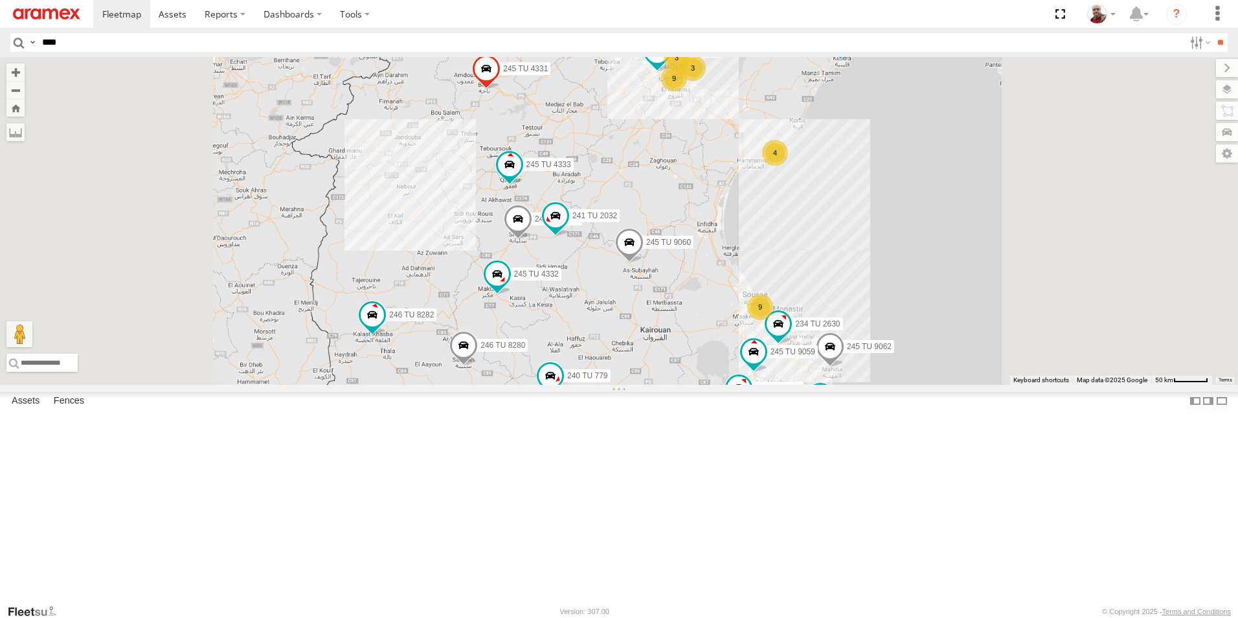
click at [723, 38] on input "****" at bounding box center [610, 42] width 1147 height 19
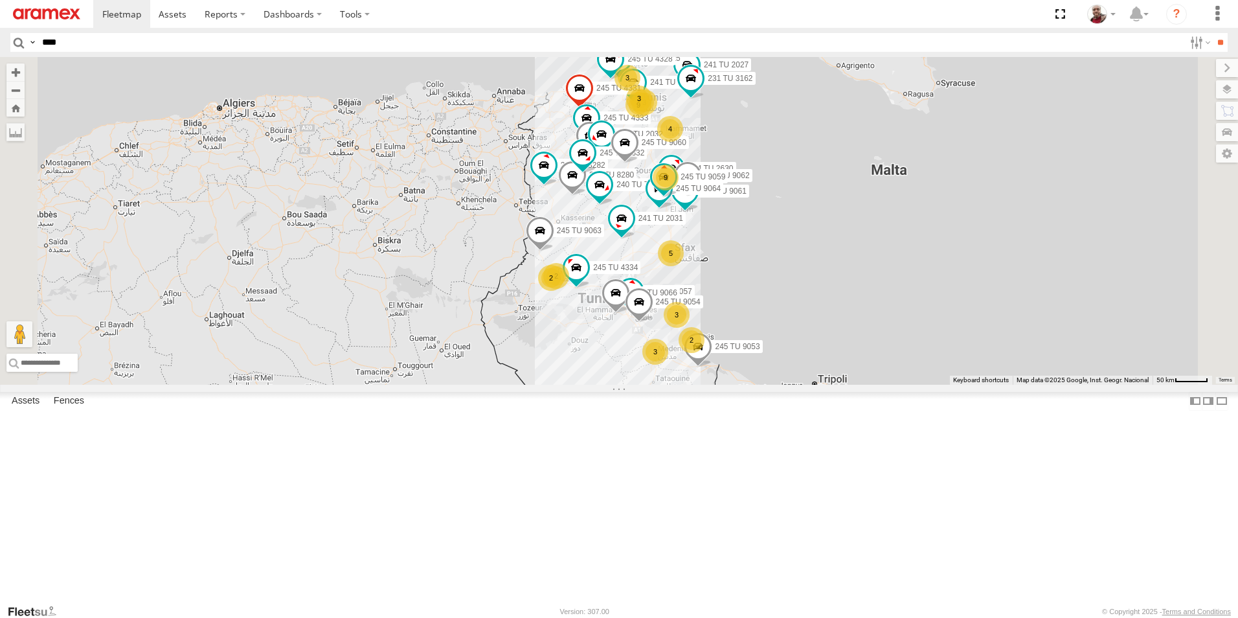
type input "****"
click at [1213, 33] on input "**" at bounding box center [1220, 42] width 15 height 19
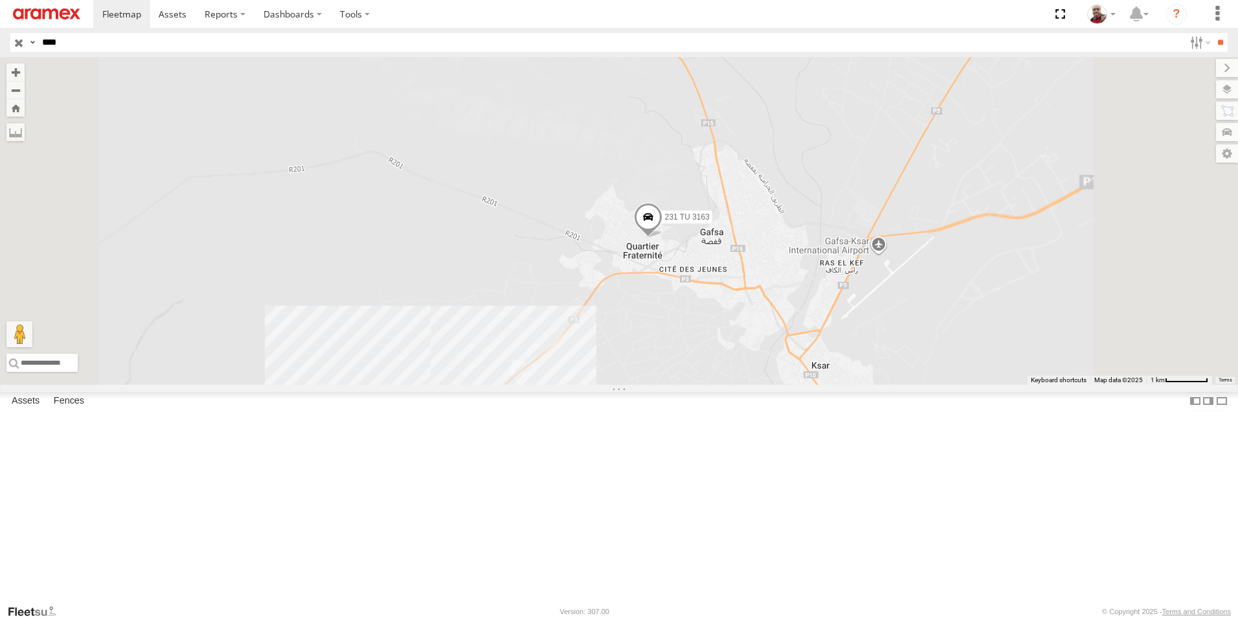
click at [662, 238] on span at bounding box center [648, 220] width 28 height 35
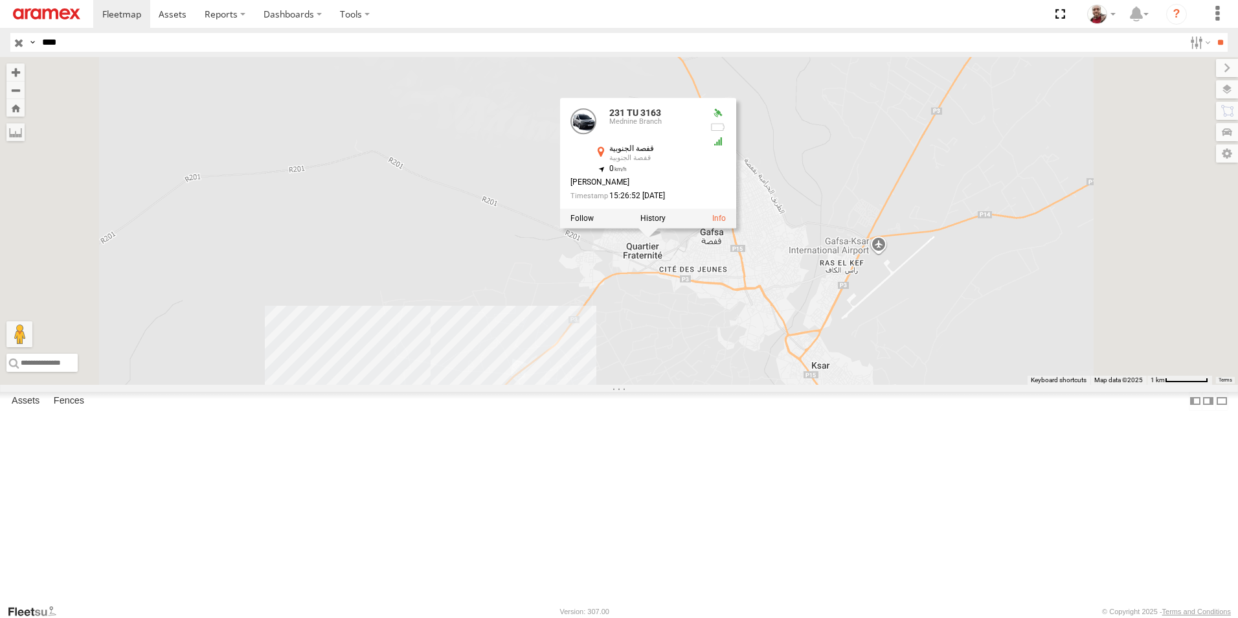
click at [666, 223] on label at bounding box center [652, 218] width 25 height 9
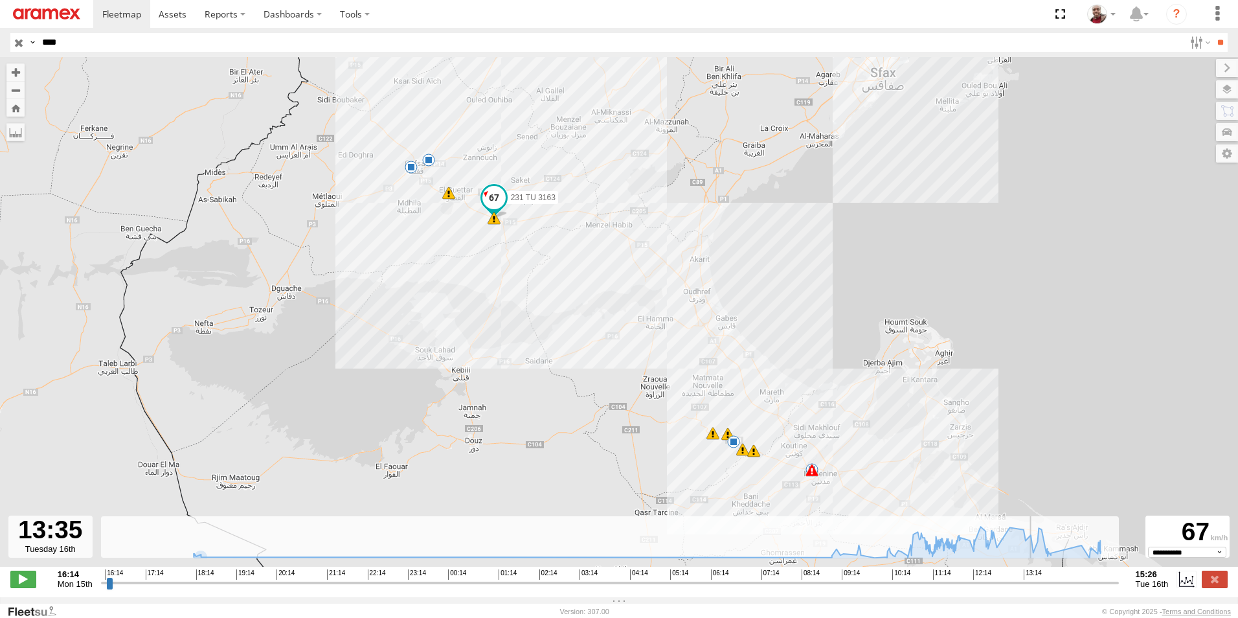
drag, startPoint x: 106, startPoint y: 592, endPoint x: 1033, endPoint y: 547, distance: 928.4
type input "**********"
click at [1033, 576] on input "range" at bounding box center [610, 582] width 1018 height 12
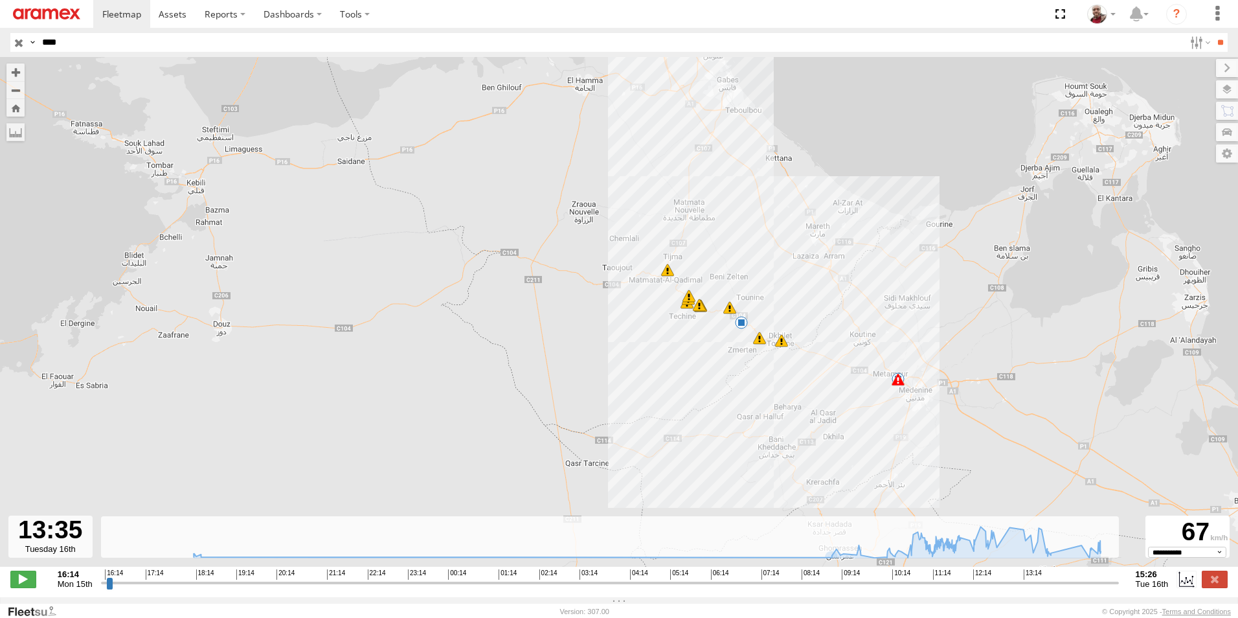
drag, startPoint x: 874, startPoint y: 494, endPoint x: 828, endPoint y: 394, distance: 109.5
click at [828, 394] on div "231 TU 3163 07:52 Tue 07:52 Tue 11:07 Tue 11:11 Tue 11:21 Tue 11:28 Tue 13:30 T…" at bounding box center [619, 318] width 1238 height 523
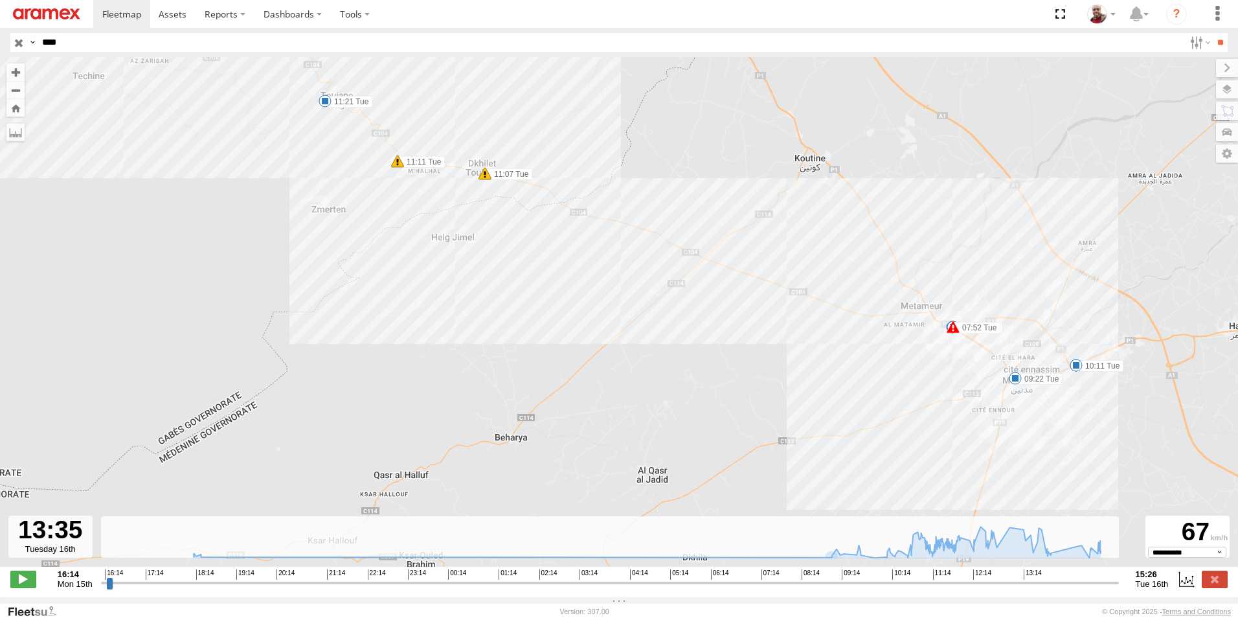
drag, startPoint x: 734, startPoint y: 342, endPoint x: 789, endPoint y: 369, distance: 61.4
click at [792, 371] on div "231 TU 3163 07:52 Tue 07:52 Tue 11:07 Tue 11:11 Tue 11:21 Tue 11:28 Tue 13:30 T…" at bounding box center [619, 318] width 1238 height 523
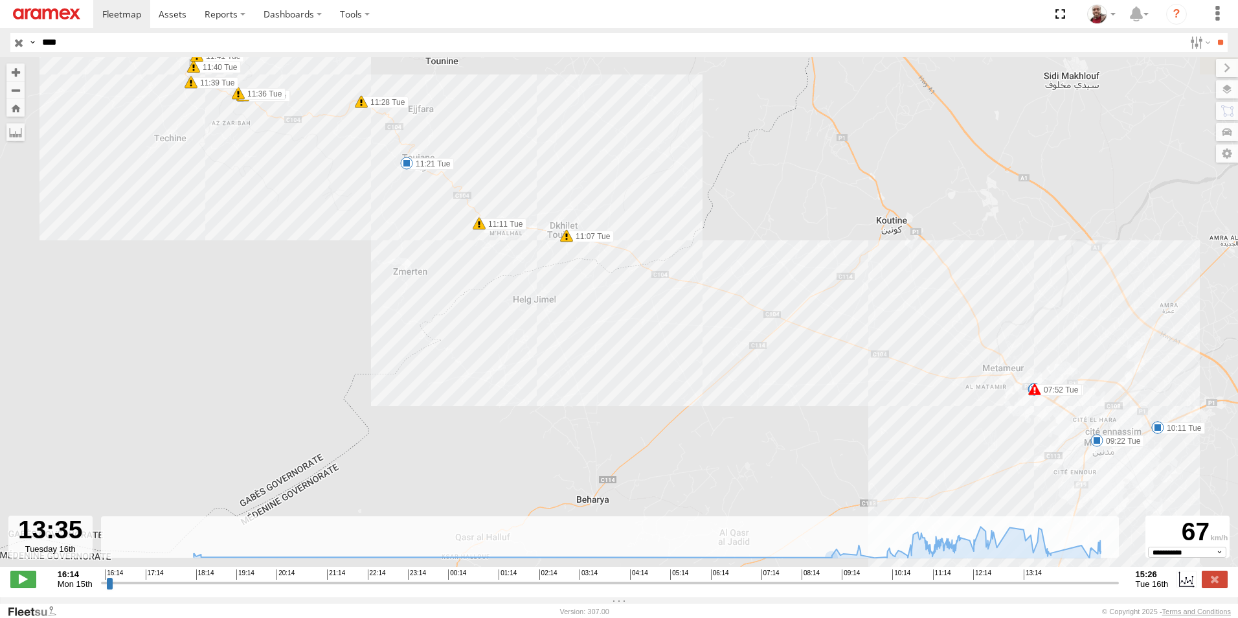
drag, startPoint x: 642, startPoint y: 300, endPoint x: 710, endPoint y: 356, distance: 87.8
click at [710, 356] on div "231 TU 3163 07:52 Tue 07:52 Tue 11:07 Tue 11:11 Tue 11:21 Tue 11:28 Tue 13:30 T…" at bounding box center [619, 318] width 1238 height 523
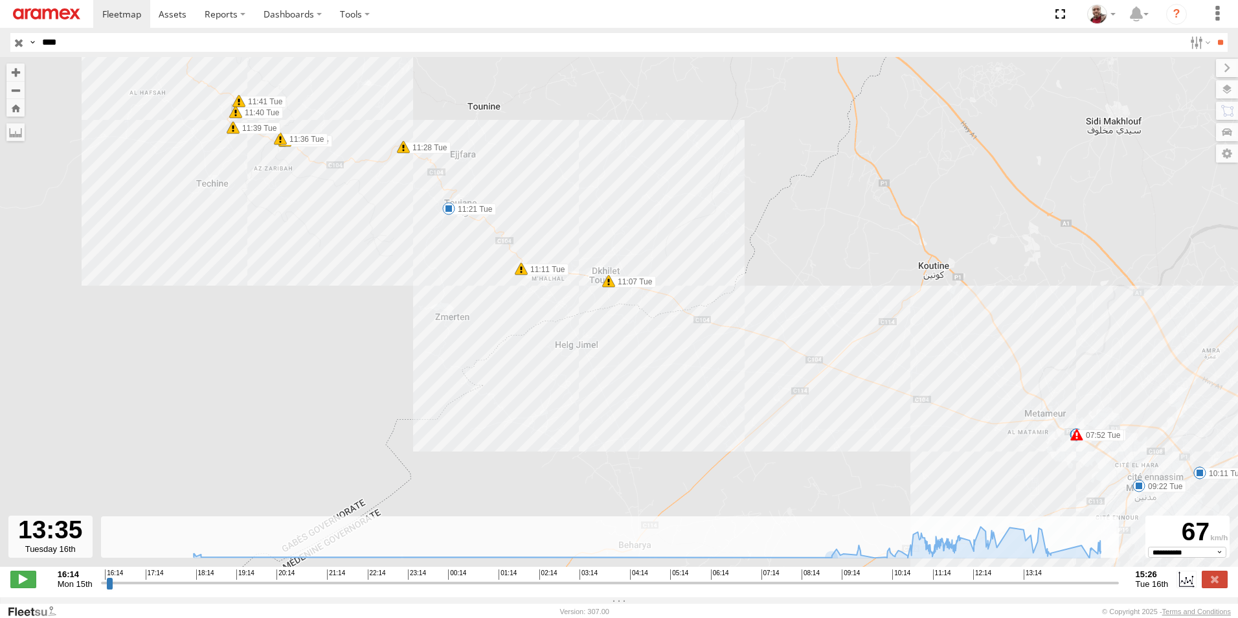
drag, startPoint x: 633, startPoint y: 310, endPoint x: 674, endPoint y: 349, distance: 56.3
click at [673, 349] on div "231 TU 3163 07:52 Tue 07:52 Tue 11:07 Tue 11:11 Tue 11:21 Tue 11:28 Tue 13:30 T…" at bounding box center [619, 318] width 1238 height 523
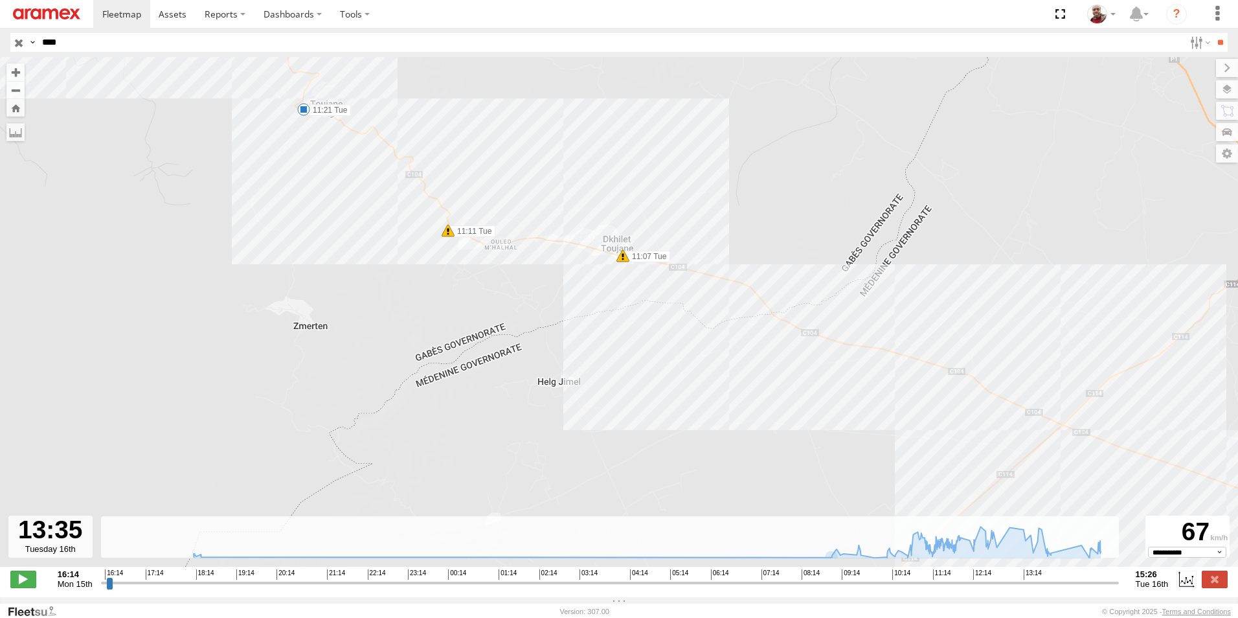
drag, startPoint x: 528, startPoint y: 285, endPoint x: 617, endPoint y: 335, distance: 101.8
click at [616, 334] on div "231 TU 3163 07:52 Tue 07:52 Tue 11:07 Tue 11:11 Tue 11:21 Tue 11:28 Tue 13:30 T…" at bounding box center [619, 318] width 1238 height 523
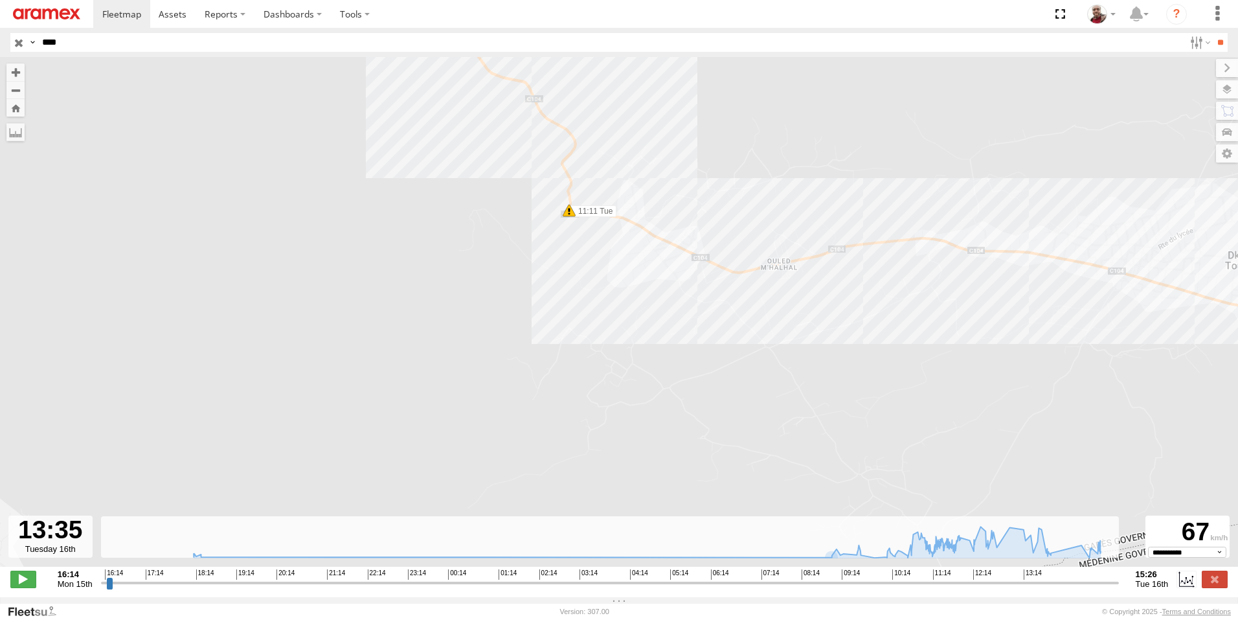
drag, startPoint x: 509, startPoint y: 265, endPoint x: 578, endPoint y: 398, distance: 149.2
click at [578, 398] on div "231 TU 3163 07:52 Tue 07:52 Tue 11:07 Tue 11:11 Tue 11:21 Tue 11:28 Tue 13:30 T…" at bounding box center [619, 318] width 1238 height 523
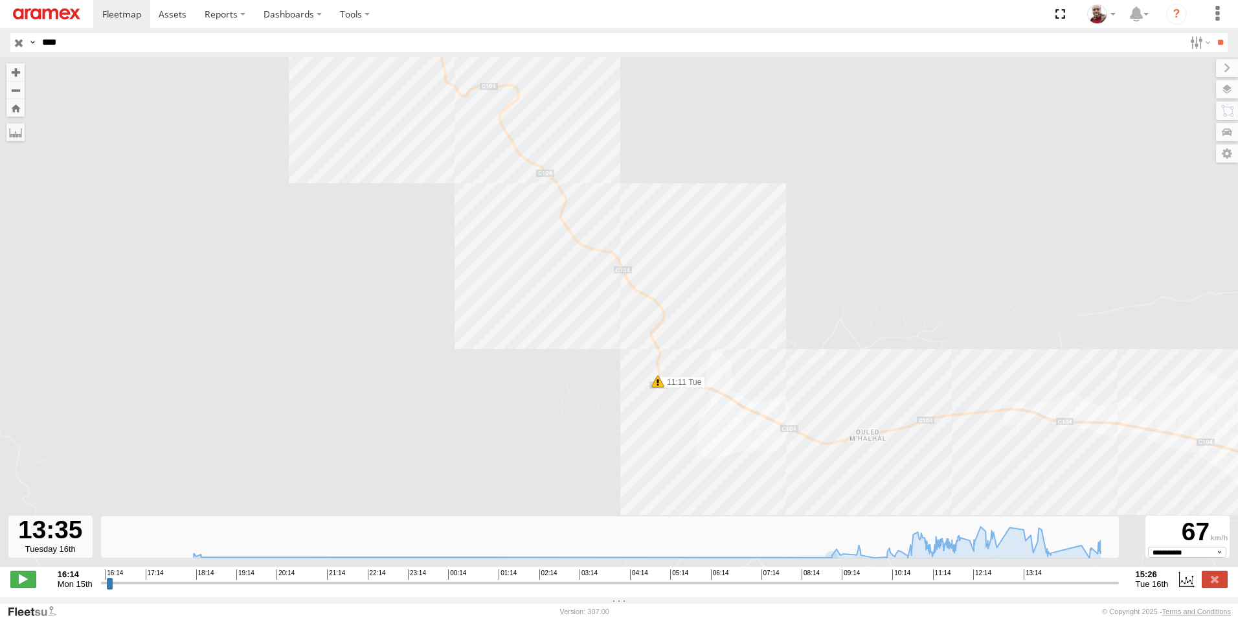
click at [659, 385] on span at bounding box center [657, 381] width 13 height 13
click at [594, 385] on div "231 TU 3163 07:52 Tue 07:52 Tue 11:07 Tue 11:11 Tue 11:21 Tue 11:28 Tue 13:30 T…" at bounding box center [619, 318] width 1238 height 523
drag, startPoint x: 569, startPoint y: 336, endPoint x: 662, endPoint y: 464, distance: 157.6
click at [661, 463] on div "231 TU 3163 07:52 Tue 07:52 Tue 11:07 Tue 11:11 Tue 11:21 Tue 11:28 Tue 13:30 T…" at bounding box center [619, 318] width 1238 height 523
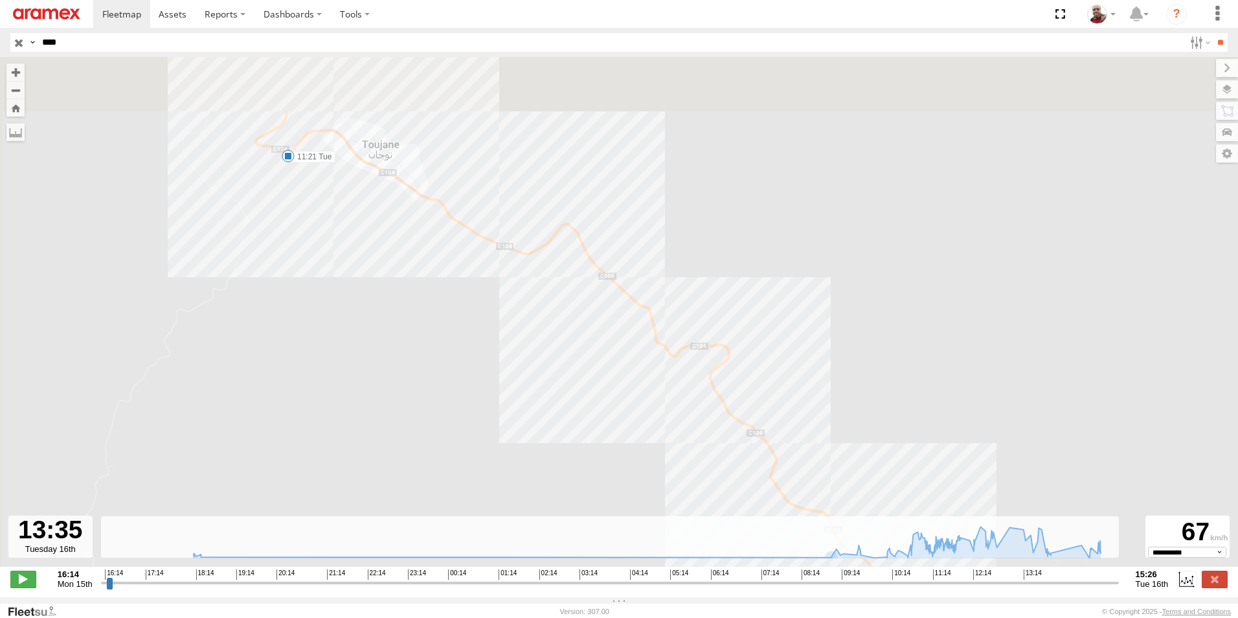
drag, startPoint x: 565, startPoint y: 330, endPoint x: 664, endPoint y: 436, distance: 145.2
click at [664, 435] on div "231 TU 3163 07:52 Tue 07:52 Tue 11:07 Tue 11:11 Tue 11:21 Tue 11:28 Tue 13:30 T…" at bounding box center [619, 318] width 1238 height 523
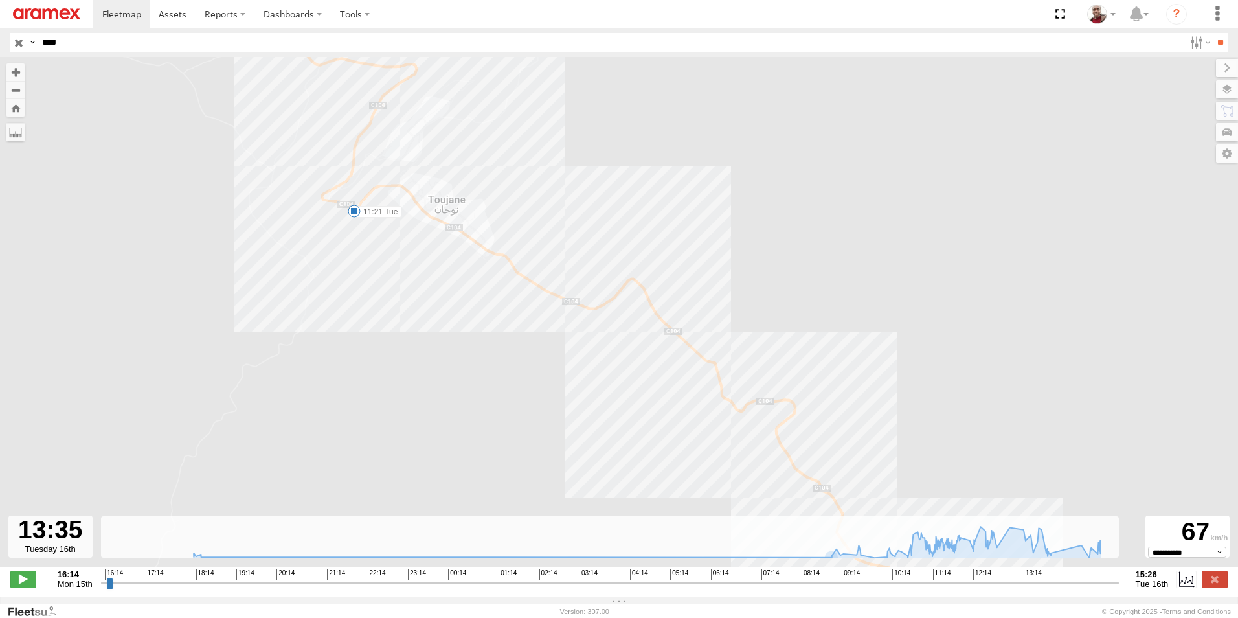
drag, startPoint x: 507, startPoint y: 333, endPoint x: 583, endPoint y: 379, distance: 88.6
click at [583, 379] on div "231 TU 3163 07:52 Tue 07:52 Tue 11:07 Tue 11:11 Tue 11:21 Tue 11:28 Tue 13:30 T…" at bounding box center [619, 318] width 1238 height 523
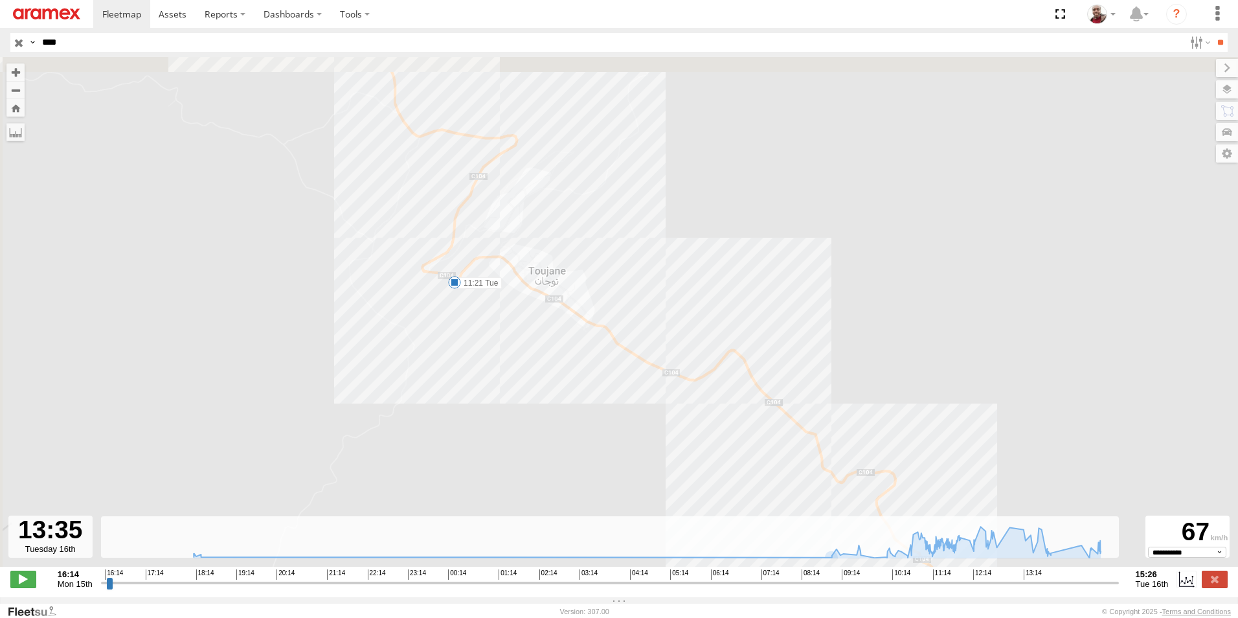
drag, startPoint x: 451, startPoint y: 298, endPoint x: 505, endPoint y: 344, distance: 71.2
click at [504, 343] on div "231 TU 3163 07:52 Tue 07:52 Tue 11:07 Tue 11:11 Tue 11:21 Tue 11:28 Tue 13:30 T…" at bounding box center [619, 318] width 1238 height 523
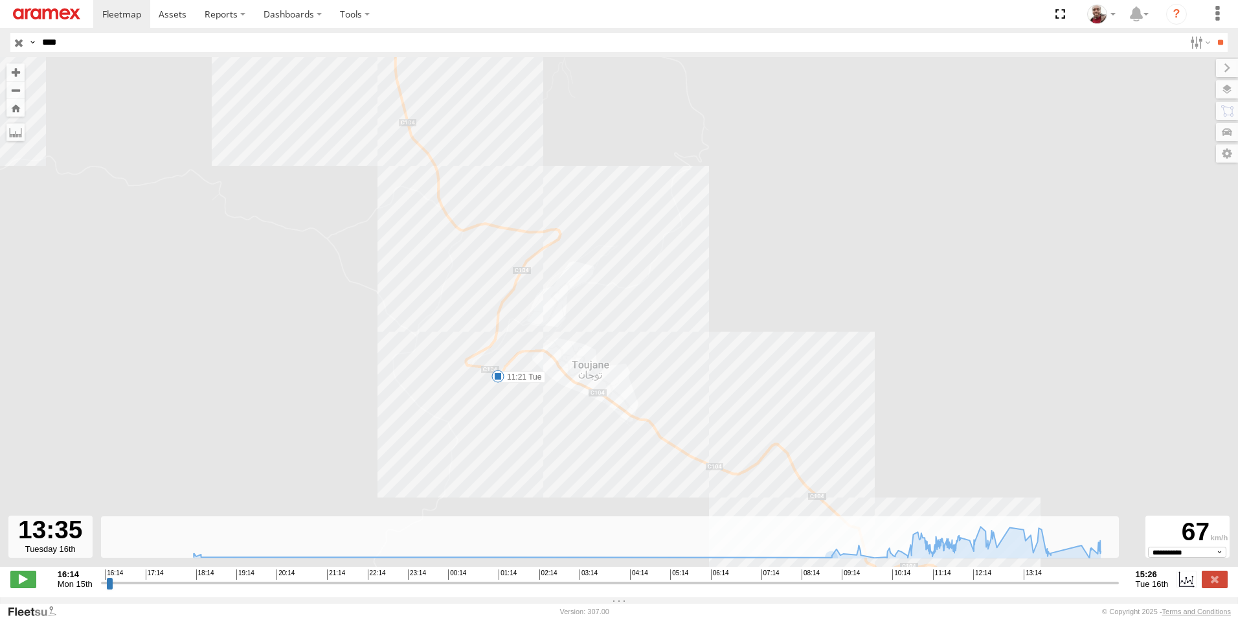
drag, startPoint x: 434, startPoint y: 316, endPoint x: 486, endPoint y: 447, distance: 140.9
click at [486, 446] on div "231 TU 3163 07:52 Tue 07:52 Tue 11:07 Tue 11:11 Tue 11:21 Tue 11:28 Tue 13:30 T…" at bounding box center [619, 318] width 1238 height 523
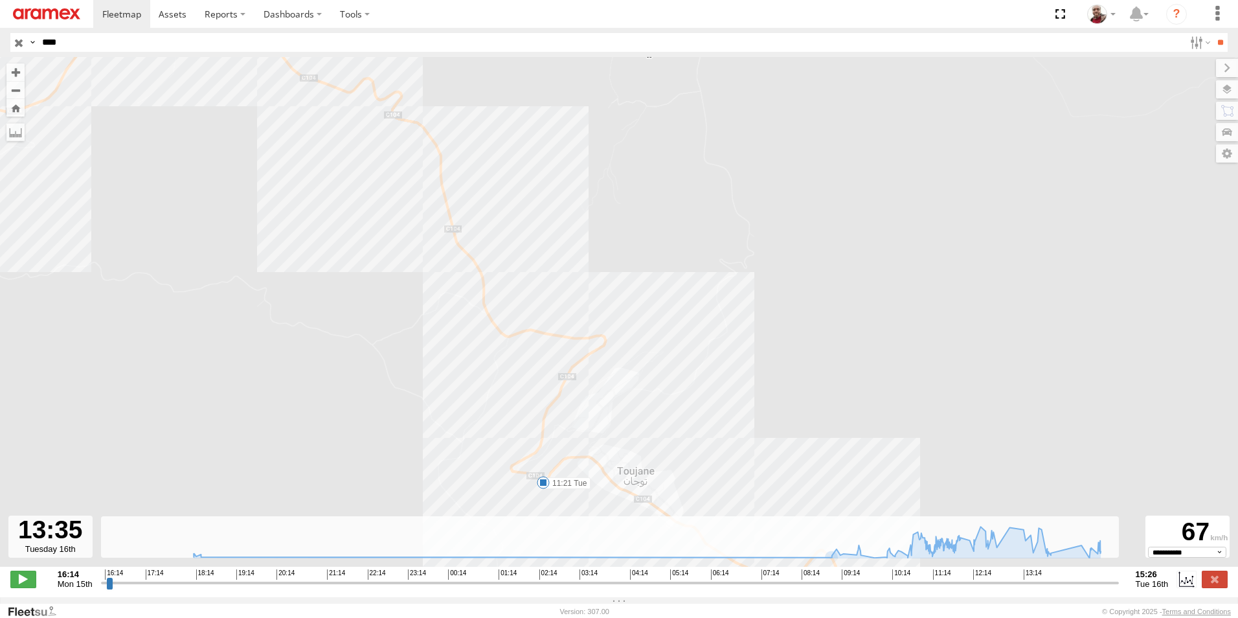
drag, startPoint x: 400, startPoint y: 298, endPoint x: 453, endPoint y: 395, distance: 111.0
click at [453, 395] on div "231 TU 3163 07:52 Tue 07:52 Tue 11:07 Tue 11:11 Tue 11:21 Tue 11:28 Tue 13:30 T…" at bounding box center [619, 318] width 1238 height 523
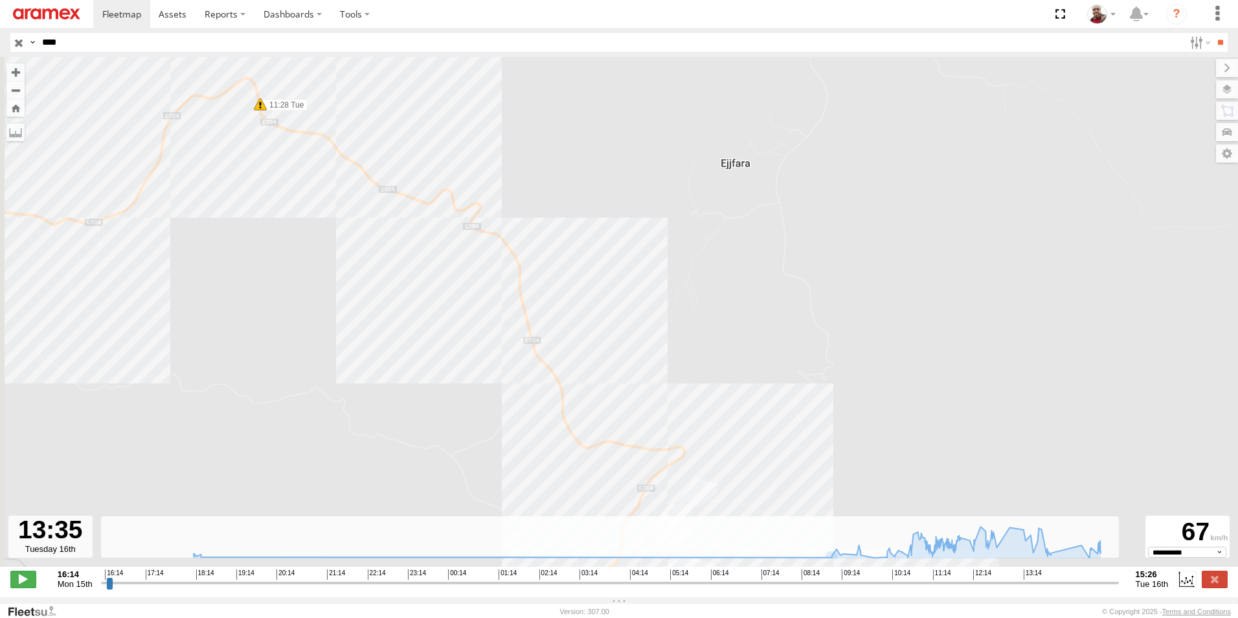
drag, startPoint x: 426, startPoint y: 314, endPoint x: 518, endPoint y: 407, distance: 130.5
click at [516, 404] on div "231 TU 3163 07:52 Tue 07:52 Tue 11:07 Tue 11:11 Tue 11:21 Tue 11:28 Tue 13:30 T…" at bounding box center [619, 318] width 1238 height 523
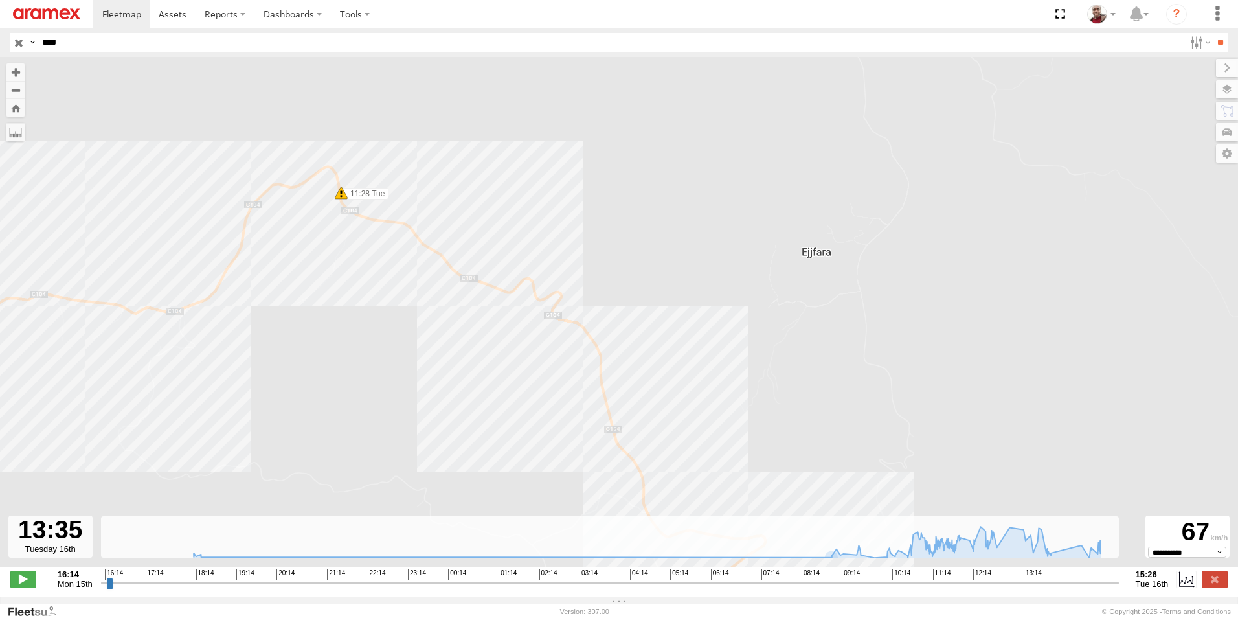
click at [339, 199] on span at bounding box center [341, 192] width 13 height 13
click at [330, 244] on div "231 TU 3163 07:52 Tue 07:52 Tue 11:07 Tue 11:11 Tue 11:21 Tue 11:28 Tue 13:30 T…" at bounding box center [619, 318] width 1238 height 523
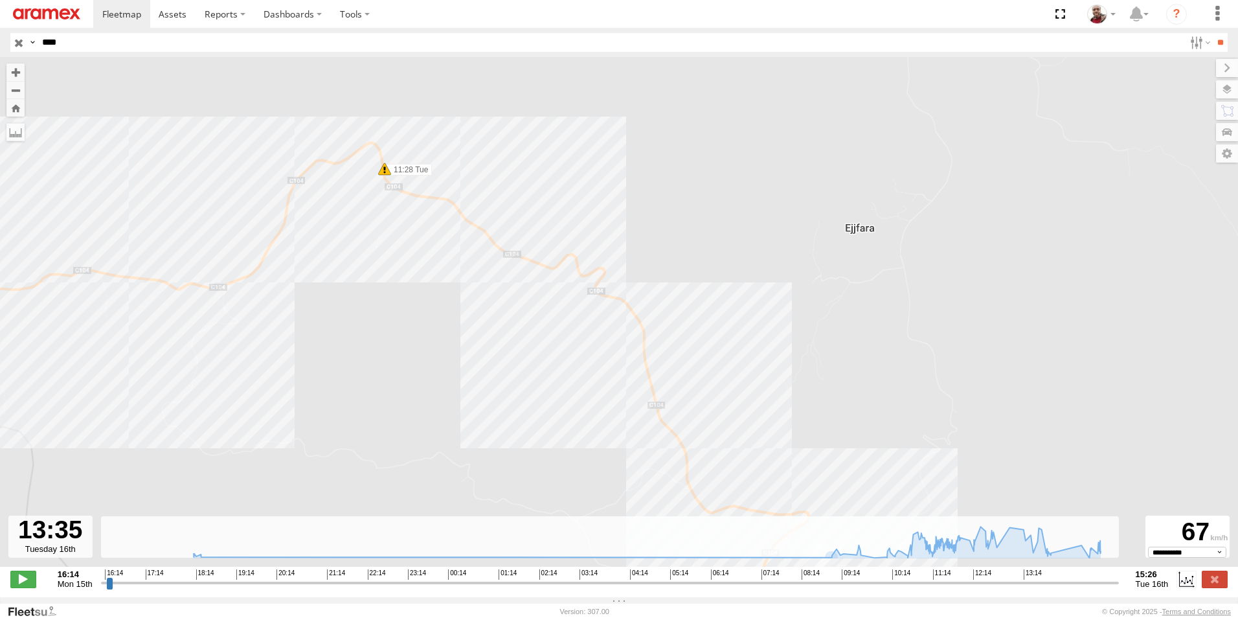
drag, startPoint x: 330, startPoint y: 245, endPoint x: 376, endPoint y: 221, distance: 51.8
click at [376, 221] on div "231 TU 3163 07:52 Tue 07:52 Tue 11:07 Tue 11:11 Tue 11:21 Tue 11:28 Tue 13:30 T…" at bounding box center [619, 318] width 1238 height 523
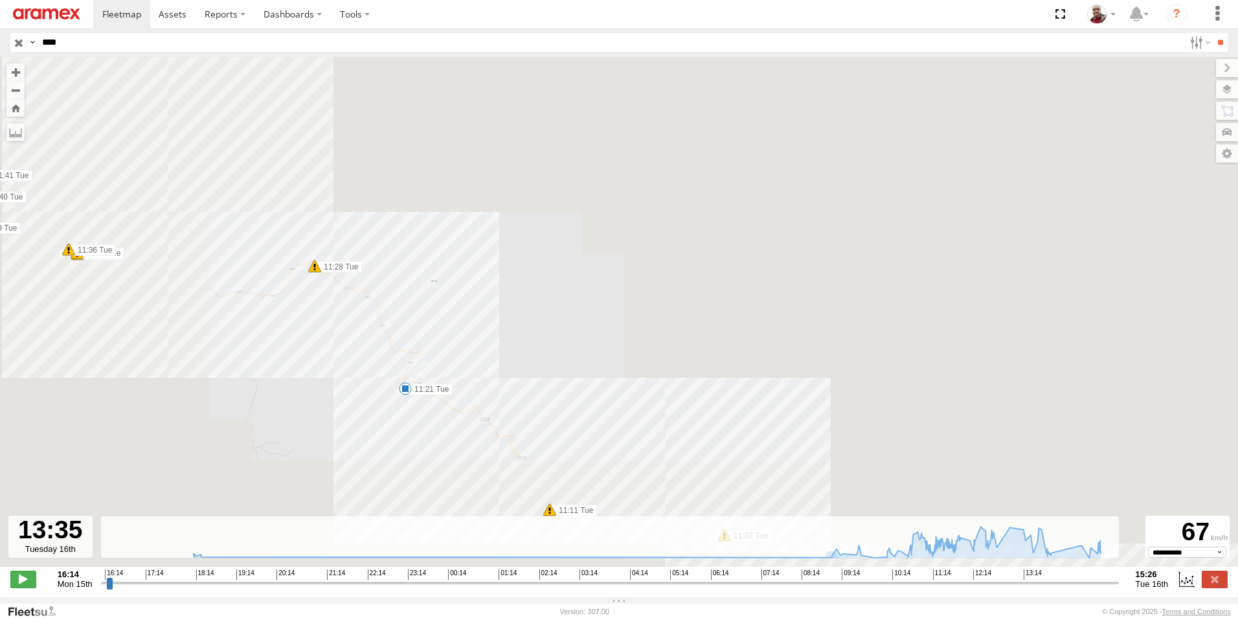
drag, startPoint x: 227, startPoint y: 327, endPoint x: 291, endPoint y: 341, distance: 66.3
click at [290, 340] on div "231 TU 3163 07:52 Tue 07:52 Tue 11:07 Tue 11:11 Tue 11:21 Tue 11:28 Tue 13:30 T…" at bounding box center [619, 318] width 1238 height 523
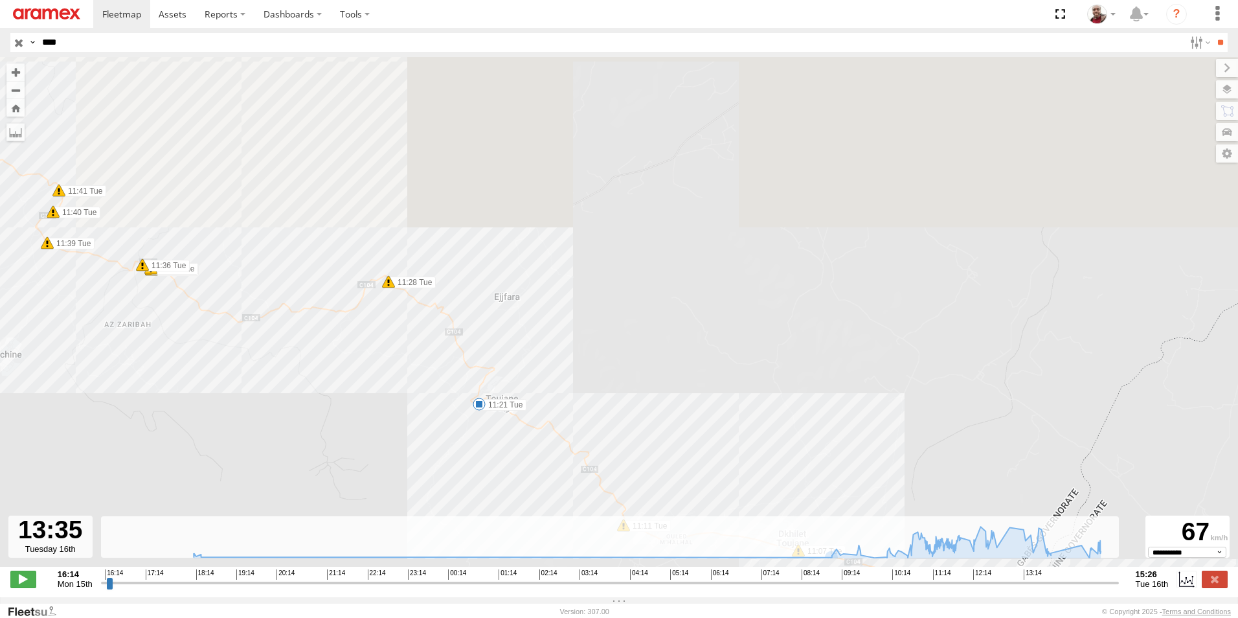
drag, startPoint x: 207, startPoint y: 332, endPoint x: 278, endPoint y: 368, distance: 80.5
click at [278, 367] on div "231 TU 3163 07:52 Tue 07:52 Tue 11:07 Tue 11:11 Tue 11:21 Tue 11:28 Tue 13:30 T…" at bounding box center [619, 318] width 1238 height 523
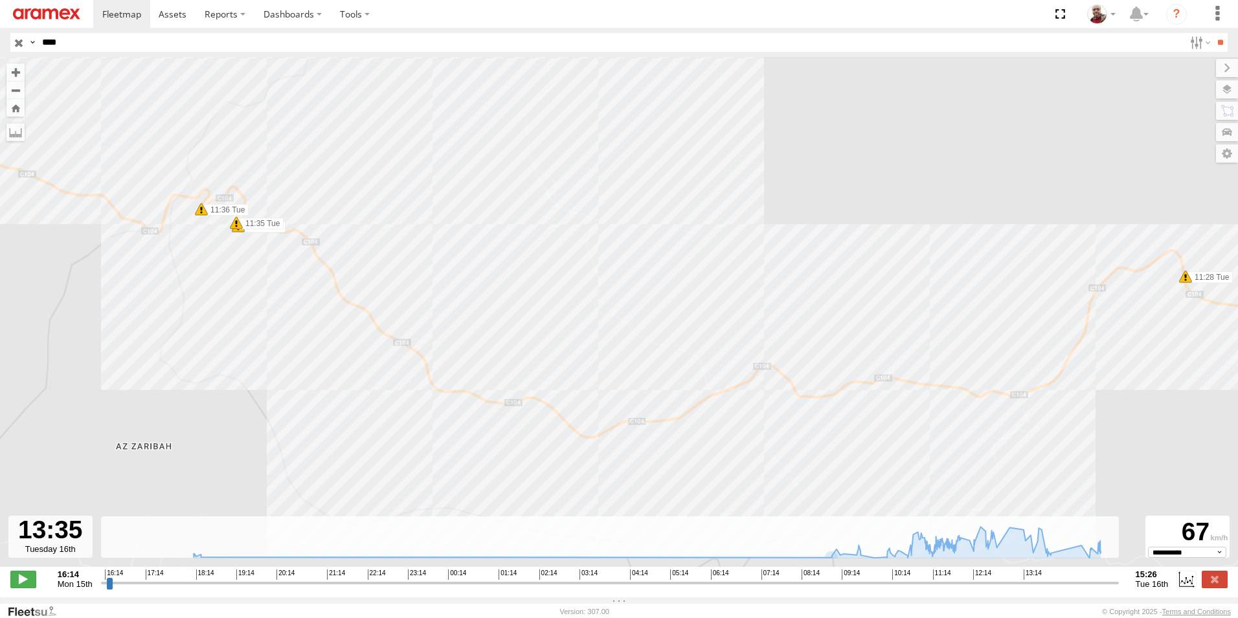
drag, startPoint x: 216, startPoint y: 253, endPoint x: 269, endPoint y: 300, distance: 70.7
click at [268, 299] on div "231 TU 3163 07:52 Tue 07:52 Tue 11:07 Tue 11:11 Tue 11:21 Tue 11:28 Tue 13:30 T…" at bounding box center [619, 318] width 1238 height 523
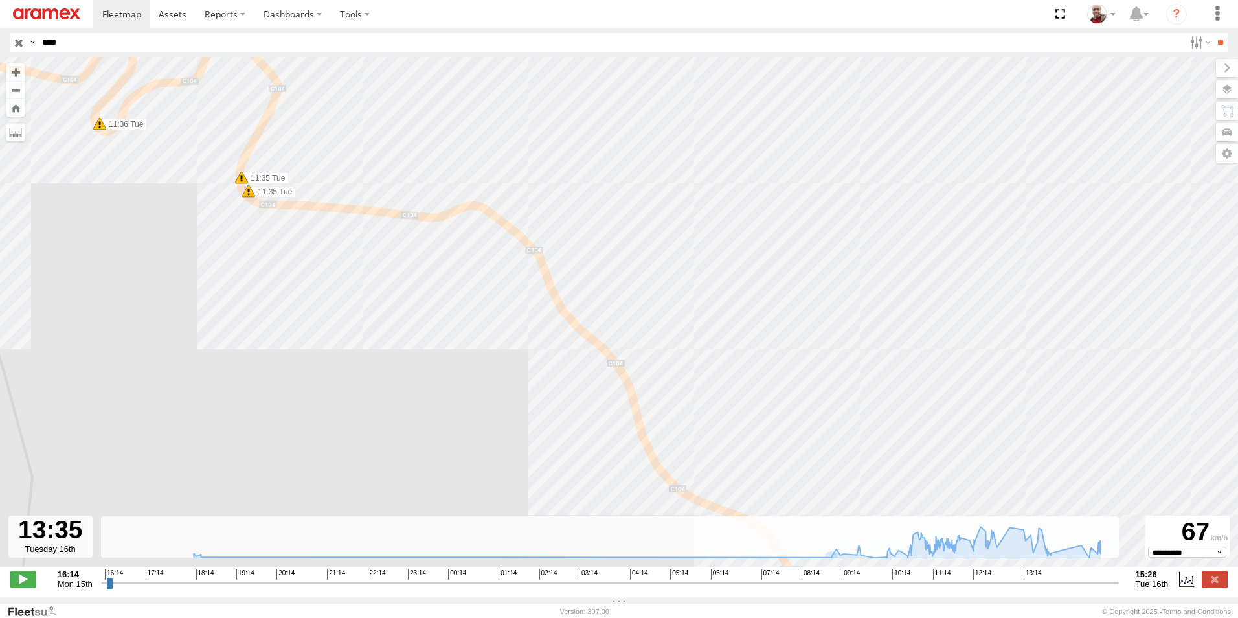
click at [249, 198] on span at bounding box center [248, 191] width 13 height 13
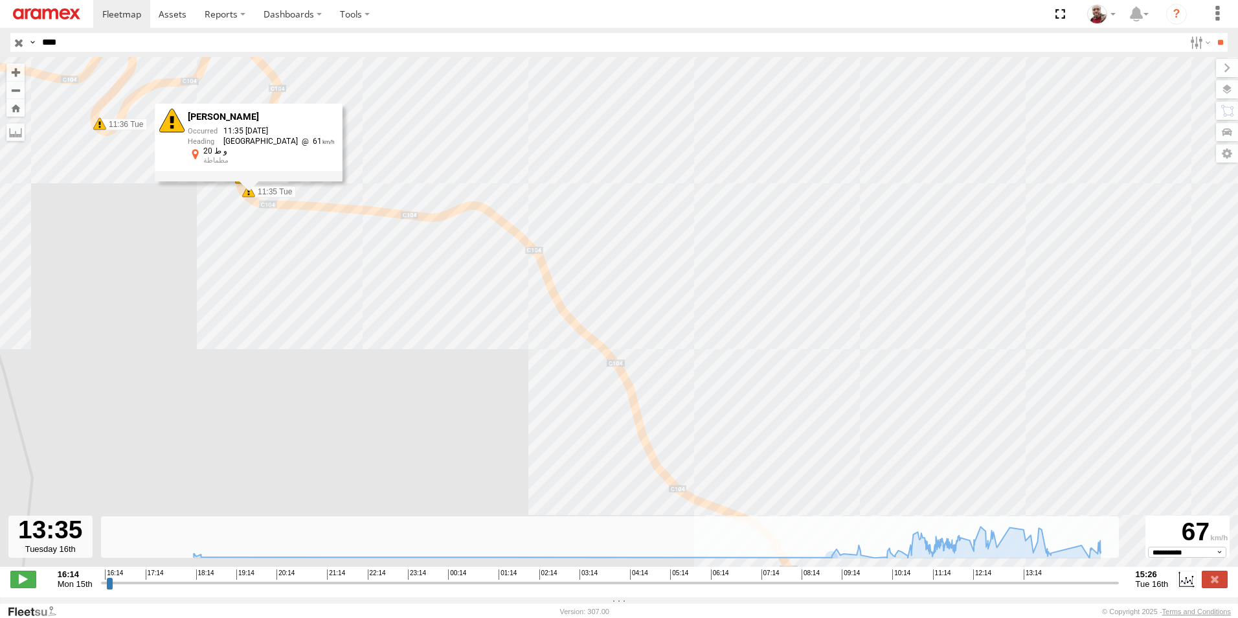
click at [234, 223] on div "231 TU 3163 07:52 Tue 07:52 Tue 11:07 Tue 11:11 Tue 11:21 Tue 11:28 Tue 13:30 T…" at bounding box center [619, 318] width 1238 height 523
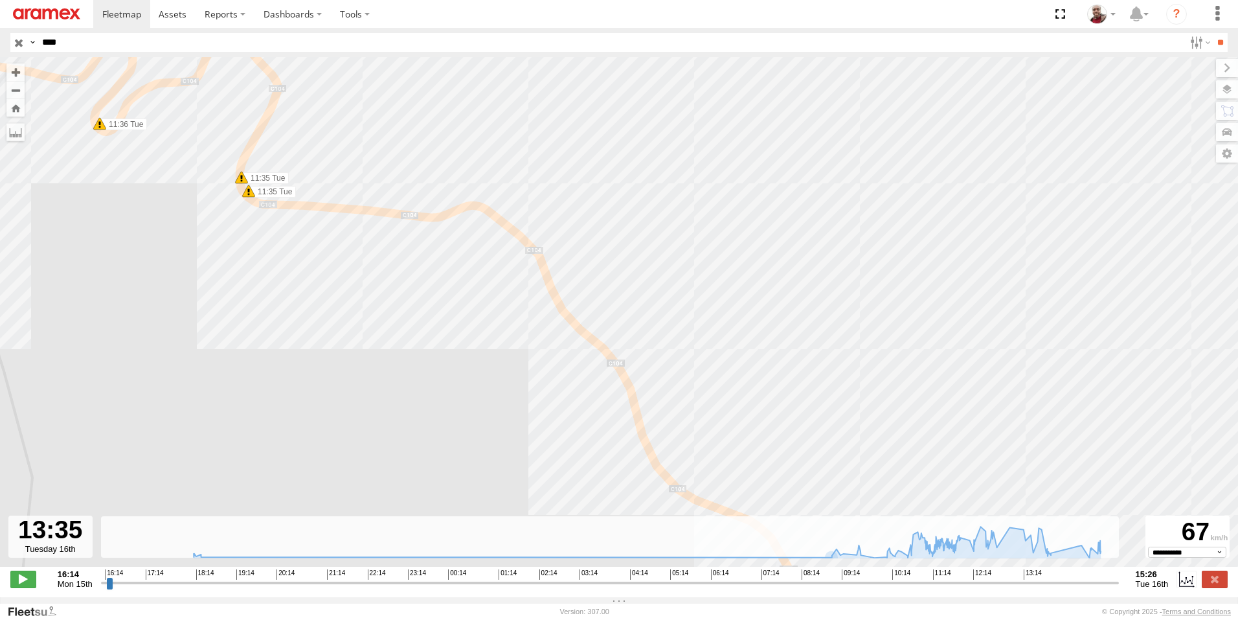
click at [241, 183] on span at bounding box center [241, 177] width 13 height 13
click at [206, 220] on div "231 TU 3163 07:52 Tue 07:52 Tue 11:07 Tue 11:11 Tue 11:21 Tue 11:28 Tue 13:30 T…" at bounding box center [619, 318] width 1238 height 523
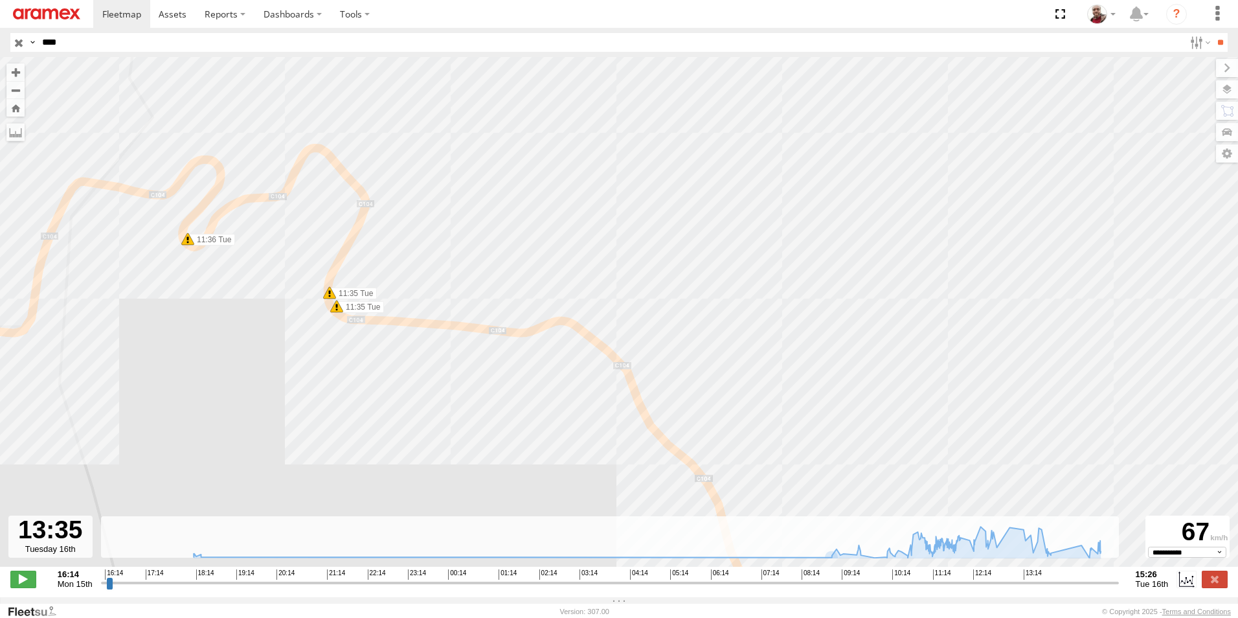
drag, startPoint x: 201, startPoint y: 225, endPoint x: 291, endPoint y: 343, distance: 148.3
click at [291, 343] on div "231 TU 3163 07:52 Tue 07:52 Tue 11:07 Tue 11:11 Tue 11:21 Tue 11:28 Tue 13:30 T…" at bounding box center [619, 318] width 1238 height 523
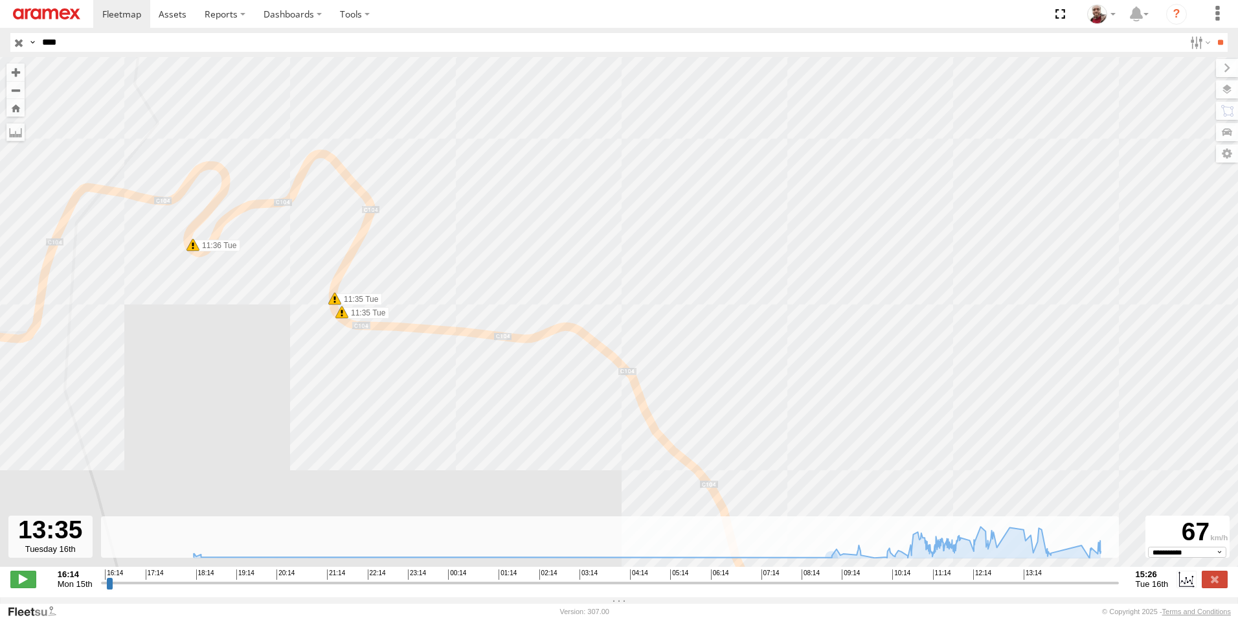
click at [196, 250] on span at bounding box center [192, 244] width 13 height 13
click at [192, 291] on div "231 TU 3163 07:52 Tue 07:52 Tue 11:07 Tue 11:11 Tue 11:21 Tue 11:28 Tue 13:30 T…" at bounding box center [619, 318] width 1238 height 523
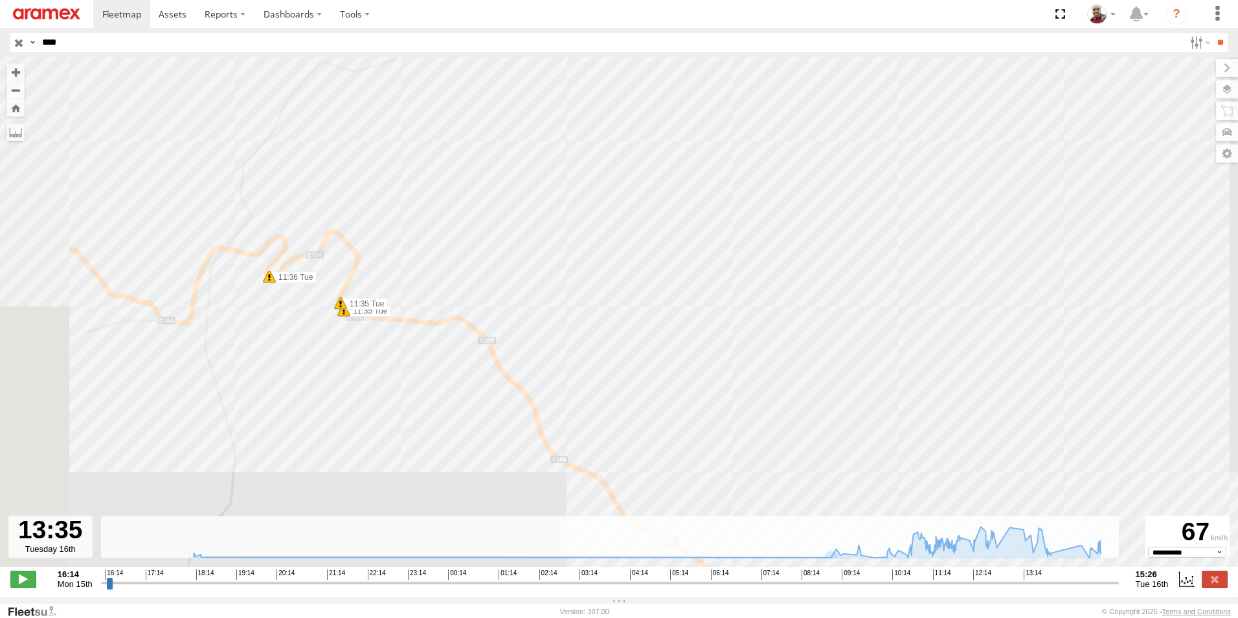
drag, startPoint x: 124, startPoint y: 362, endPoint x: 236, endPoint y: 368, distance: 112.2
click at [229, 366] on div "231 TU 3163 07:52 Tue 07:52 Tue 11:07 Tue 11:11 Tue 11:21 Tue 11:28 Tue 13:30 T…" at bounding box center [619, 318] width 1238 height 523
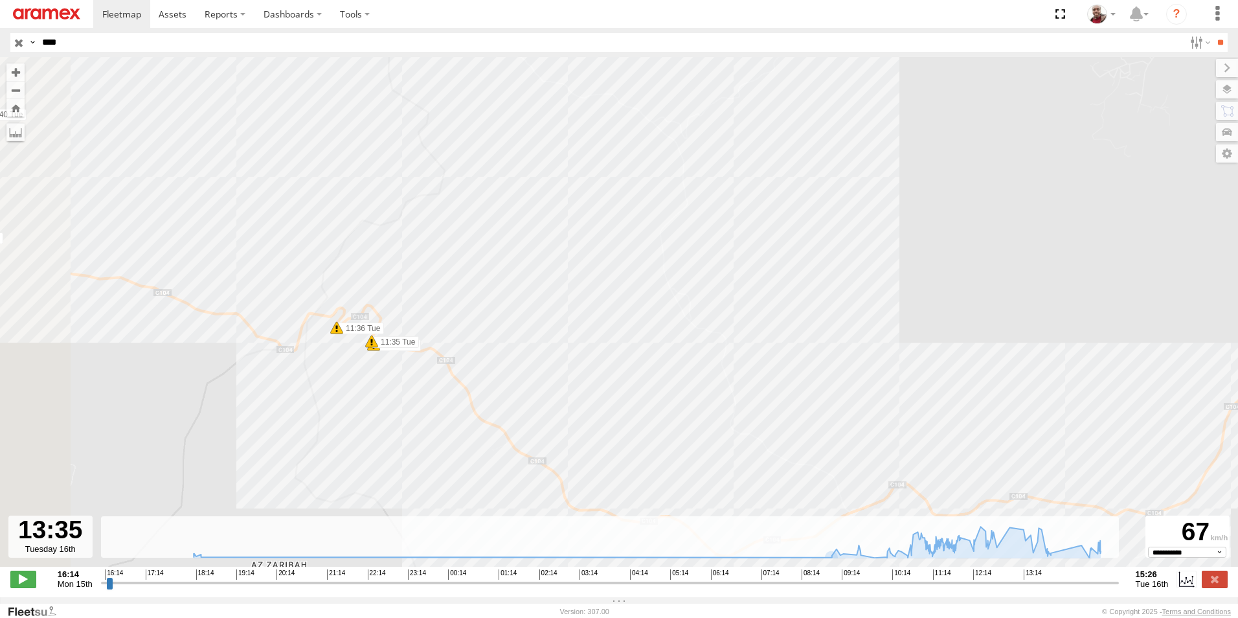
drag, startPoint x: 63, startPoint y: 374, endPoint x: 214, endPoint y: 385, distance: 151.3
click at [194, 387] on div "231 TU 3163 07:52 Tue 07:52 Tue 11:07 Tue 11:11 Tue 11:21 Tue 11:28 Tue 13:30 T…" at bounding box center [619, 318] width 1238 height 523
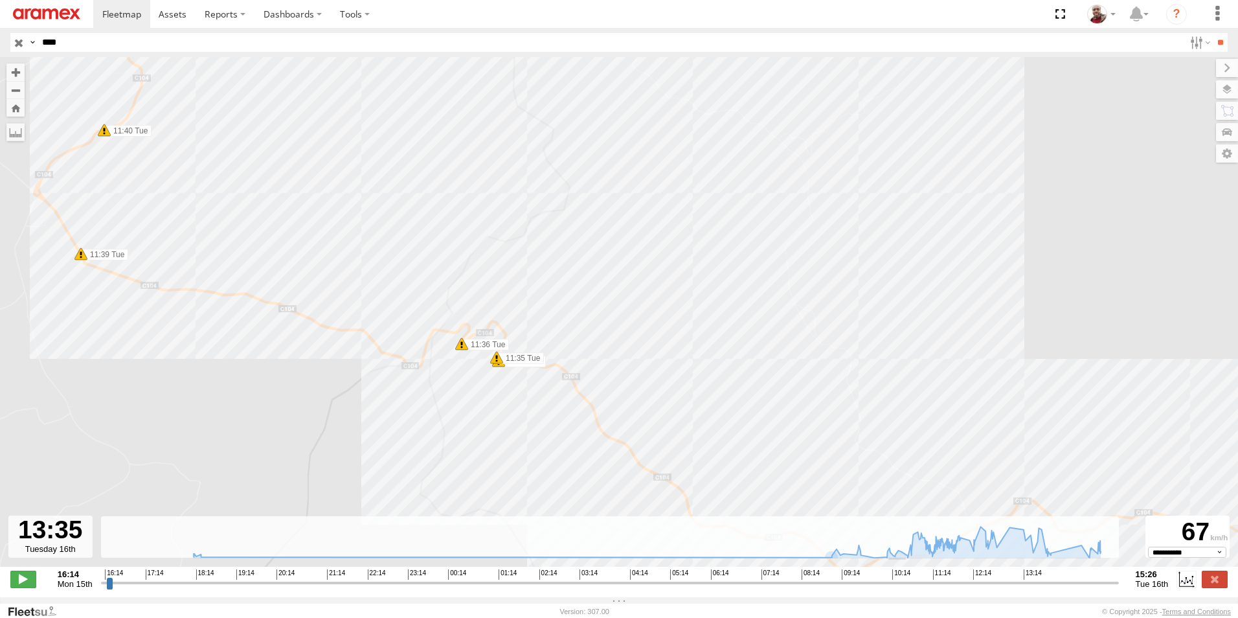
drag, startPoint x: 72, startPoint y: 308, endPoint x: 222, endPoint y: 402, distance: 177.5
click at [221, 401] on div "231 TU 3163 07:52 Tue 07:52 Tue 11:07 Tue 11:11 Tue 11:21 Tue 11:28 Tue 13:30 T…" at bounding box center [619, 318] width 1238 height 523
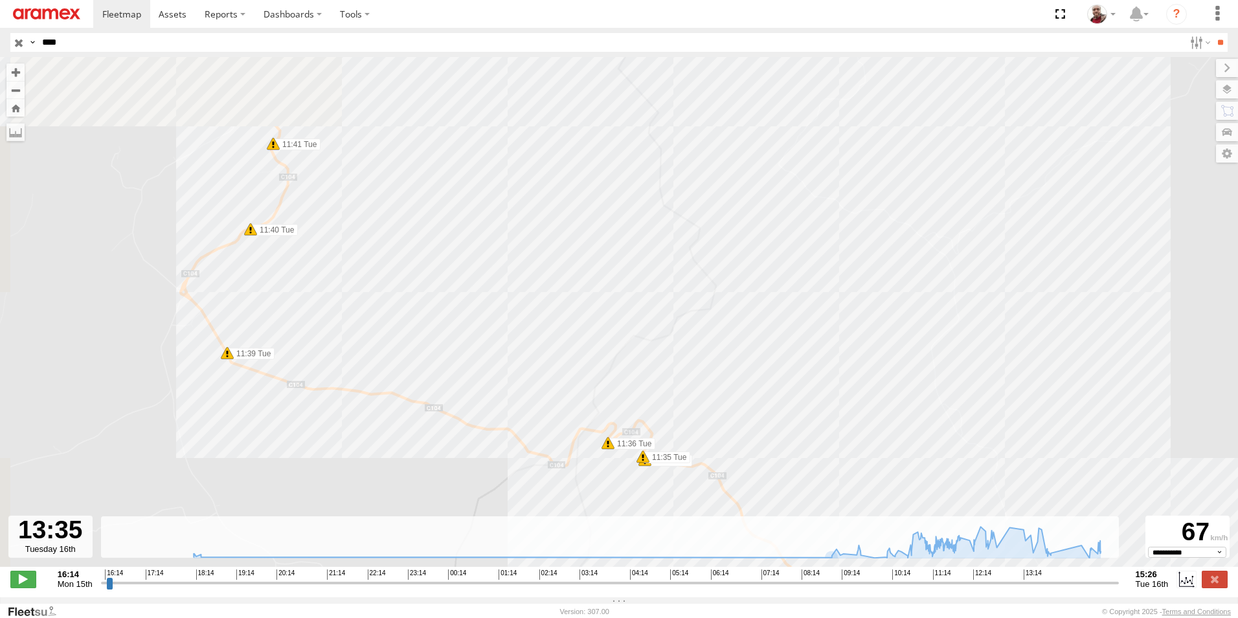
click at [227, 357] on span at bounding box center [227, 352] width 13 height 13
click at [203, 368] on div "231 TU 3163 07:52 Tue 07:52 Tue 11:07 Tue 11:11 Tue 11:21 Tue 11:28 Tue 13:30 T…" at bounding box center [619, 318] width 1238 height 523
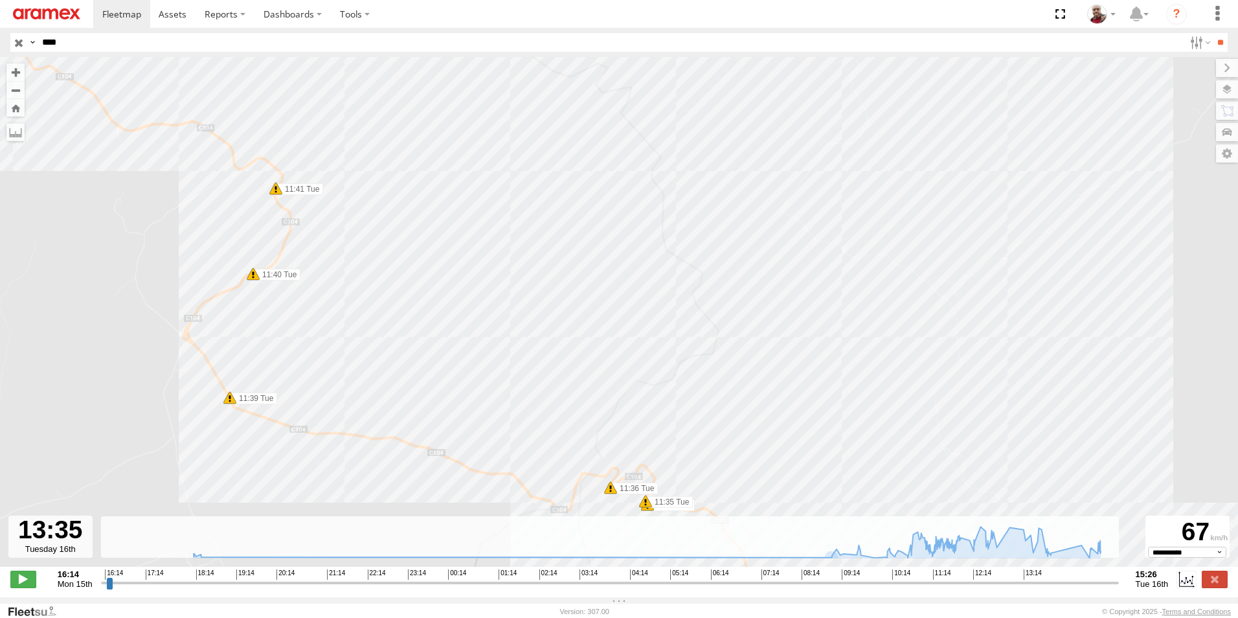
drag, startPoint x: 194, startPoint y: 369, endPoint x: 198, endPoint y: 460, distance: 90.7
click at [198, 458] on div "231 TU 3163 07:52 Tue 07:52 Tue 11:07 Tue 11:11 Tue 11:21 Tue 11:28 Tue 13:30 T…" at bounding box center [619, 318] width 1238 height 523
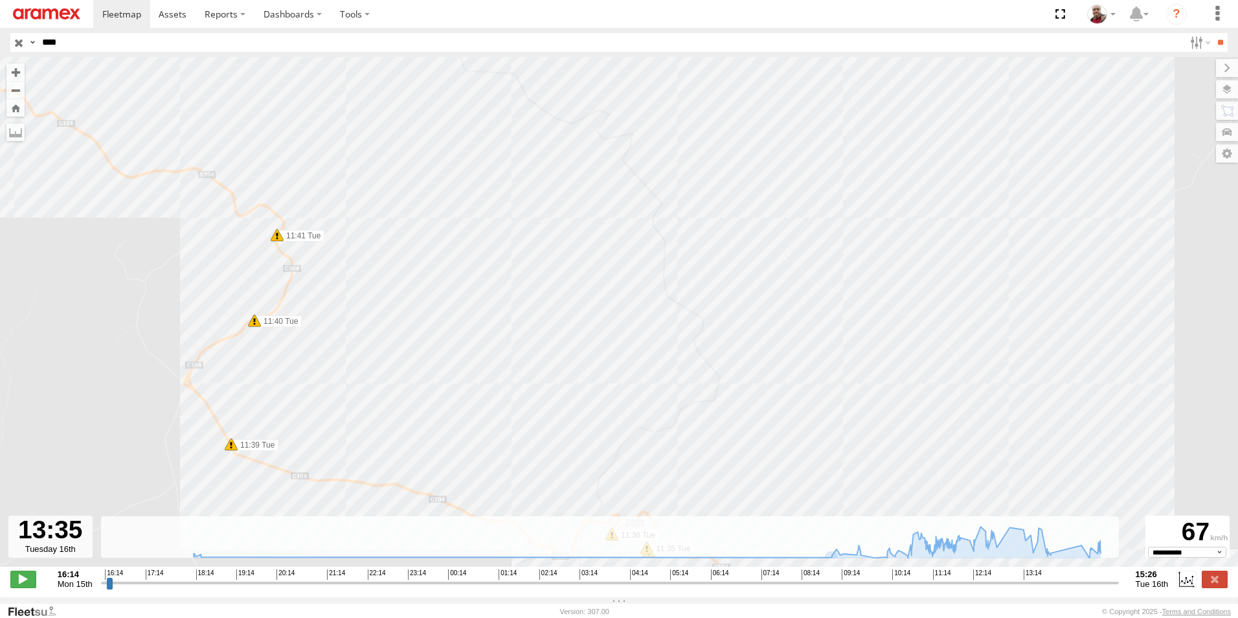
drag, startPoint x: 251, startPoint y: 361, endPoint x: 311, endPoint y: 458, distance: 113.9
click at [310, 458] on div "231 TU 3163 07:52 Tue 07:52 Tue 11:07 Tue 11:11 Tue 11:21 Tue 11:28 Tue 13:30 T…" at bounding box center [619, 318] width 1238 height 523
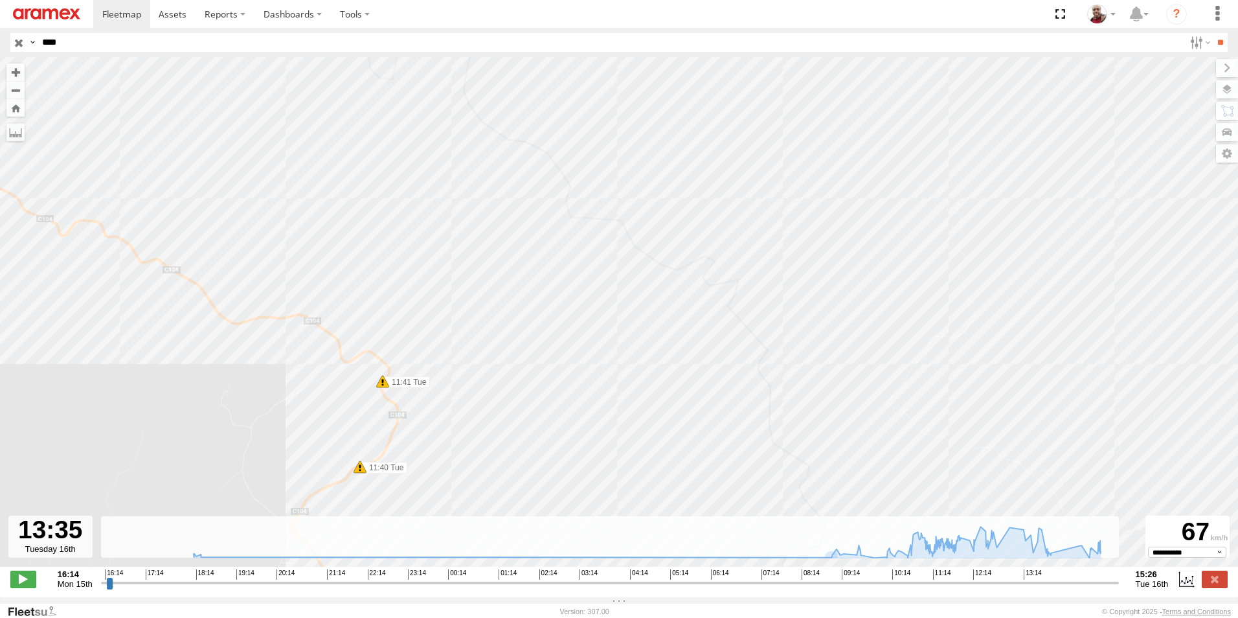
drag, startPoint x: 182, startPoint y: 348, endPoint x: 325, endPoint y: 425, distance: 162.5
click at [317, 418] on div "231 TU 3163 07:52 Tue 07:52 Tue 11:07 Tue 11:11 Tue 11:21 Tue 11:28 Tue 13:30 T…" at bounding box center [619, 318] width 1238 height 523
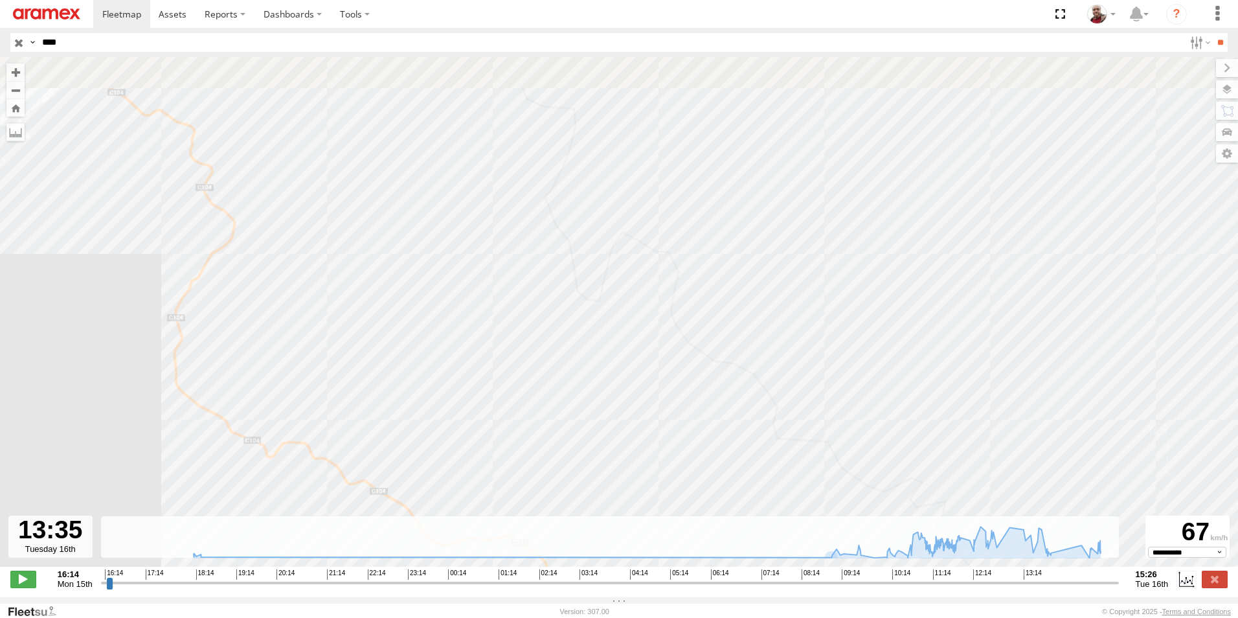
drag, startPoint x: 215, startPoint y: 364, endPoint x: 256, endPoint y: 495, distance: 137.8
click at [256, 493] on div "231 TU 3163 07:52 Tue 07:52 Tue 11:07 Tue 11:11 Tue 11:21 Tue 11:28 Tue 13:30 T…" at bounding box center [619, 318] width 1238 height 523
drag, startPoint x: 259, startPoint y: 337, endPoint x: 379, endPoint y: 434, distance: 154.2
click at [376, 429] on div "231 TU 3163 07:52 Tue 07:52 Tue 11:07 Tue 11:11 Tue 11:21 Tue 11:28 Tue 13:30 T…" at bounding box center [619, 318] width 1238 height 523
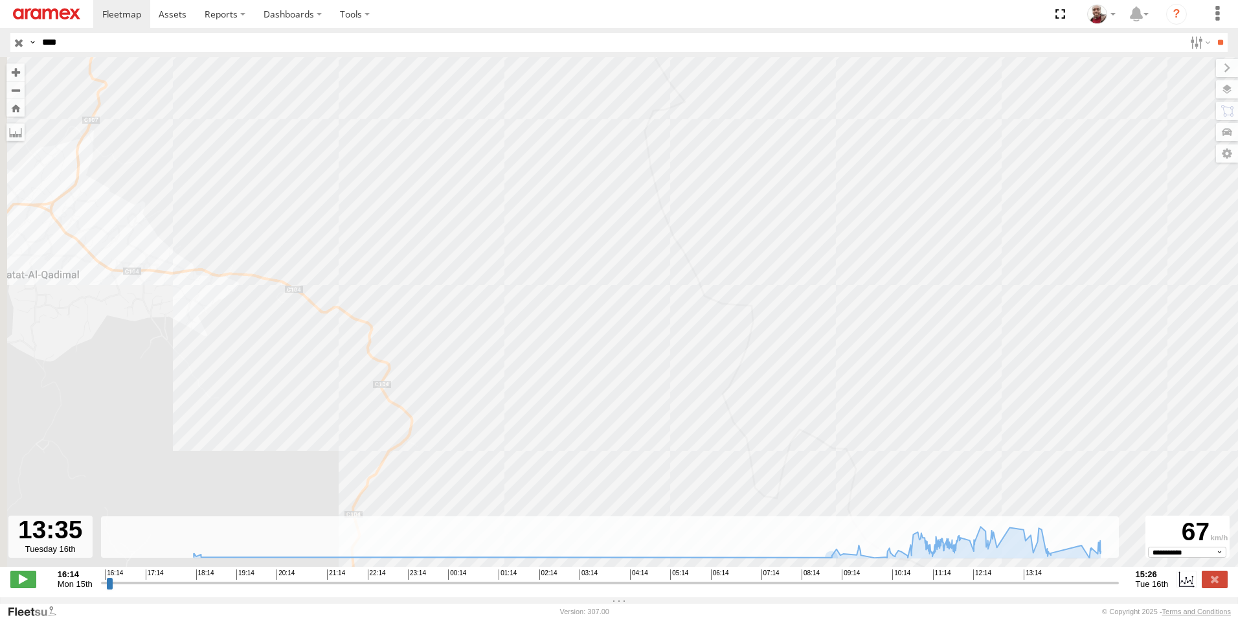
drag, startPoint x: 204, startPoint y: 324, endPoint x: 299, endPoint y: 417, distance: 132.8
click at [298, 413] on div "231 TU 3163 07:52 Tue 07:52 Tue 11:07 Tue 11:11 Tue 11:21 Tue 11:28 Tue 13:30 T…" at bounding box center [619, 318] width 1238 height 523
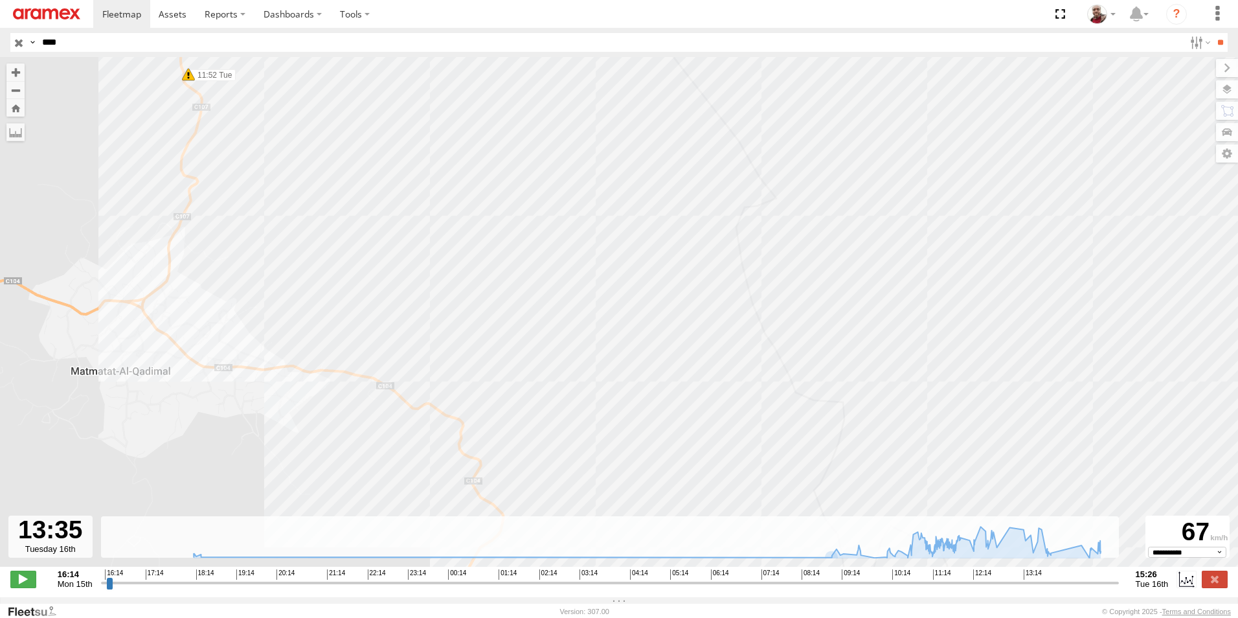
drag, startPoint x: 137, startPoint y: 348, endPoint x: 174, endPoint y: 455, distance: 112.8
click at [174, 455] on div "231 TU 3163 07:52 Tue 07:52 Tue 11:07 Tue 11:11 Tue 11:21 Tue 11:28 Tue 13:30 T…" at bounding box center [619, 318] width 1238 height 523
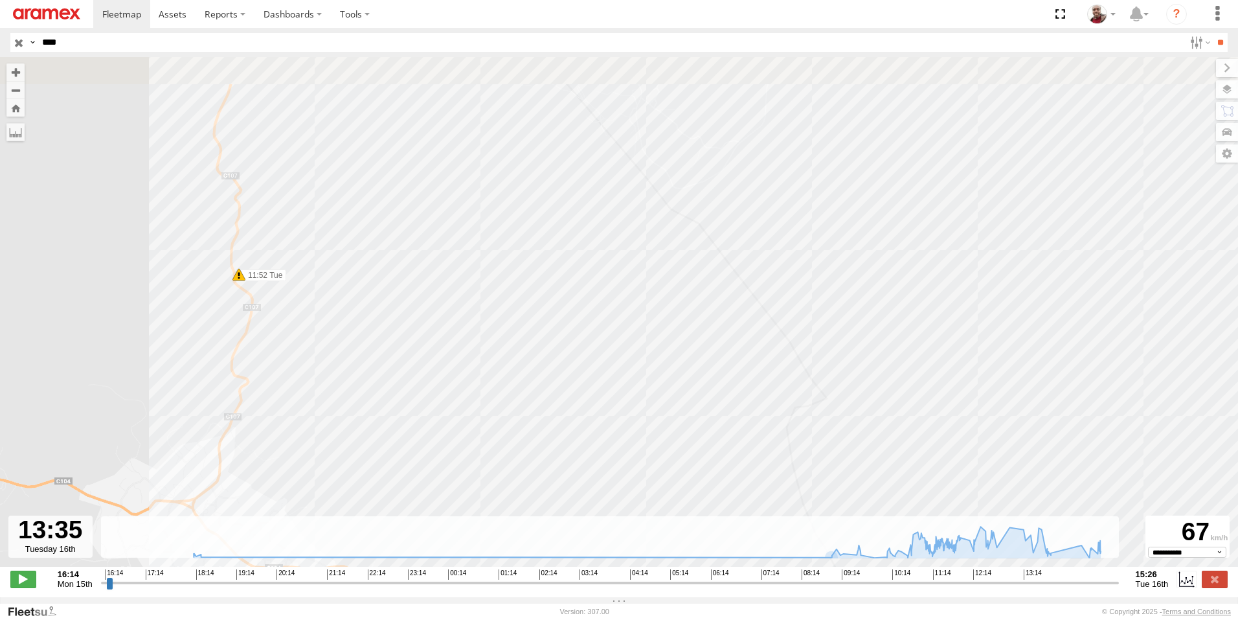
drag, startPoint x: 179, startPoint y: 264, endPoint x: 192, endPoint y: 398, distance: 134.0
click at [192, 397] on div "231 TU 3163 07:52 Tue 07:52 Tue 11:07 Tue 11:11 Tue 11:21 Tue 11:28 Tue 13:30 T…" at bounding box center [619, 318] width 1238 height 523
drag, startPoint x: 190, startPoint y: 284, endPoint x: 178, endPoint y: 437, distance: 153.9
click at [181, 429] on div "231 TU 3163 07:52 Tue 07:52 Tue 11:07 Tue 11:11 Tue 11:21 Tue 11:28 Tue 13:30 T…" at bounding box center [619, 318] width 1238 height 523
drag
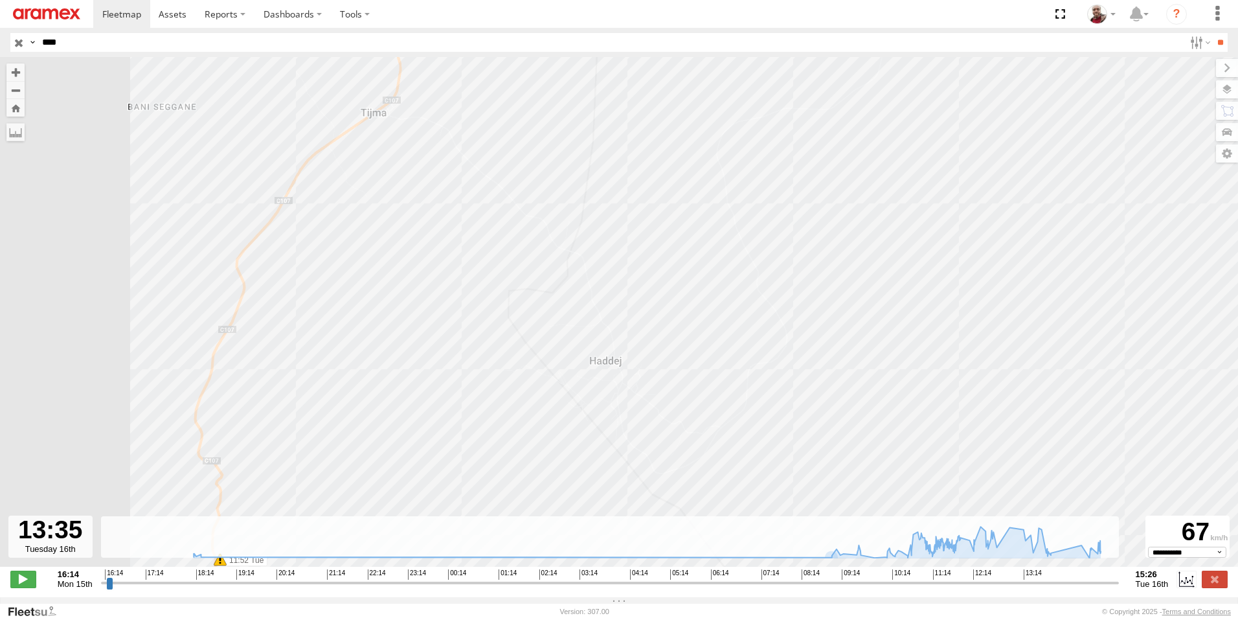
click at [190, 407] on div "231 TU 3163 07:52 Tue 07:52 Tue 11:07 Tue 11:11 Tue 11:21 Tue 11:28 Tue 13:30 T…" at bounding box center [619, 318] width 1238 height 523
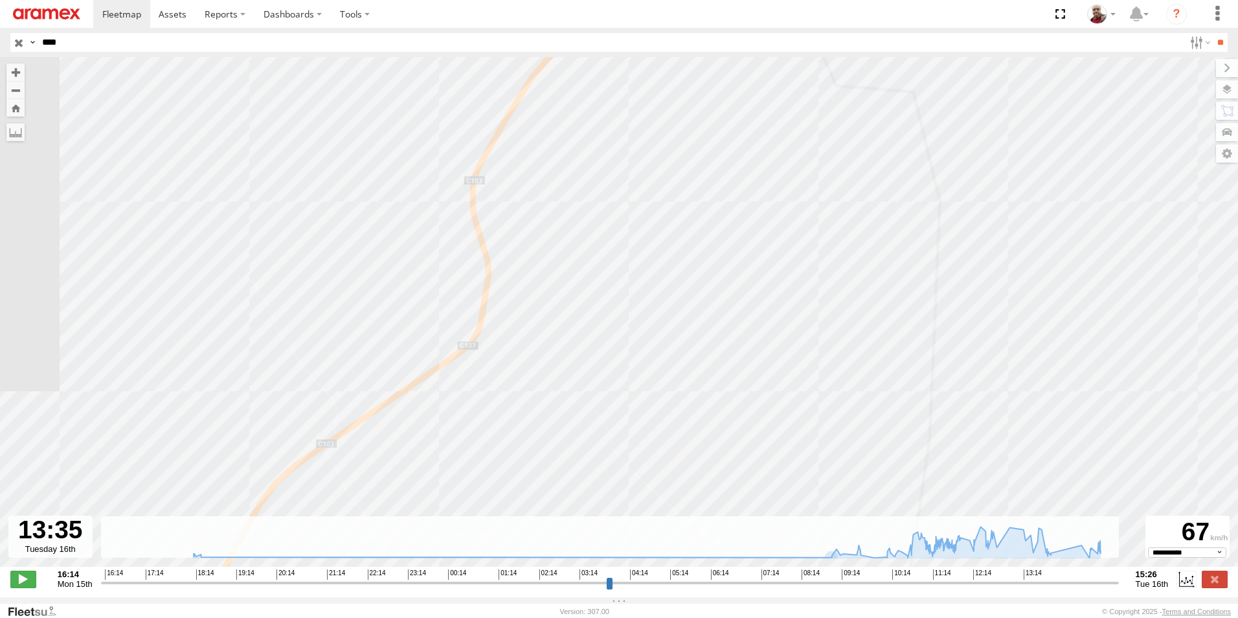
select select "**********"
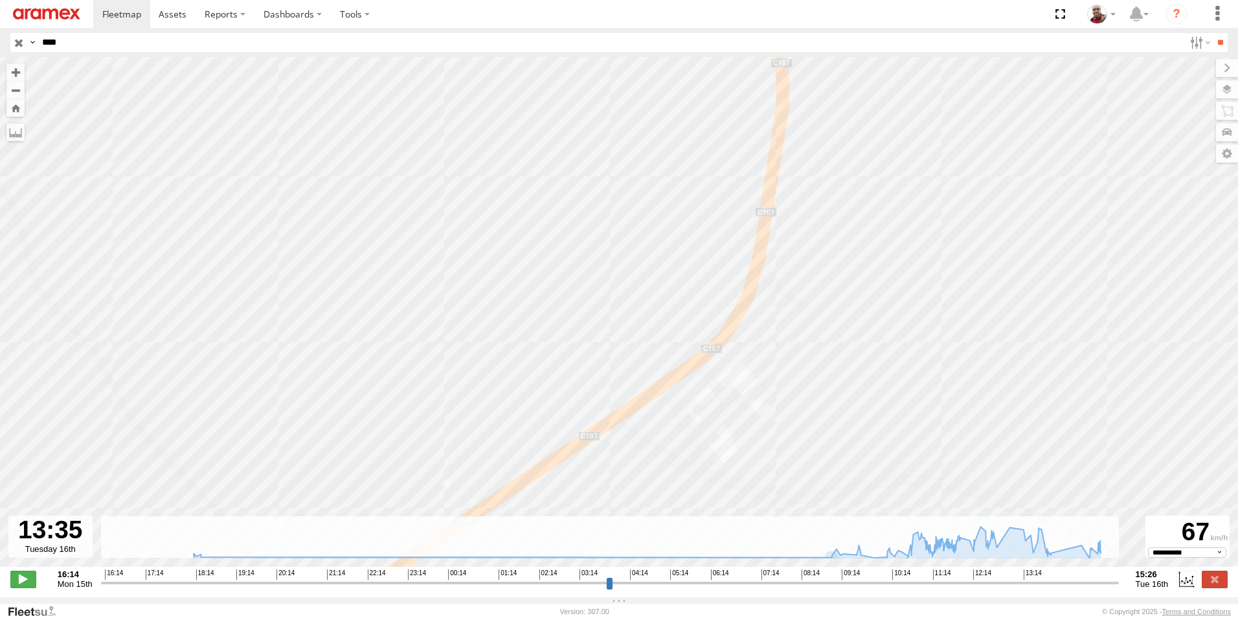
drag, startPoint x: 447, startPoint y: 383, endPoint x: 407, endPoint y: 232, distance: 156.3
click at [407, 234] on div "231 TU 3163 07:52 Tue 07:52 Tue 11:07 Tue 11:11 Tue 11:21 Tue 11:28 Tue 13:30 T…" at bounding box center [619, 318] width 1238 height 523
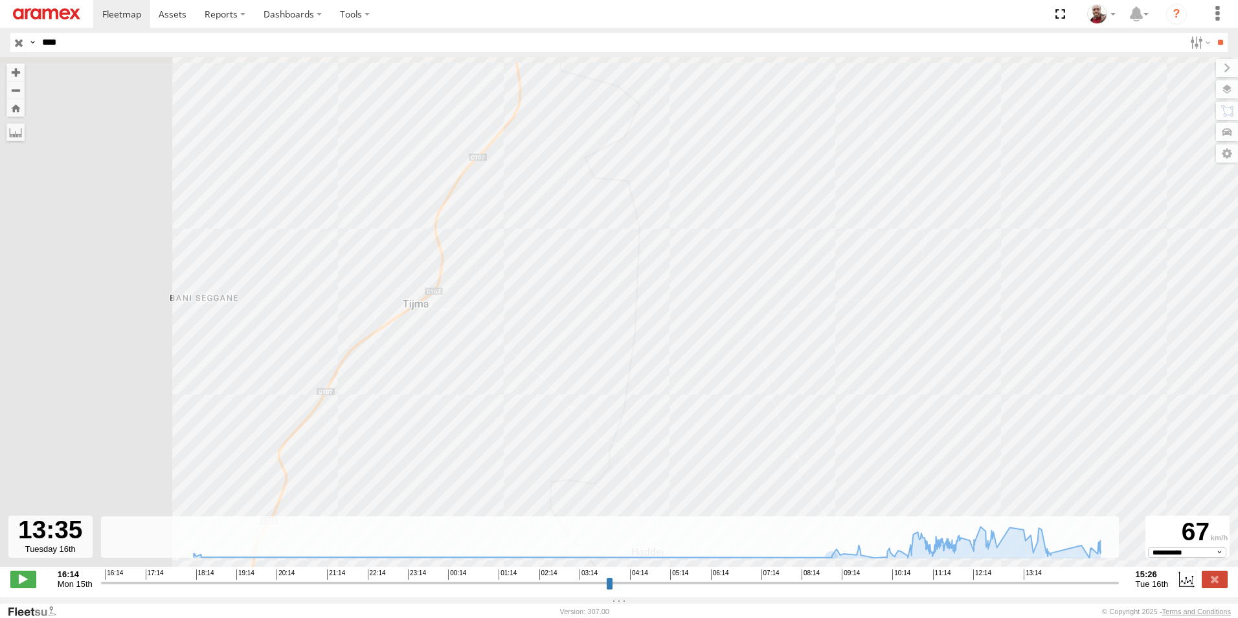
drag, startPoint x: 404, startPoint y: 202, endPoint x: 396, endPoint y: 263, distance: 61.4
click at [397, 267] on div "231 TU 3163 07:52 Tue 07:52 Tue 11:07 Tue 11:11 Tue 11:21 Tue 11:28 Tue 13:30 T…" at bounding box center [619, 318] width 1238 height 523
drag, startPoint x: 418, startPoint y: 177, endPoint x: 417, endPoint y: 298, distance: 120.4
click at [417, 298] on div "231 TU 3163 07:52 Tue 07:52 Tue 11:07 Tue 11:11 Tue 11:21 Tue 11:28 Tue 13:30 T…" at bounding box center [619, 318] width 1238 height 523
drag, startPoint x: 479, startPoint y: 151, endPoint x: 461, endPoint y: 317, distance: 166.8
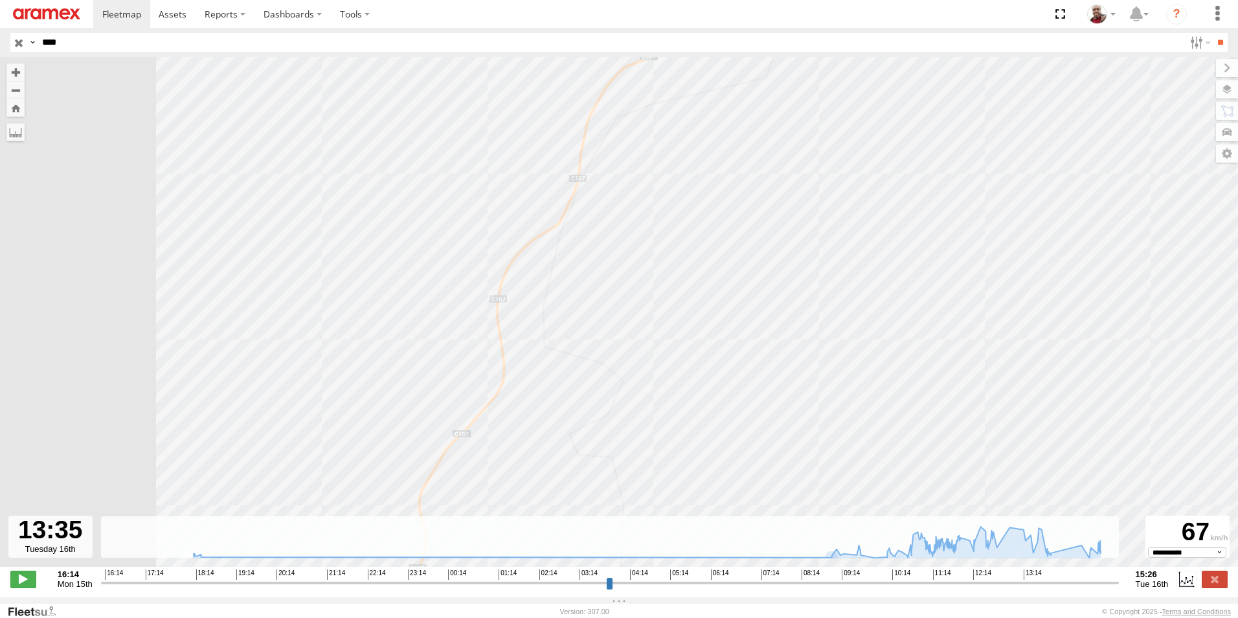
click at [461, 316] on div "231 TU 3163 07:52 Tue 07:52 Tue 11:07 Tue 11:11 Tue 11:21 Tue 11:28 Tue 13:30 T…" at bounding box center [619, 318] width 1238 height 523
drag, startPoint x: 532, startPoint y: 169, endPoint x: 519, endPoint y: 313, distance: 145.0
click at [519, 311] on div "231 TU 3163 07:52 Tue 07:52 Tue 11:07 Tue 11:11 Tue 11:21 Tue 11:28 Tue 13:30 T…" at bounding box center [619, 318] width 1238 height 523
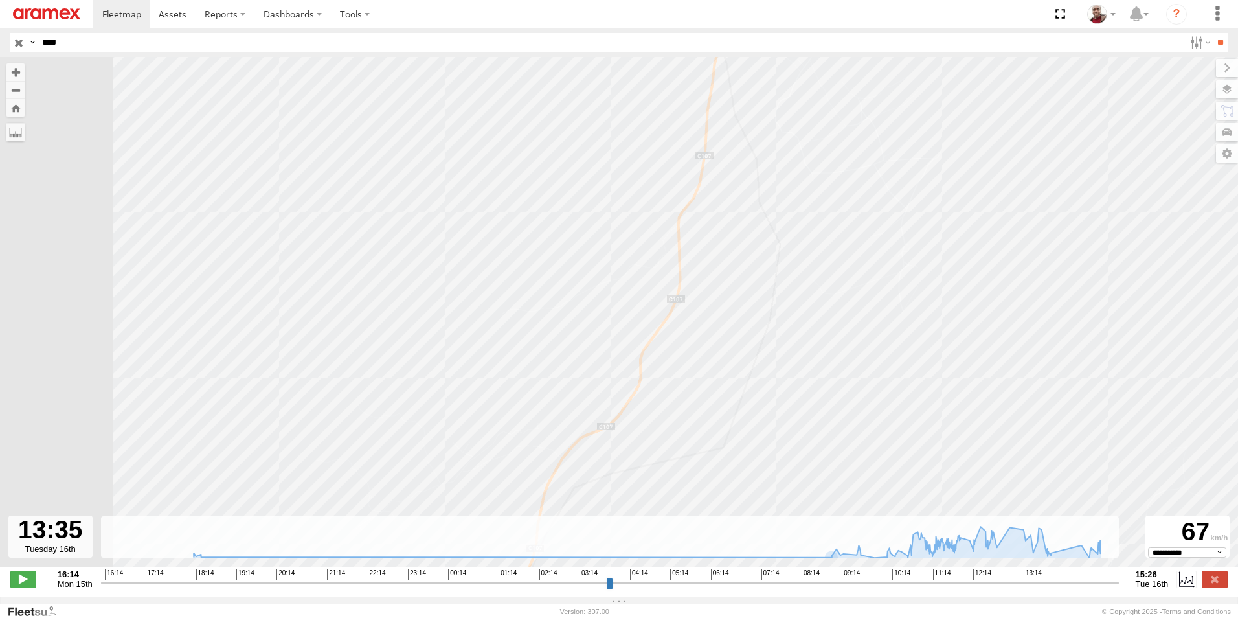
drag, startPoint x: 615, startPoint y: 247, endPoint x: 597, endPoint y: 320, distance: 74.8
click at [598, 315] on div "231 TU 3163 07:52 Tue 07:52 Tue 11:07 Tue 11:11 Tue 11:21 Tue 11:28 Tue 13:30 T…" at bounding box center [619, 318] width 1238 height 523
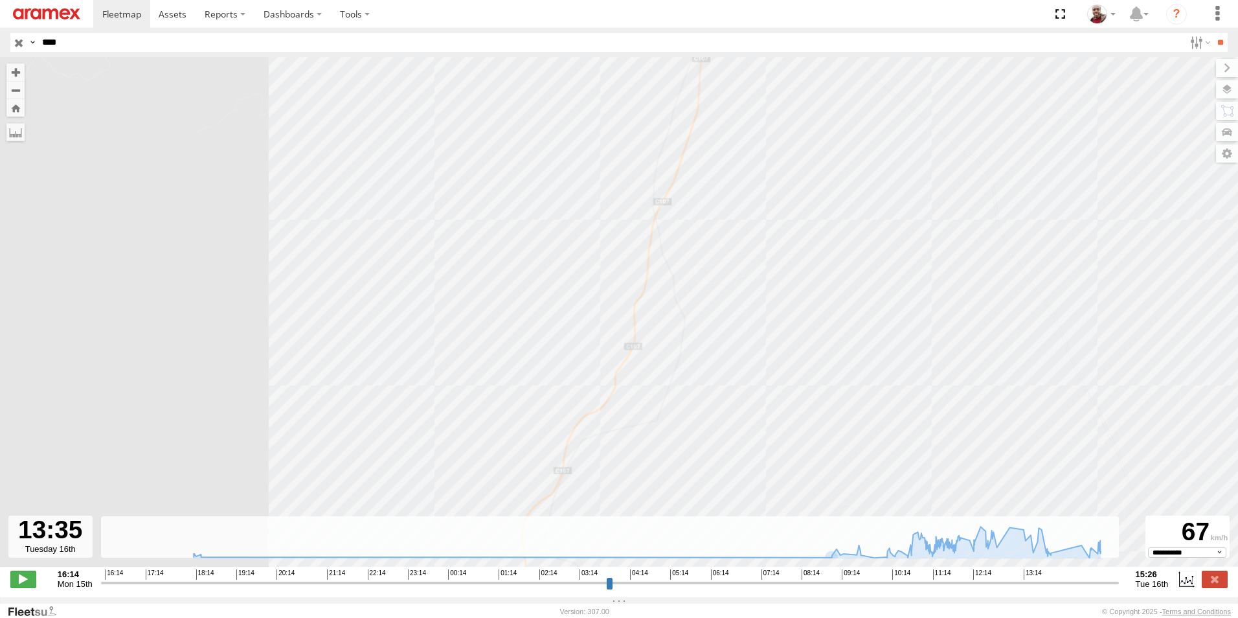
drag, startPoint x: 626, startPoint y: 183, endPoint x: 623, endPoint y: 319, distance: 136.0
click at [623, 319] on div "231 TU 3163 07:52 Tue 07:52 Tue 11:07 Tue 11:11 Tue 11:21 Tue 11:28 Tue 13:30 T…" at bounding box center [619, 318] width 1238 height 523
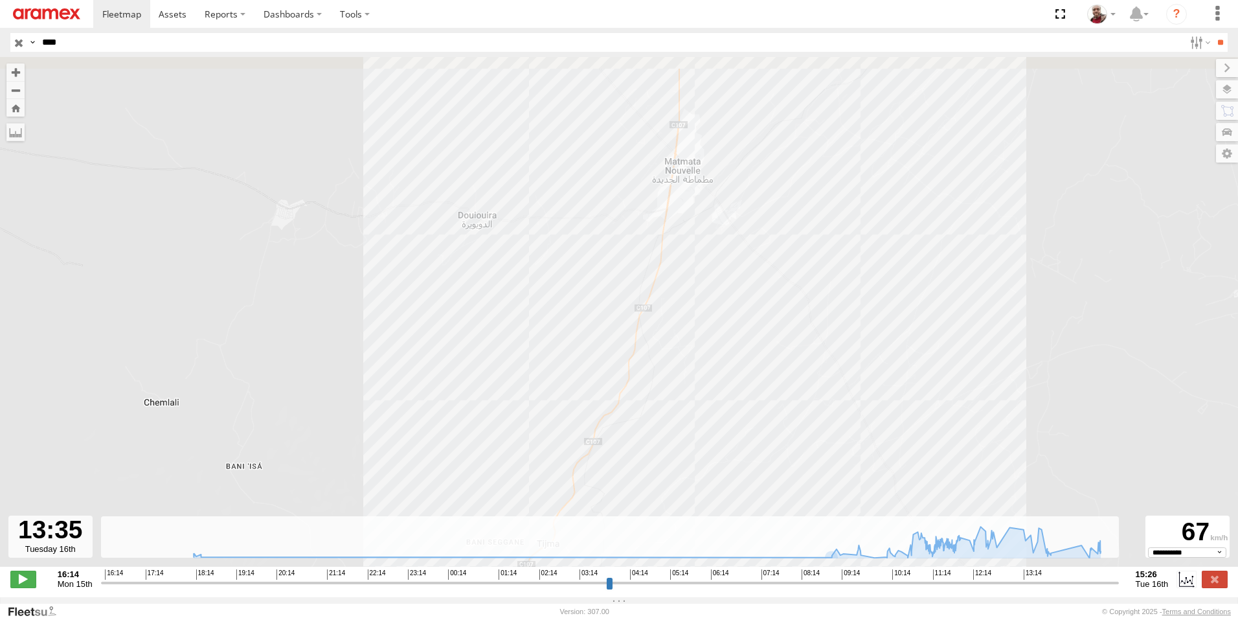
drag, startPoint x: 629, startPoint y: 179, endPoint x: 624, endPoint y: 326, distance: 146.4
click at [624, 325] on div "231 TU 3163 07:52 Tue 07:52 Tue 11:07 Tue 11:11 Tue 11:21 Tue 11:28 Tue 13:30 T…" at bounding box center [619, 318] width 1238 height 523
drag, startPoint x: 626, startPoint y: 186, endPoint x: 624, endPoint y: 311, distance: 125.0
click at [626, 319] on div "231 TU 3163 07:52 Tue 07:52 Tue 11:07 Tue 11:11 Tue 11:21 Tue 11:28 Tue 13:30 T…" at bounding box center [619, 318] width 1238 height 523
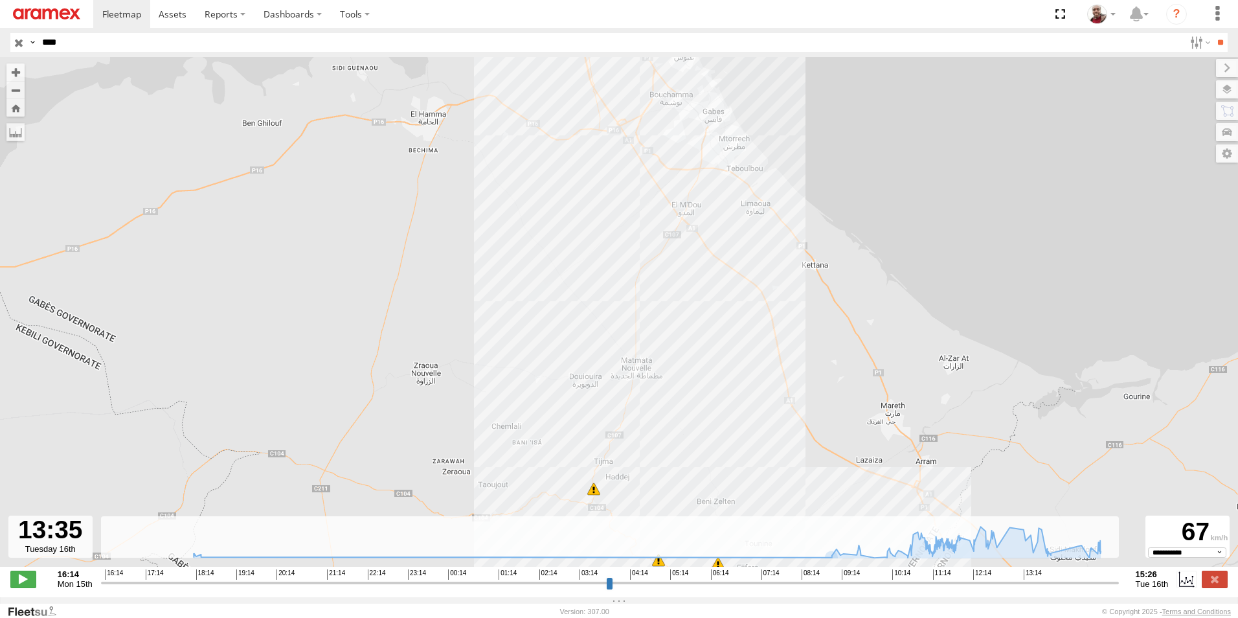
drag, startPoint x: 600, startPoint y: 210, endPoint x: 598, endPoint y: 283, distance: 72.6
click at [598, 283] on div "231 TU 3163 07:52 Tue 07:52 Tue 11:07 Tue 11:11 Tue 11:21 Tue 11:28 Tue 13:30 T…" at bounding box center [619, 318] width 1238 height 523
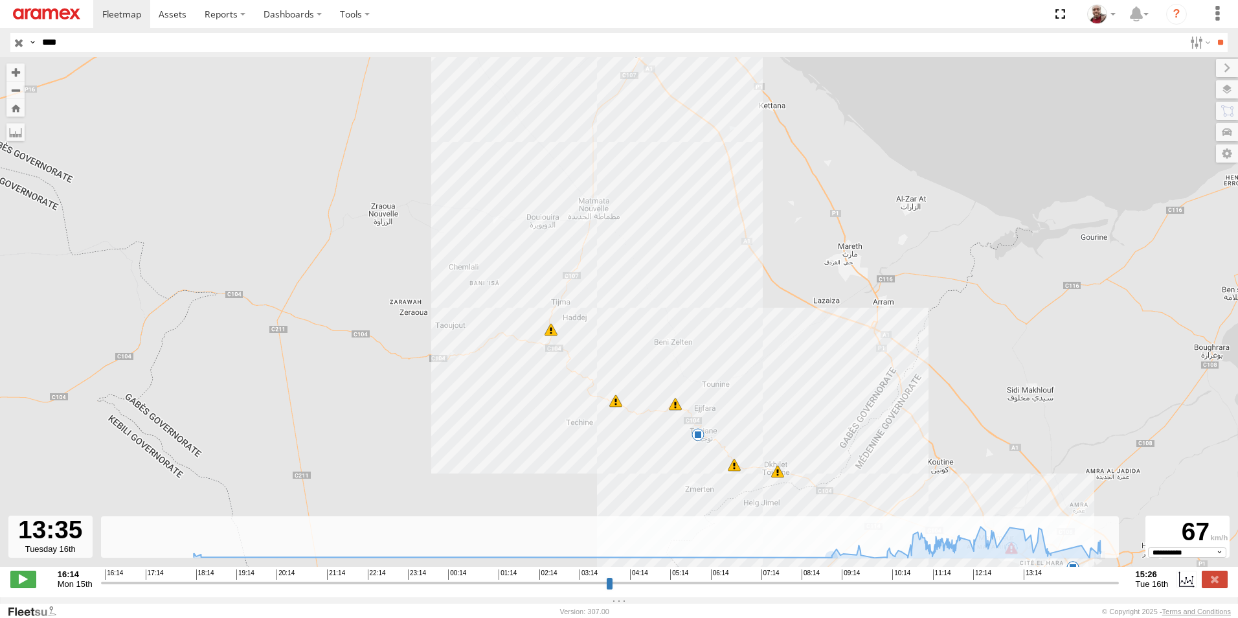
drag, startPoint x: 587, startPoint y: 348, endPoint x: 543, endPoint y: 180, distance: 173.4
click at [543, 180] on div "231 TU 3163 07:52 Tue 07:52 Tue 11:07 Tue 11:11 Tue 11:21 Tue 11:28 Tue 13:30 T…" at bounding box center [619, 318] width 1238 height 523
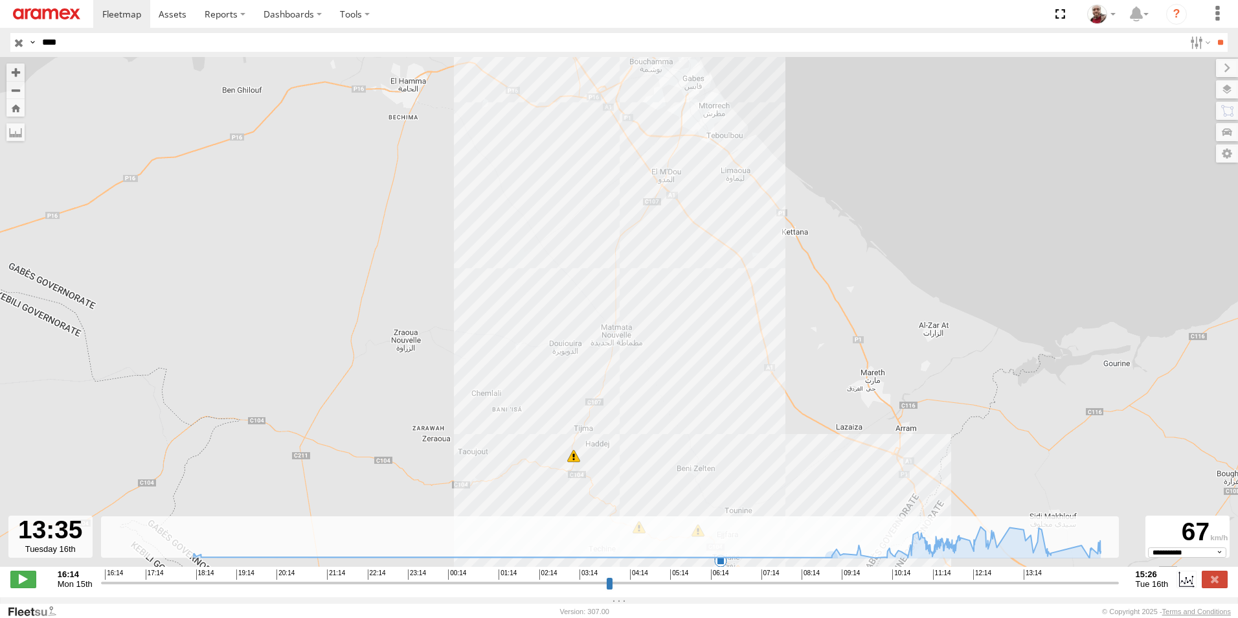
drag, startPoint x: 642, startPoint y: 192, endPoint x: 696, endPoint y: 328, distance: 146.2
click at [695, 326] on div "231 TU 3163 07:52 Tue 07:52 Tue 11:07 Tue 11:11 Tue 11:21 Tue 11:28 Tue 13:30 T…" at bounding box center [619, 318] width 1238 height 523
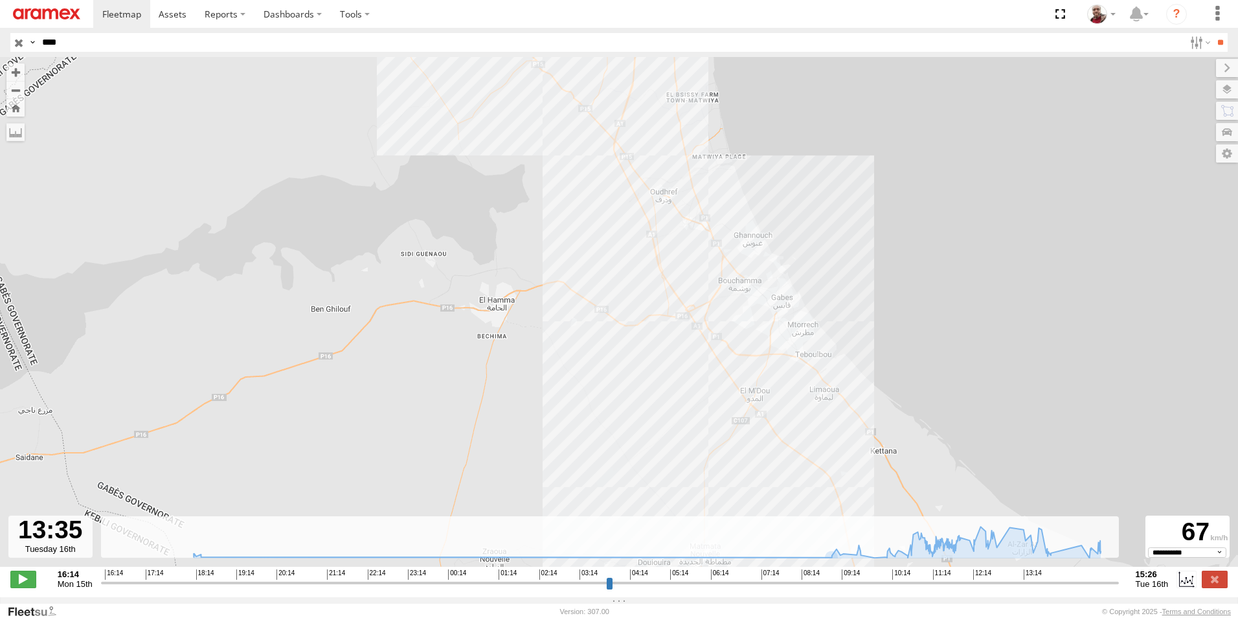
drag, startPoint x: 626, startPoint y: 265, endPoint x: 666, endPoint y: 345, distance: 89.8
click at [666, 345] on div "231 TU 3163 07:52 Tue 07:52 Tue 11:07 Tue 11:11 Tue 11:21 Tue 11:28 Tue 13:30 T…" at bounding box center [619, 318] width 1238 height 523
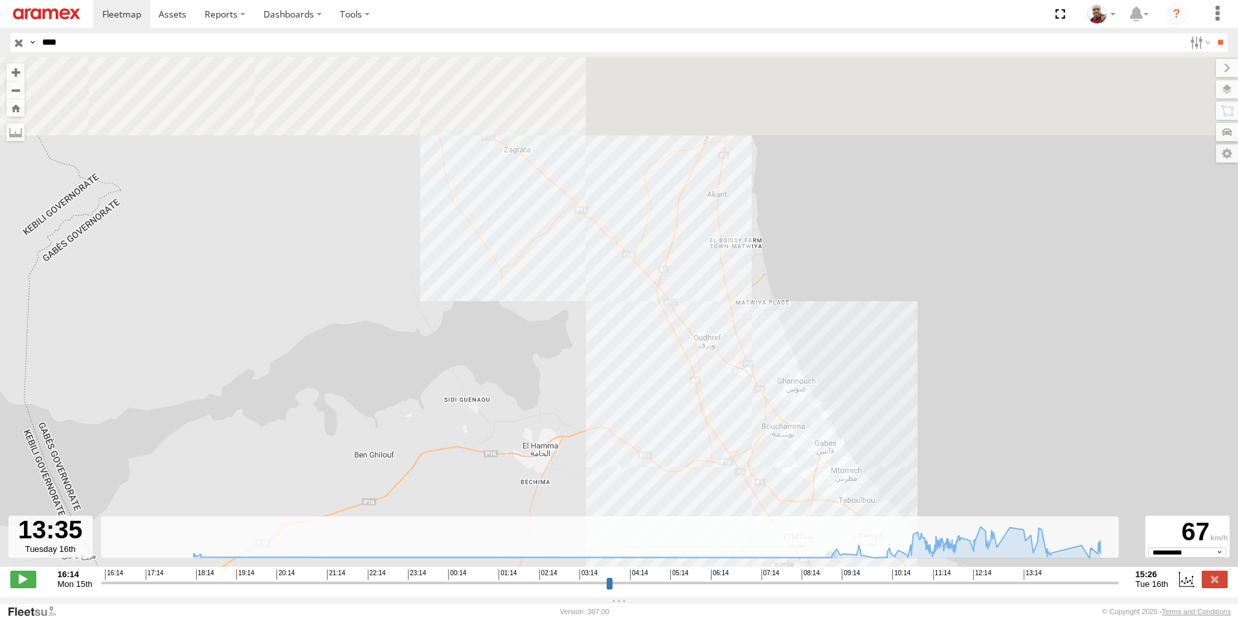
drag, startPoint x: 633, startPoint y: 261, endPoint x: 662, endPoint y: 401, distance: 143.6
click at [662, 401] on div "231 TU 3163 07:52 Tue 07:52 Tue 11:07 Tue 11:11 Tue 11:21 Tue 11:28 Tue 13:30 T…" at bounding box center [619, 318] width 1238 height 523
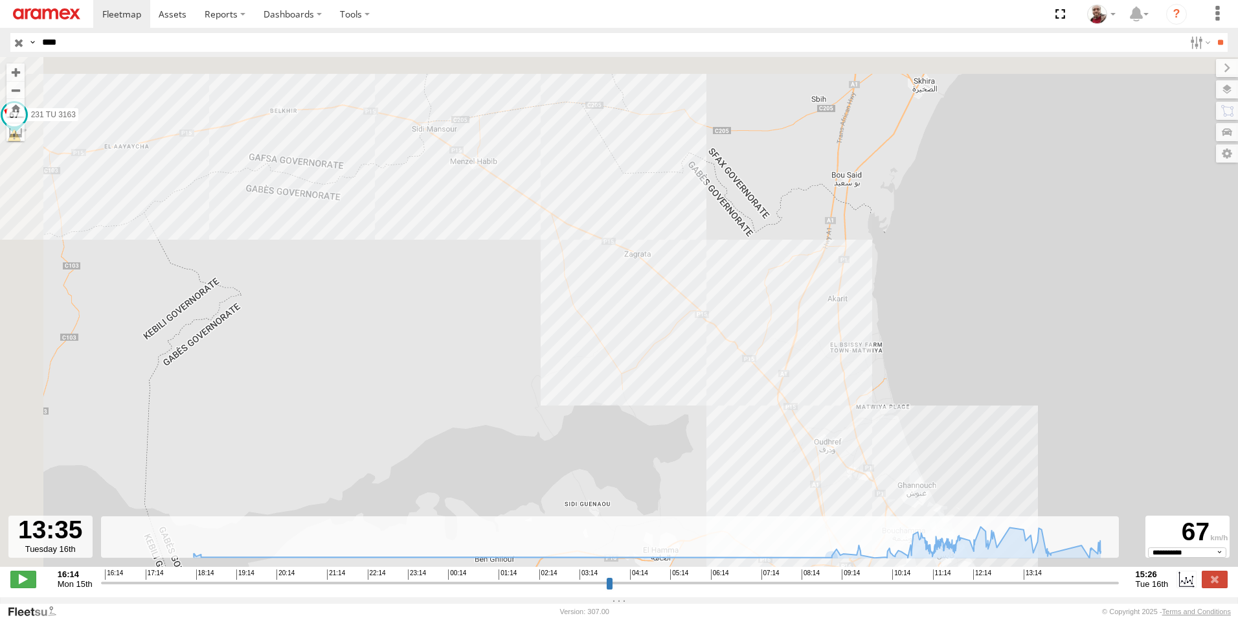
drag, startPoint x: 520, startPoint y: 313, endPoint x: 637, endPoint y: 383, distance: 135.9
click at [637, 383] on div "231 TU 3163 07:52 Tue 07:52 Tue 11:07 Tue 11:11 Tue 11:21 Tue 11:28 Tue 13:30 T…" at bounding box center [619, 318] width 1238 height 523
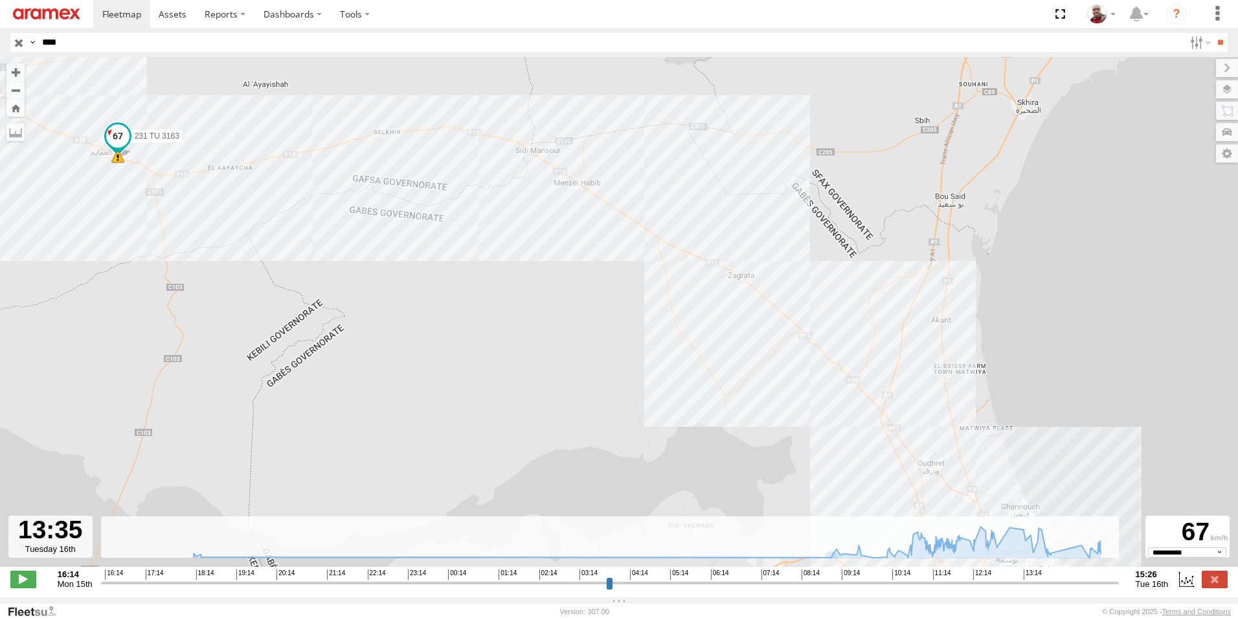
drag, startPoint x: 523, startPoint y: 293, endPoint x: 611, endPoint y: 300, distance: 89.0
click at [611, 300] on div "231 TU 3163 07:52 Tue 07:52 Tue 11:07 Tue 11:11 Tue 11:21 Tue 11:28 Tue 13:30 T…" at bounding box center [619, 318] width 1238 height 523
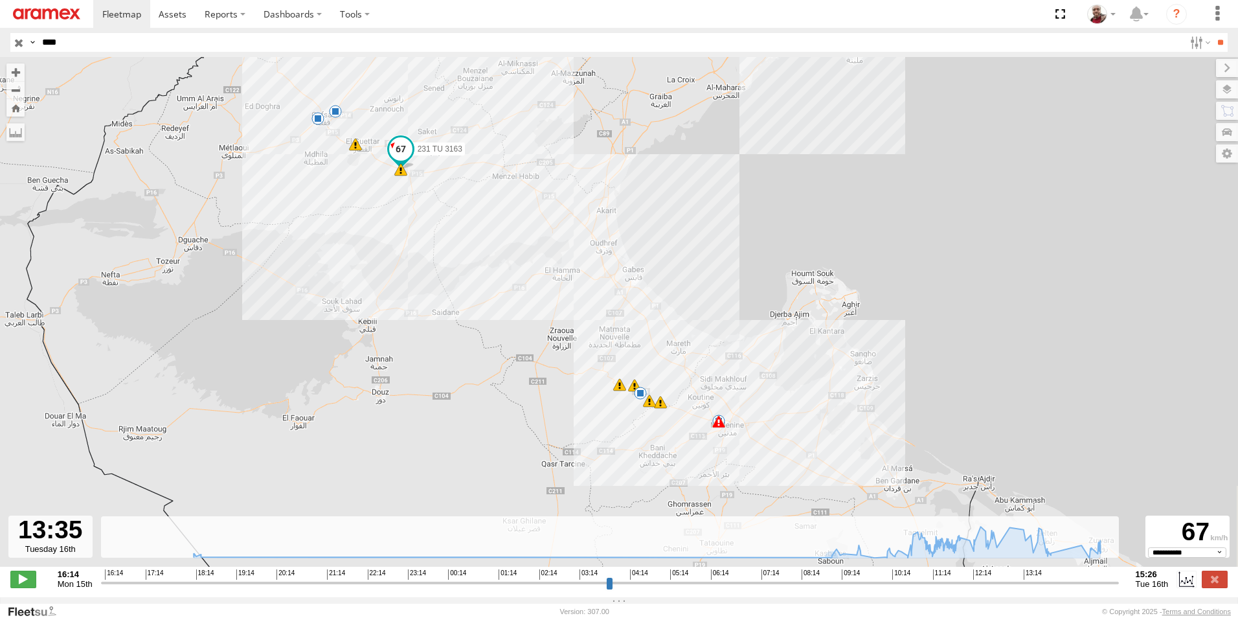
drag, startPoint x: 558, startPoint y: 390, endPoint x: 512, endPoint y: 275, distance: 124.7
click at [512, 275] on div "231 TU 3163 07:52 Tue 07:52 Tue 11:07 Tue 11:11 Tue 11:21 Tue 11:28 Tue 13:30 T…" at bounding box center [619, 318] width 1238 height 523
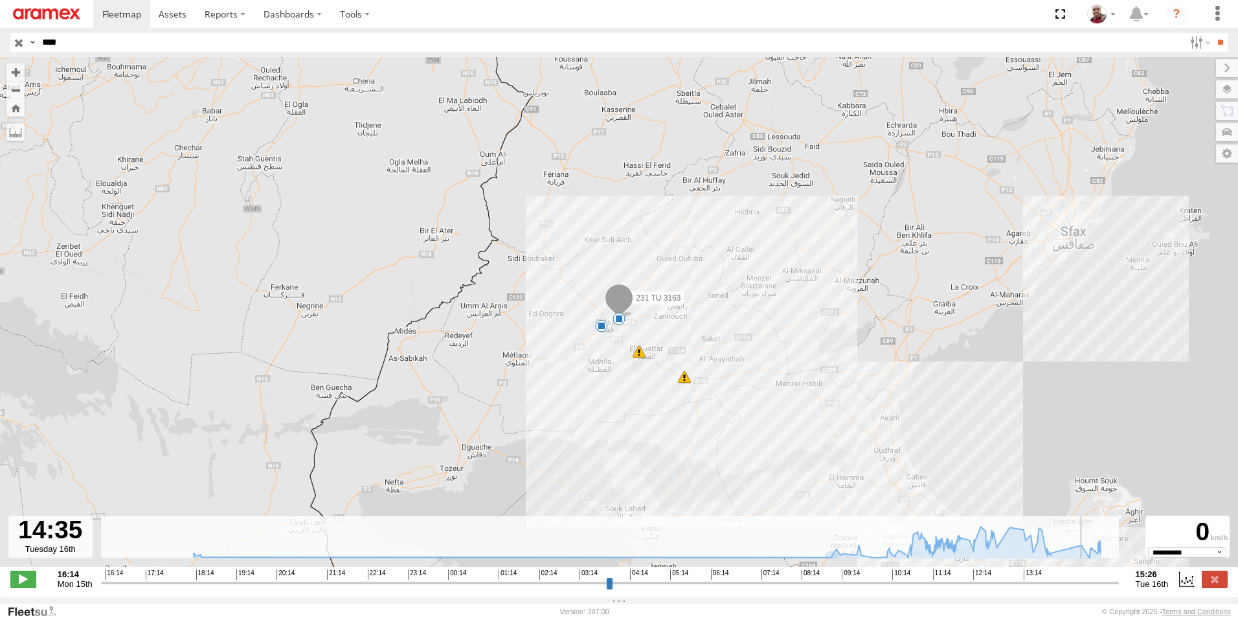
drag, startPoint x: 1032, startPoint y: 589, endPoint x: 1077, endPoint y: 577, distance: 47.0
type input "**********"
click at [1077, 577] on input "range" at bounding box center [610, 582] width 1018 height 12
click at [19, 44] on input "button" at bounding box center [18, 42] width 17 height 19
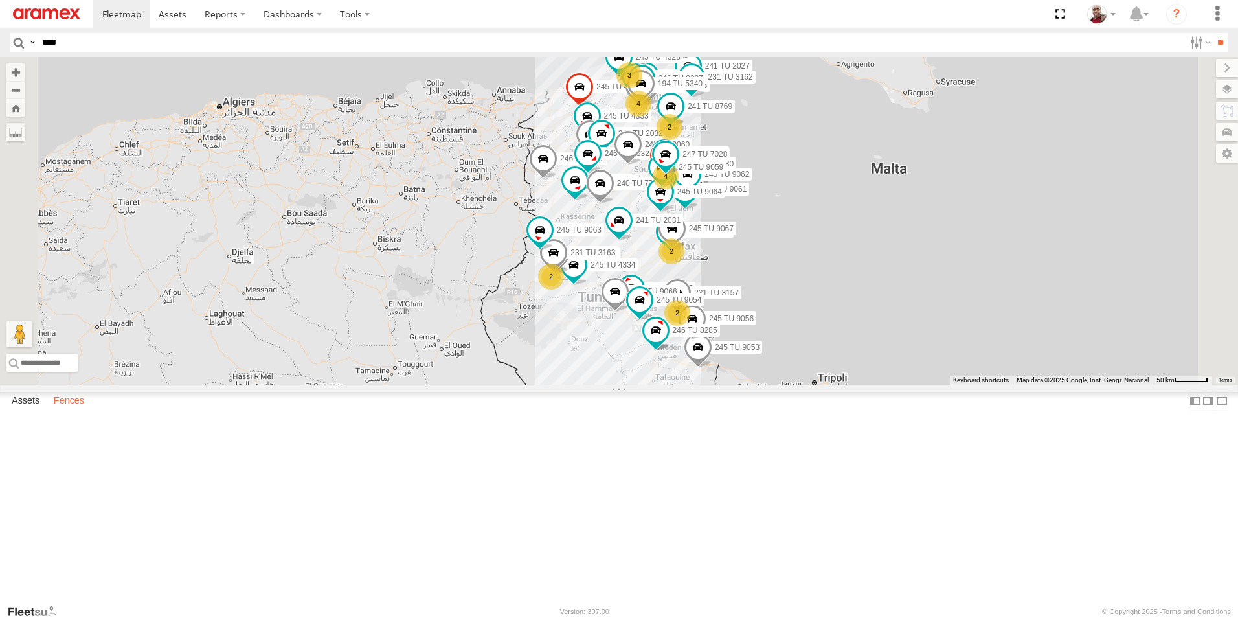
click at [74, 410] on label "Fences" at bounding box center [68, 401] width 43 height 18
click at [0, 0] on div "Aramex [GEOGRAPHIC_DATA]" at bounding box center [0, 0] width 0 height 0
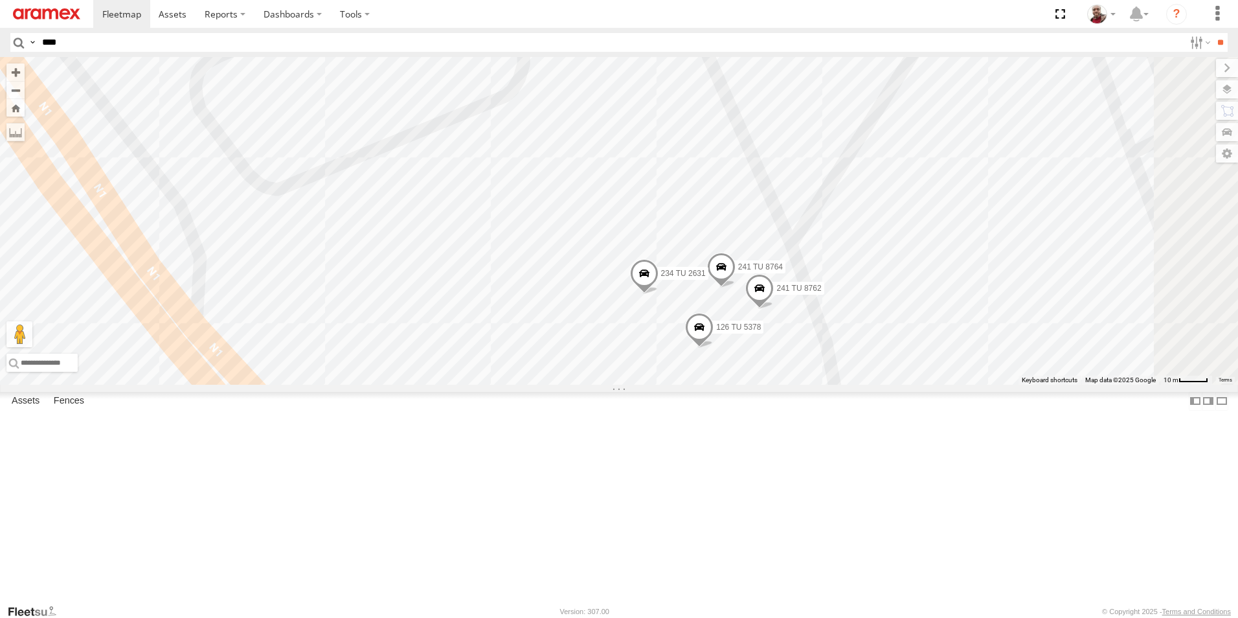
drag, startPoint x: 839, startPoint y: 455, endPoint x: 770, endPoint y: 427, distance: 74.7
click at [770, 385] on div "241 TU 8764 241 TU 8762 234 TU 2631 126 TU 5378" at bounding box center [619, 221] width 1238 height 328
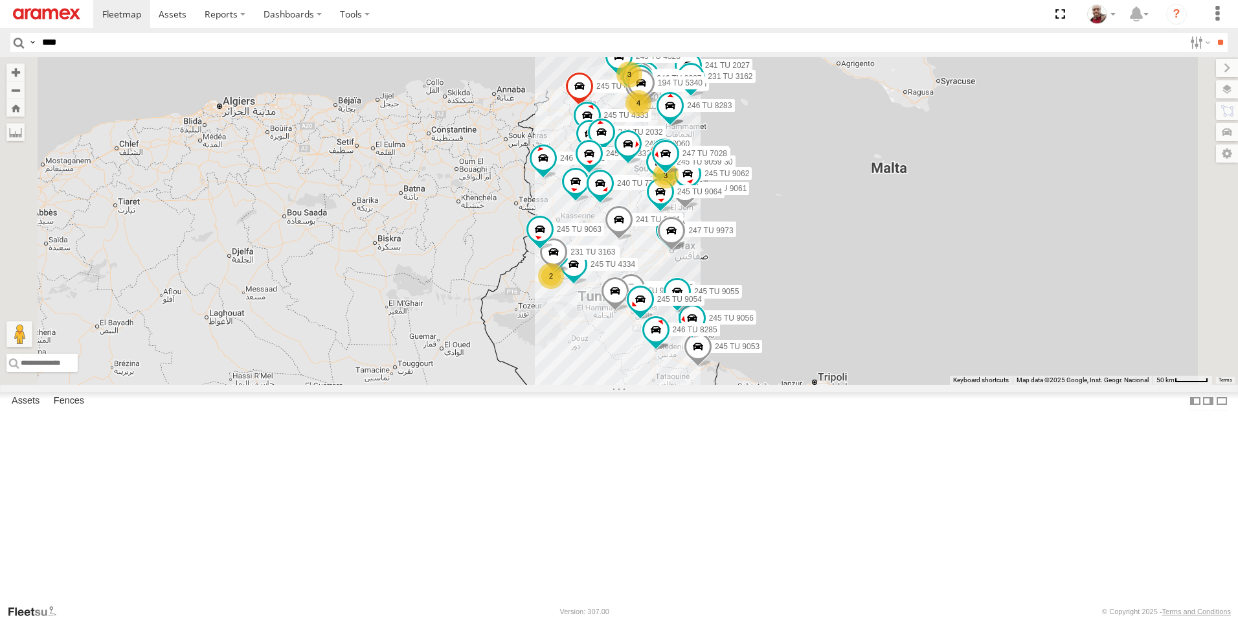
click at [0, 0] on div "Nabeul branch" at bounding box center [0, 0] width 0 height 0
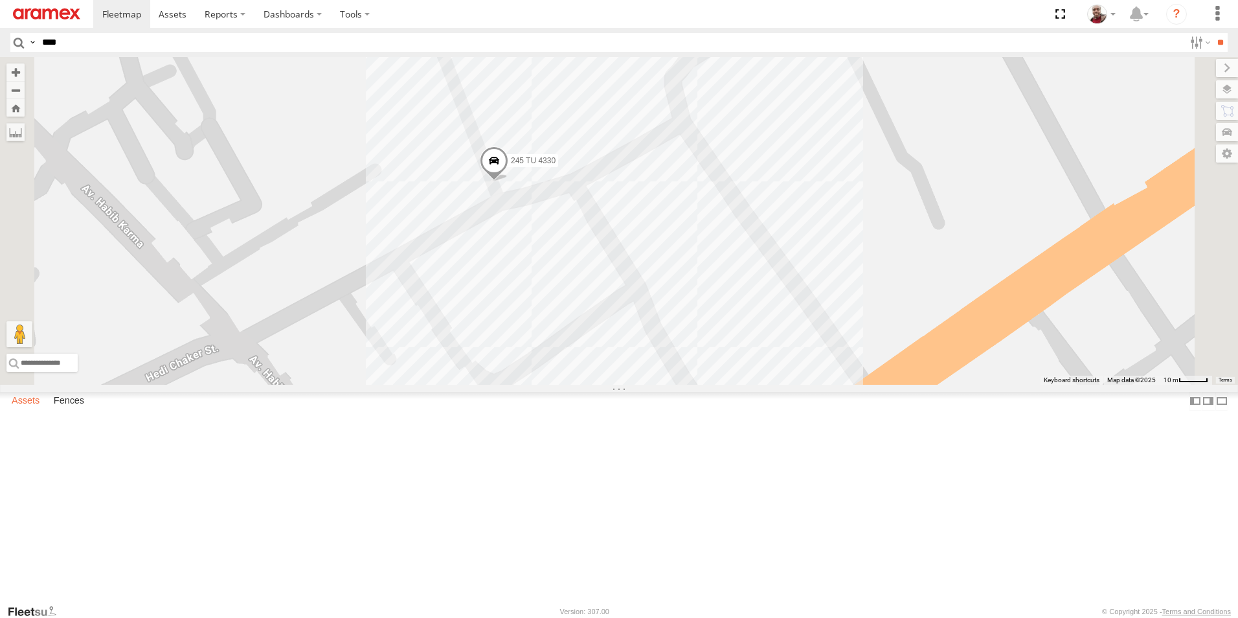
click at [25, 410] on label "Assets" at bounding box center [25, 401] width 41 height 18
click at [85, 45] on input "****" at bounding box center [610, 42] width 1147 height 19
type input "****"
click at [1213, 33] on input "**" at bounding box center [1220, 42] width 15 height 19
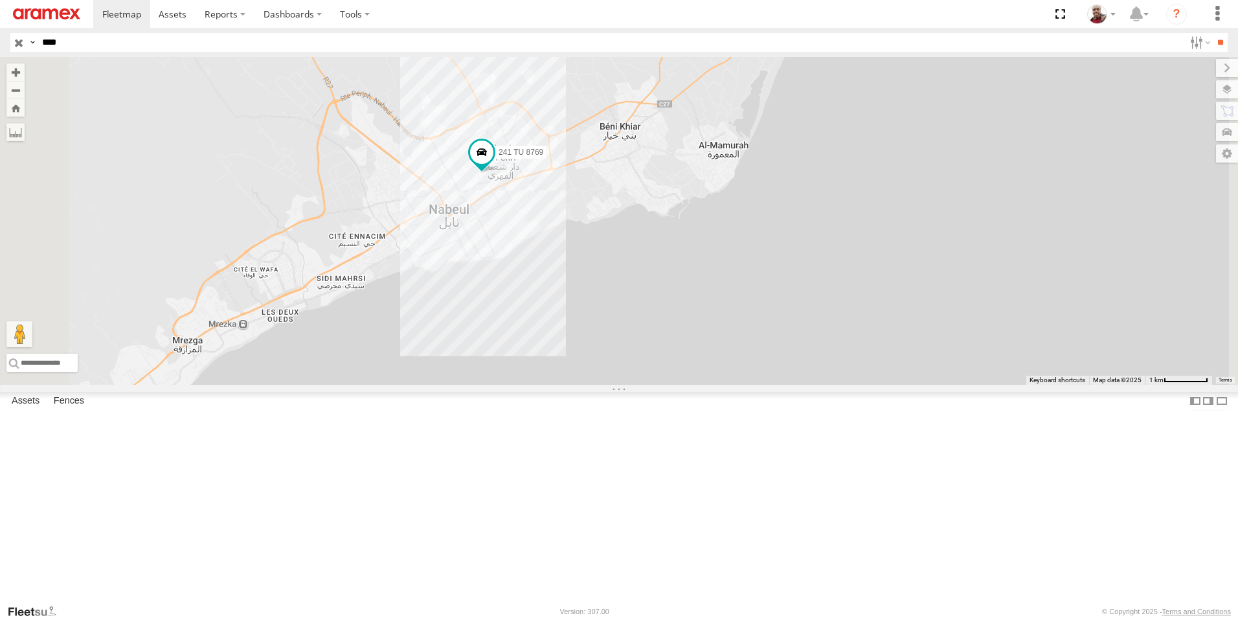
click at [17, 45] on input "button" at bounding box center [18, 42] width 17 height 19
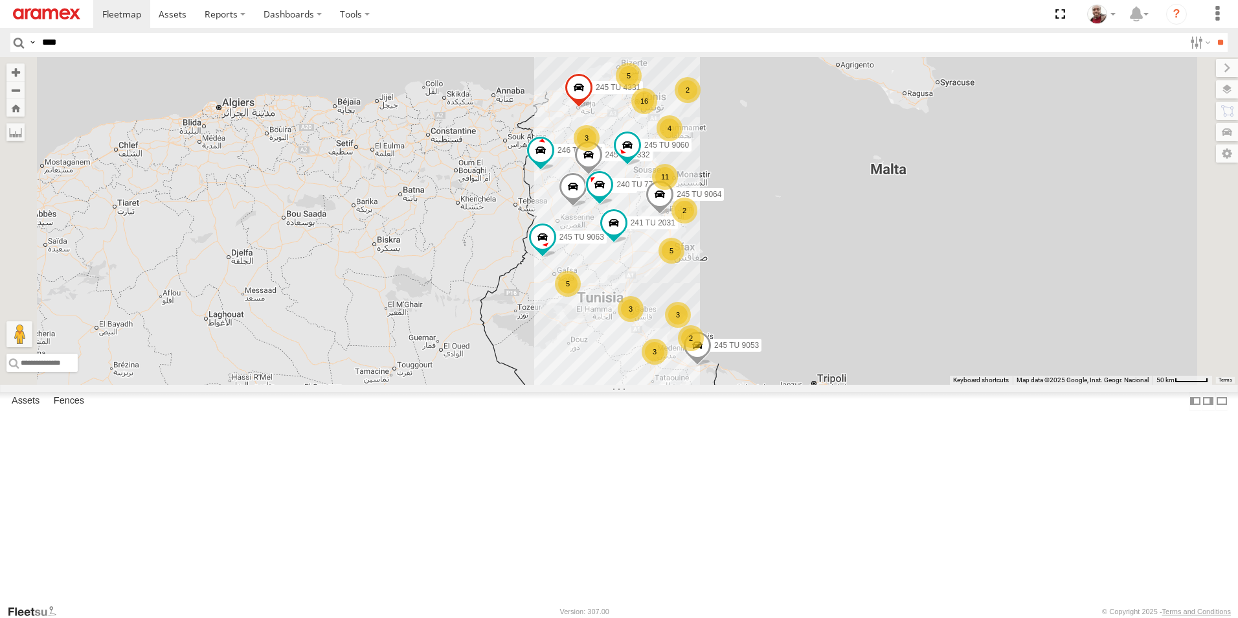
click at [10, 33] on input "button" at bounding box center [18, 42] width 17 height 19
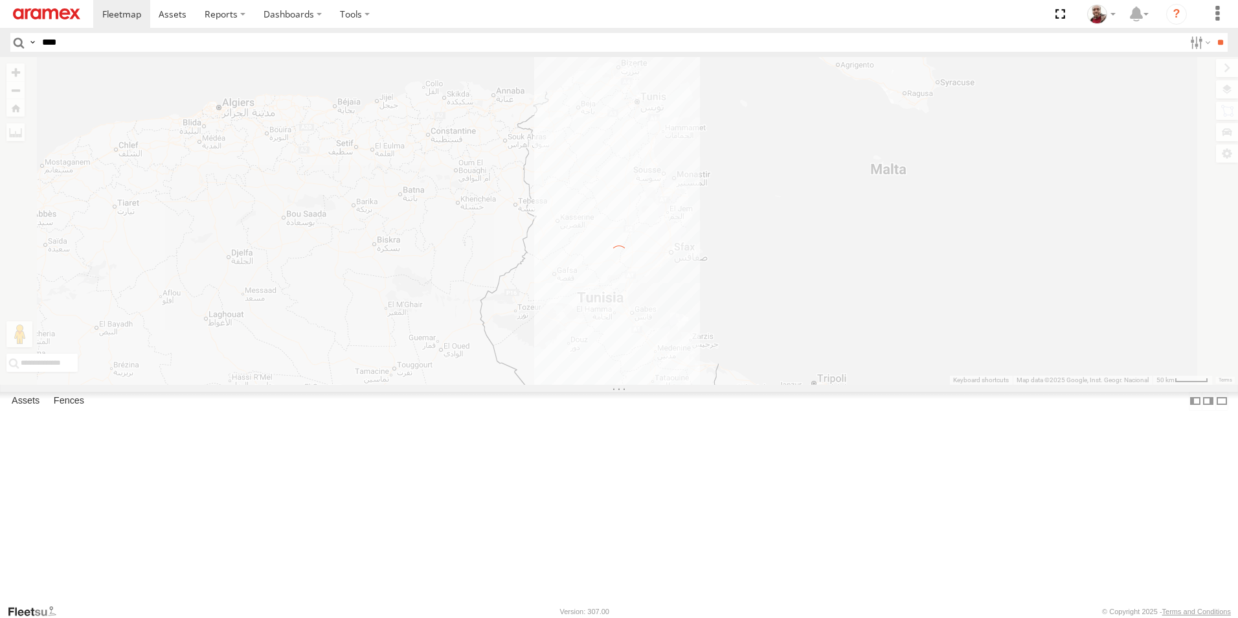
click at [63, 10] on img at bounding box center [46, 13] width 67 height 11
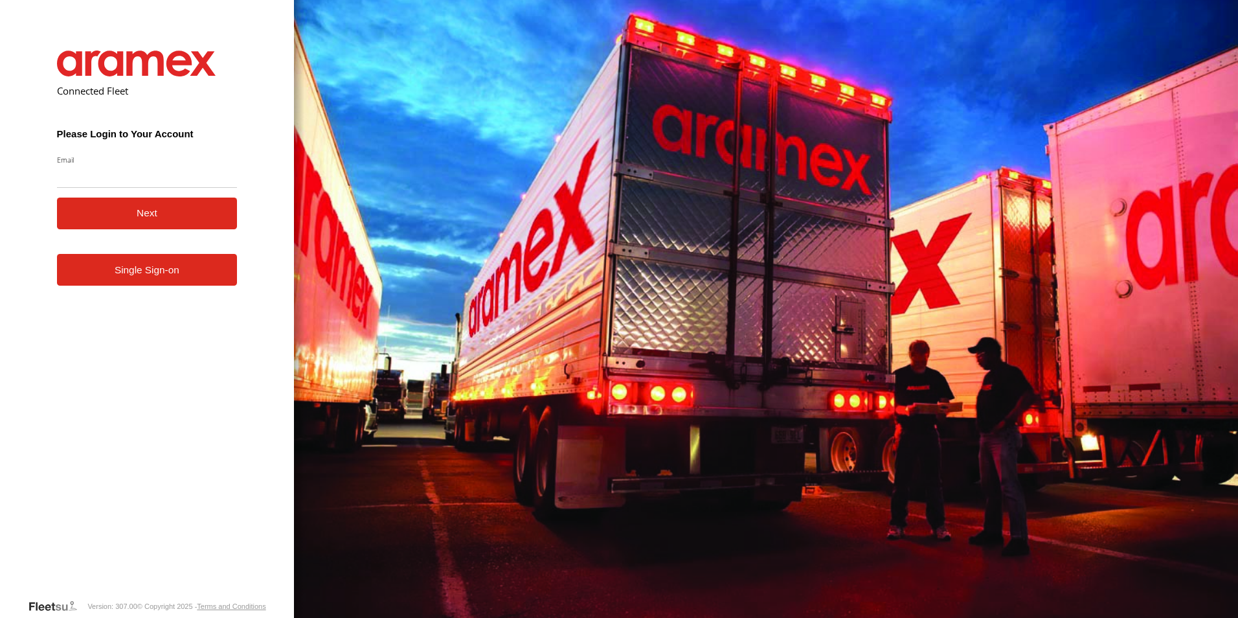
click at [176, 277] on link "Single Sign-on" at bounding box center [147, 270] width 181 height 32
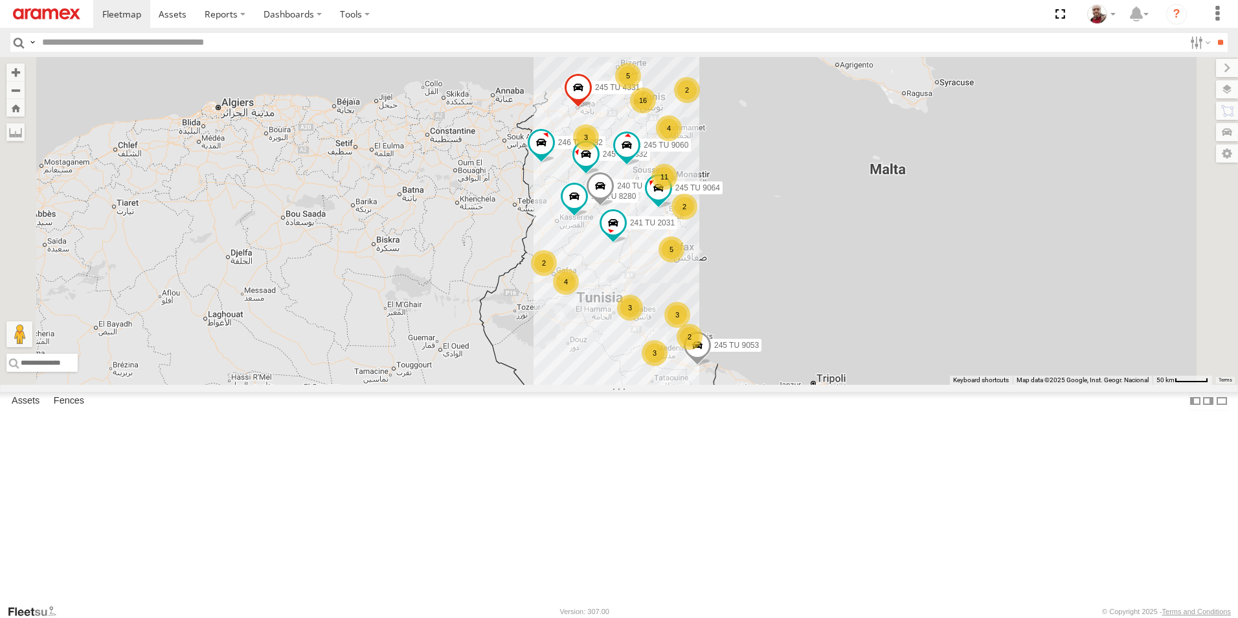
click at [168, 38] on input "text" at bounding box center [610, 42] width 1147 height 19
type input "****"
click at [1213, 33] on input "**" at bounding box center [1220, 42] width 15 height 19
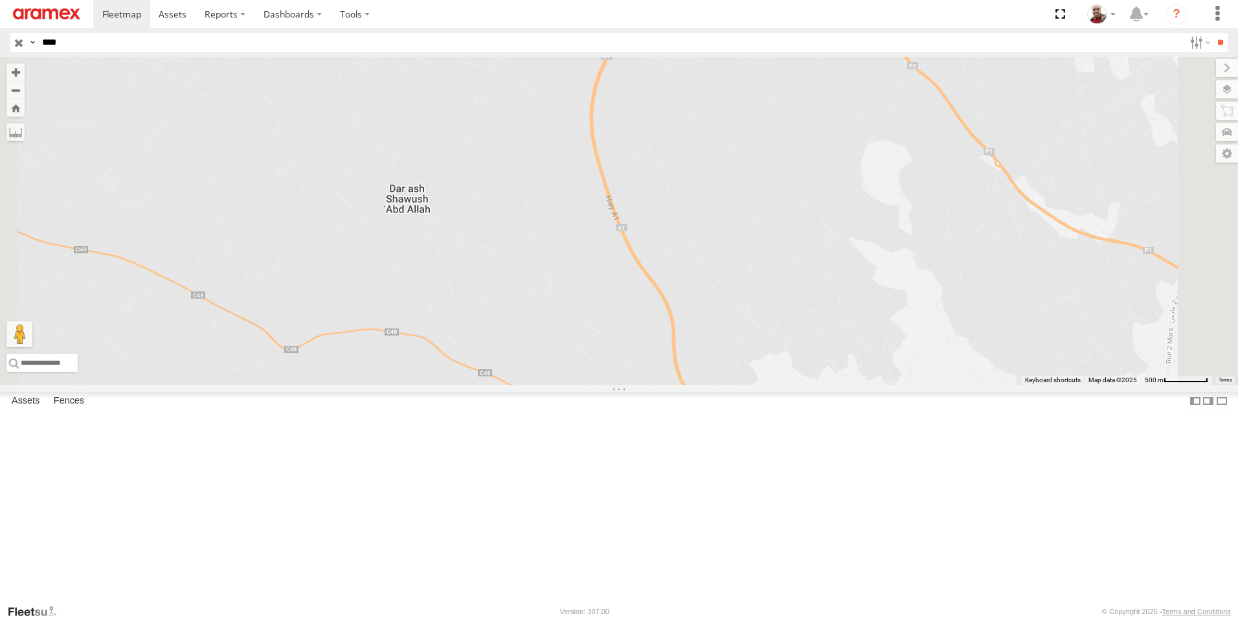
click at [19, 38] on input "button" at bounding box center [18, 42] width 17 height 19
